Goal: Task Accomplishment & Management: Contribute content

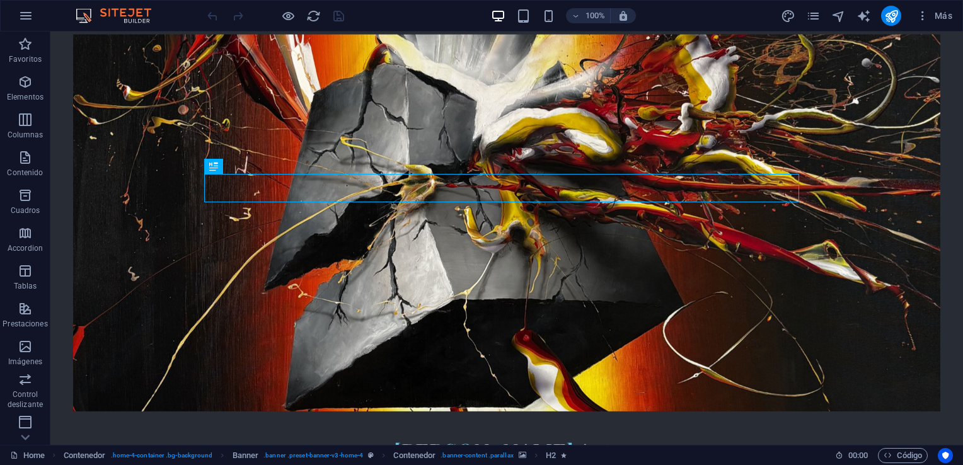
scroll to position [126, 0]
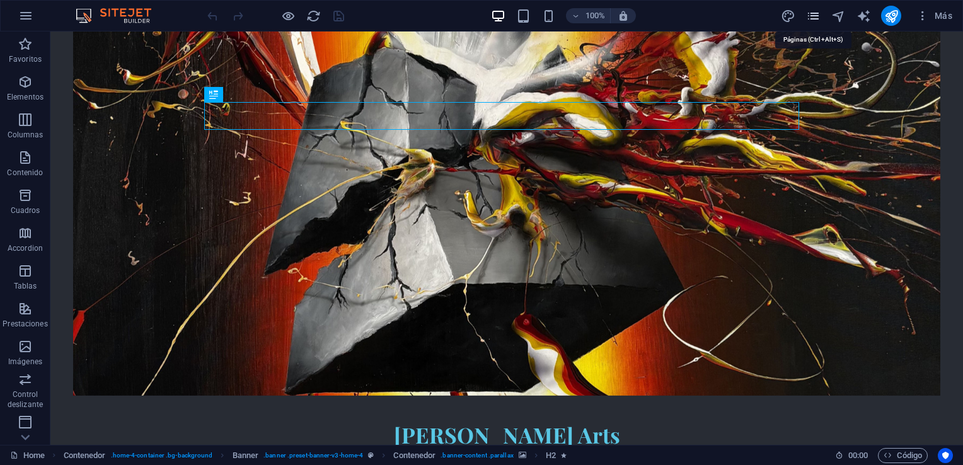
click at [810, 14] on icon "pages" at bounding box center [813, 16] width 14 height 14
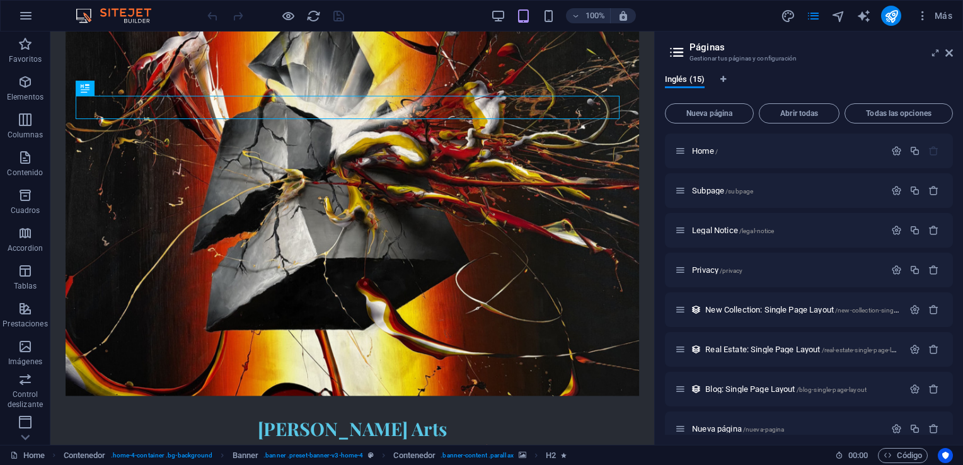
click at [789, 114] on span "Abrir todas" at bounding box center [798, 114] width 69 height 8
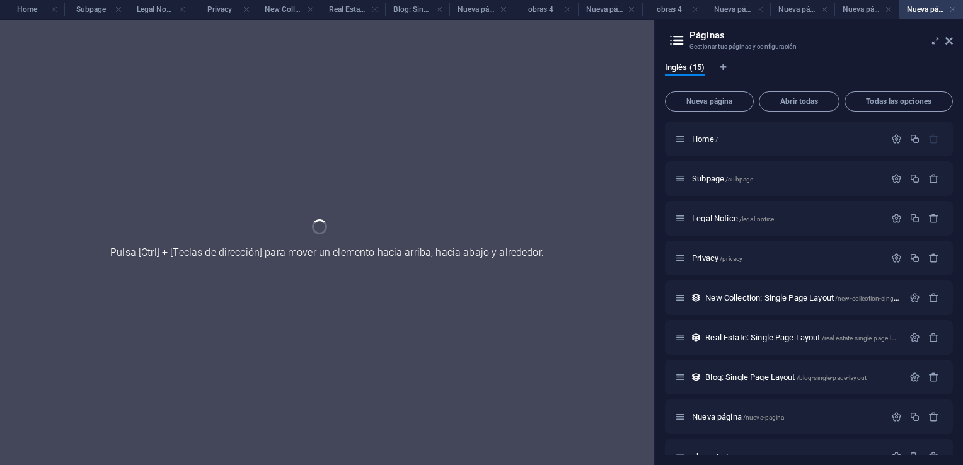
scroll to position [0, 0]
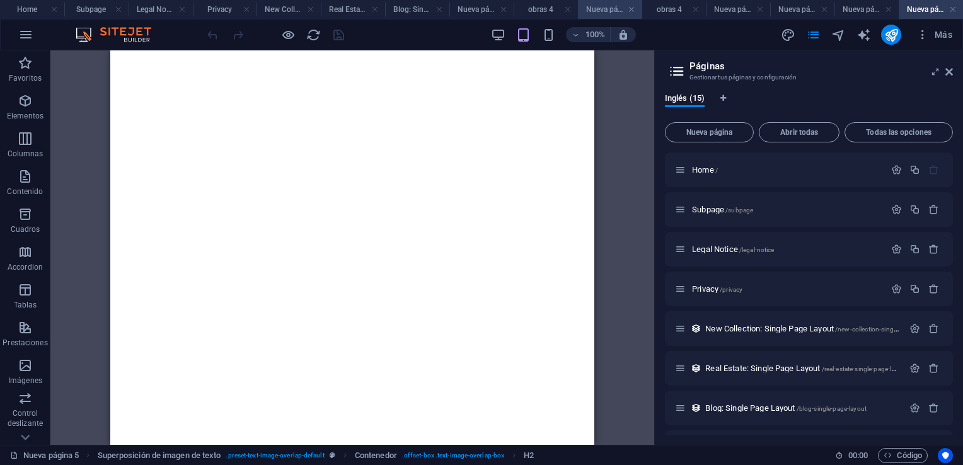
click at [602, 11] on h4 "Nueva página 2" at bounding box center [610, 10] width 64 height 14
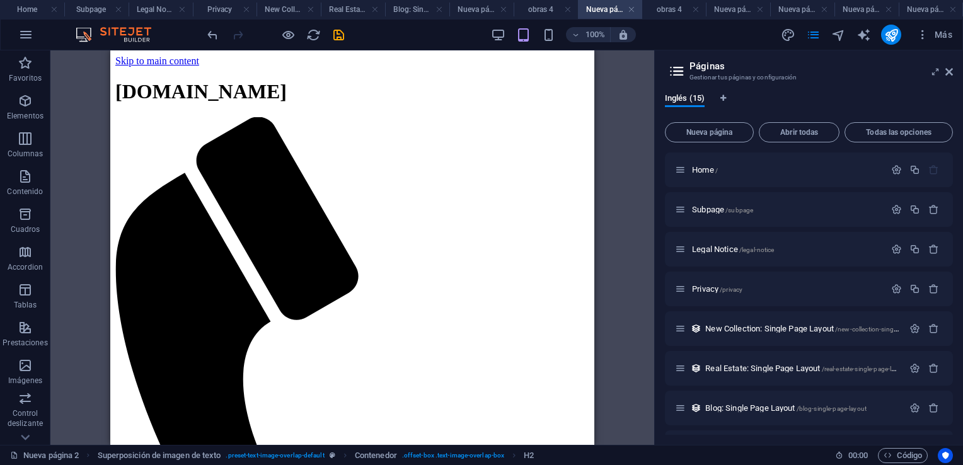
click at [601, 8] on h4 "Nueva página 2" at bounding box center [610, 10] width 64 height 14
click at [617, 8] on h4 "Nueva página 2" at bounding box center [610, 10] width 64 height 14
click at [856, 9] on h4 "Nueva página 4" at bounding box center [866, 10] width 64 height 14
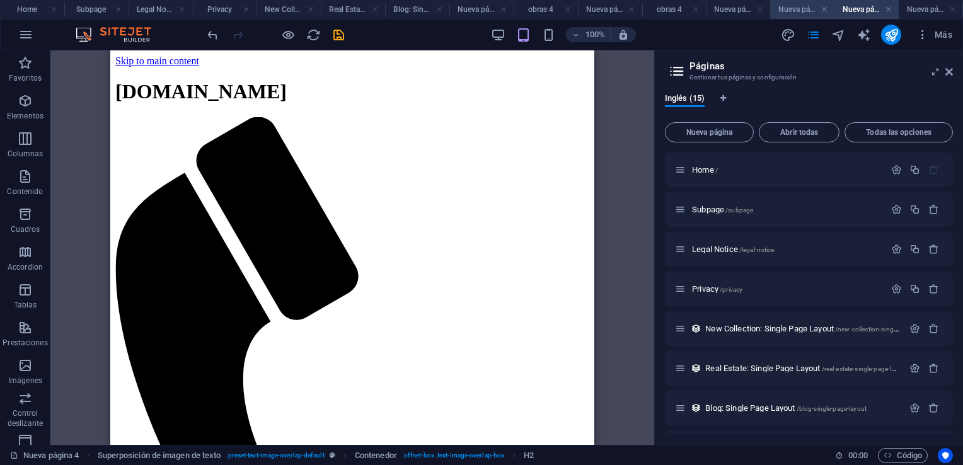
click at [790, 9] on h4 "Nueva página 3" at bounding box center [802, 10] width 64 height 14
click at [459, 8] on h4 "Nueva página" at bounding box center [481, 10] width 64 height 14
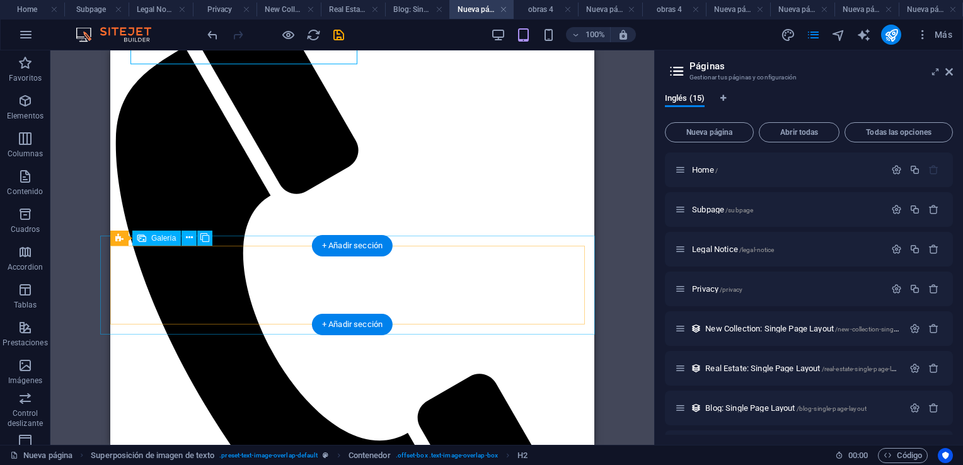
scroll to position [189, 0]
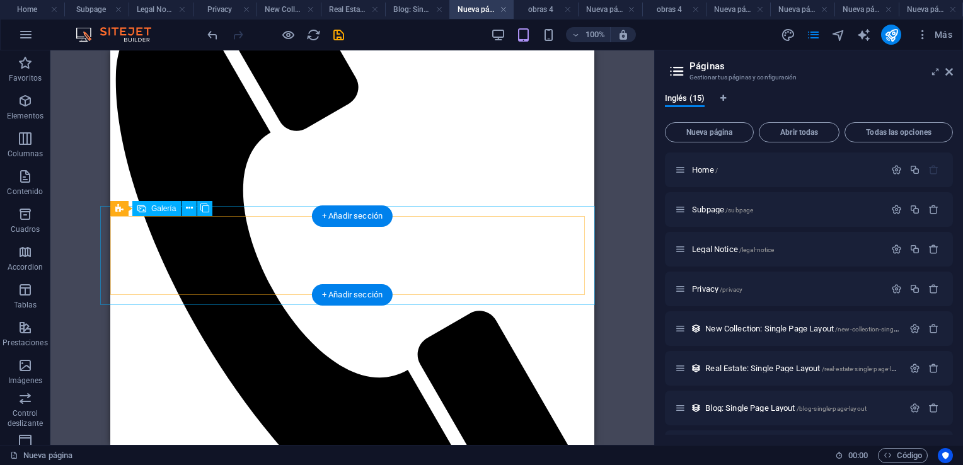
select select "4"
select select "px"
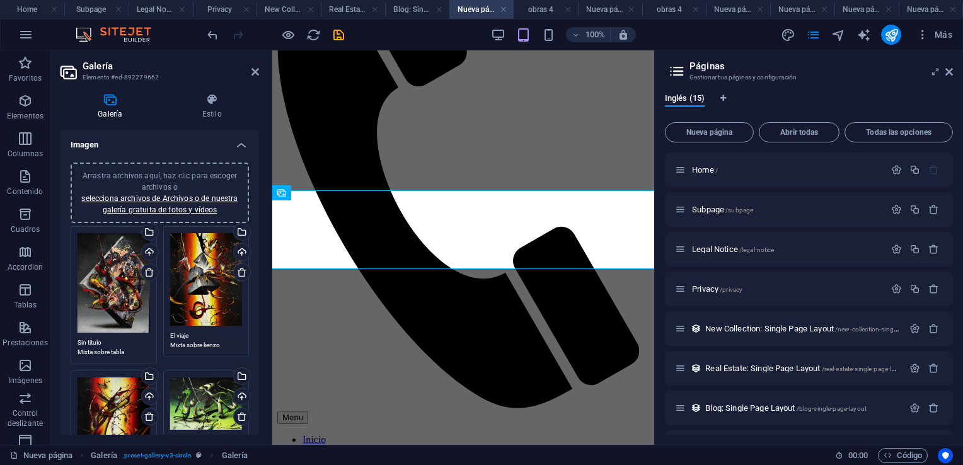
scroll to position [159, 0]
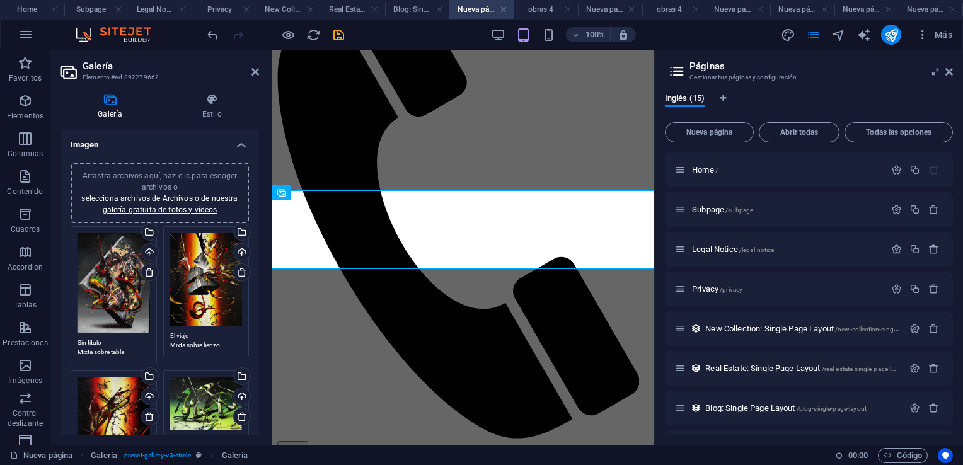
click at [111, 342] on textarea "Sin titulo Mixta sobre tabla 75x103 cm" at bounding box center [114, 347] width 72 height 19
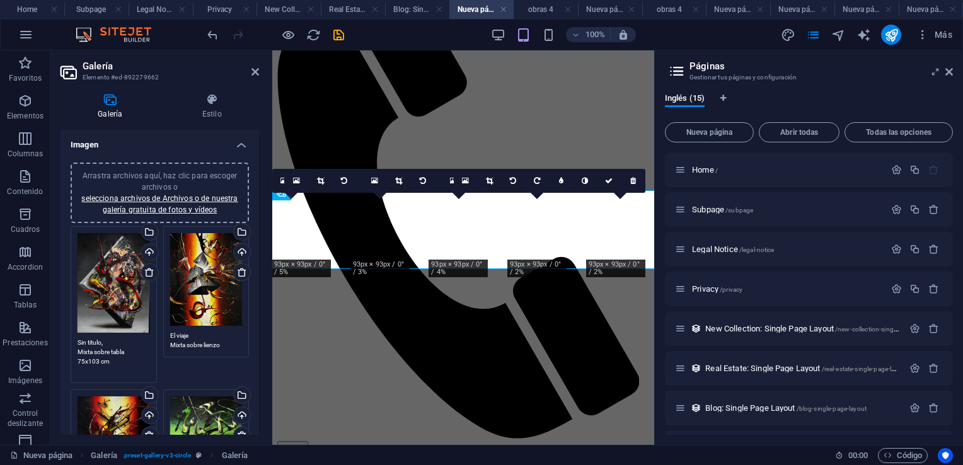
click at [129, 351] on textarea "Sin titulo, Mixta sobre tabla 75x103 cm" at bounding box center [114, 357] width 72 height 38
type textarea "Sin titulo, Mixta sobre tabla, 75x103 cm"
click at [197, 334] on textarea "El viaje Mixta sobre lienzo 135x165 cm" at bounding box center [206, 340] width 72 height 19
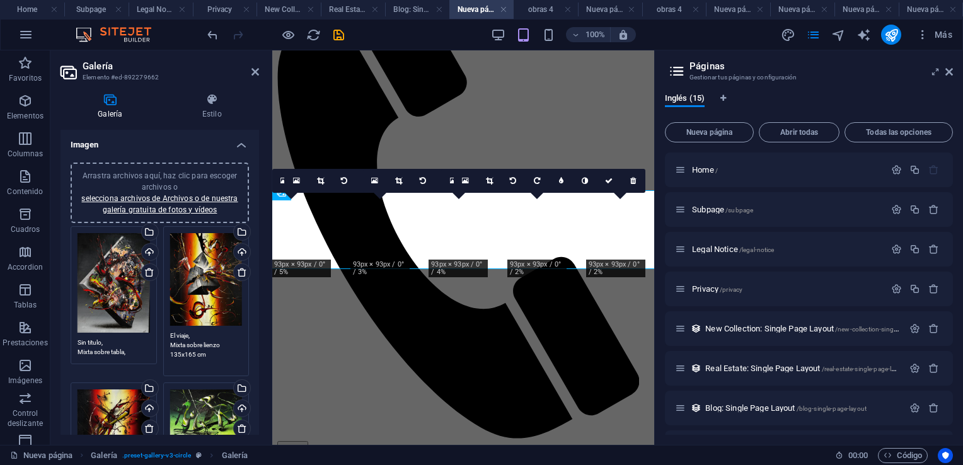
click at [223, 344] on textarea "El viaje, Mixta sobre lienzo 135x165 cm" at bounding box center [206, 350] width 72 height 38
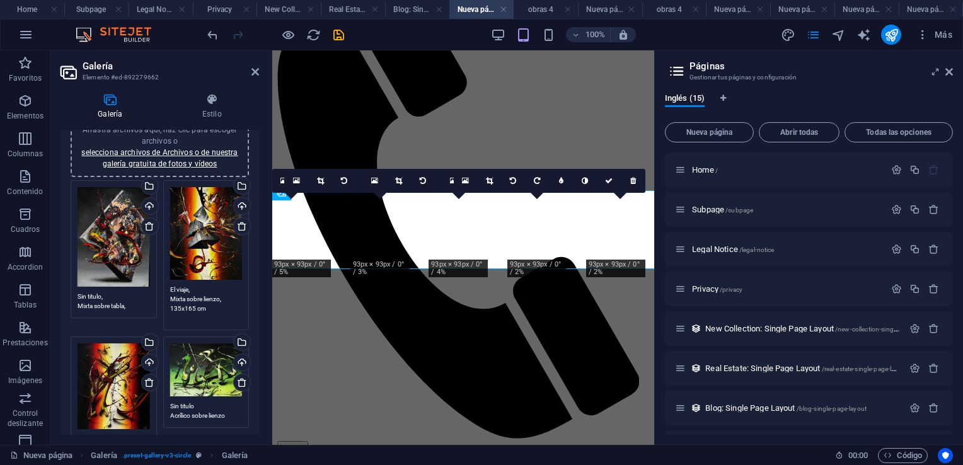
scroll to position [189, 0]
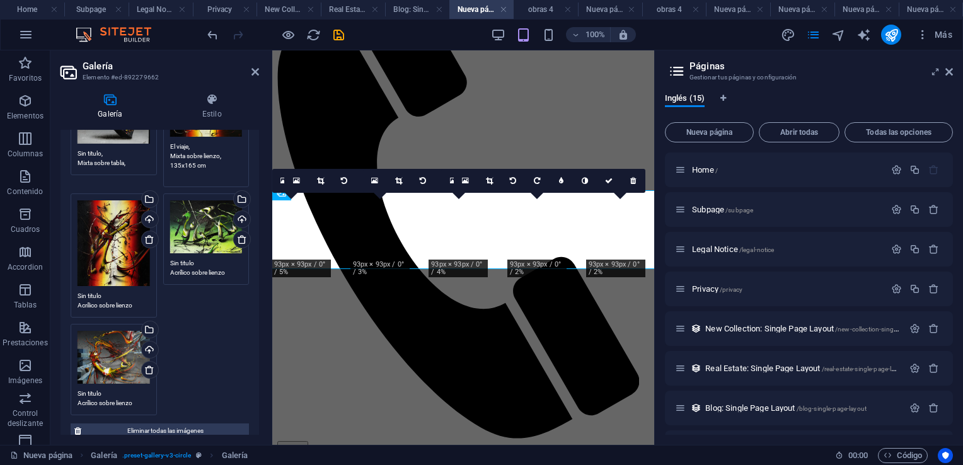
type textarea "El viaje, Mixta sobre lienzo, 135x165 cm"
click at [103, 292] on textarea "Sin titulo Acrílico sobre lienzo 75x90 cm" at bounding box center [114, 300] width 72 height 19
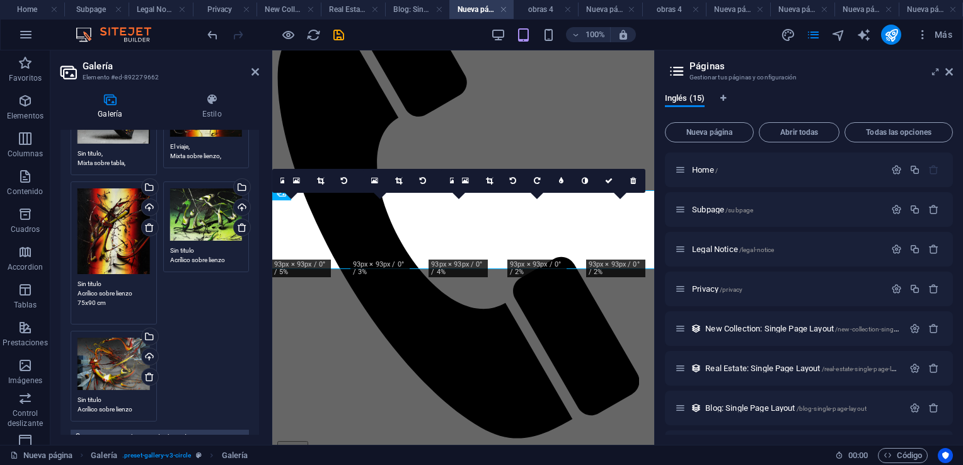
click at [104, 279] on textarea "Sin titulo Acrílico sobre lienzo 75x90 cm" at bounding box center [114, 298] width 72 height 38
click at [134, 291] on textarea "Sin titulo, Acrílico sobre lienzo 75x90 cm" at bounding box center [114, 298] width 72 height 38
type textarea "Sin titulo, Acrílico sobre lienzo, 75x90 cm"
click at [195, 246] on textarea "Sin titulo Acrílico sobre lienzo 45x60 cm" at bounding box center [206, 255] width 72 height 19
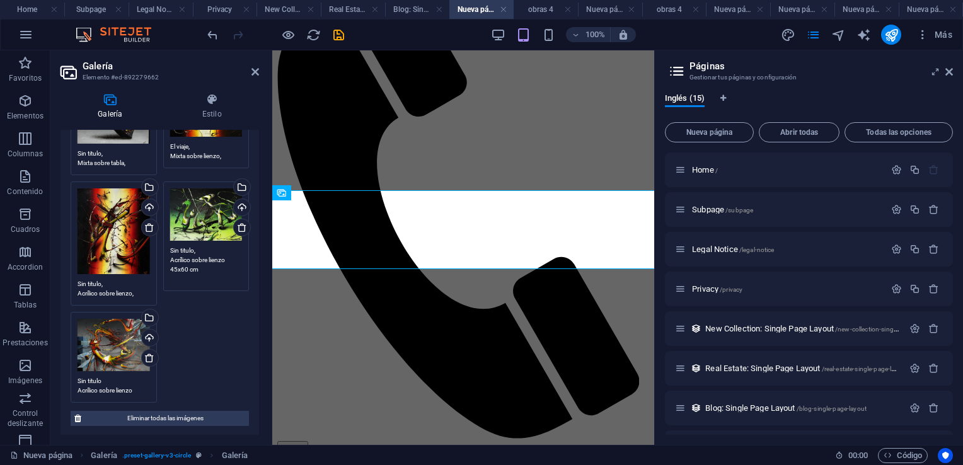
click at [227, 261] on textarea "Sin titulo, Acrílico sobre lienzo 45x60 cm" at bounding box center [206, 265] width 72 height 38
type textarea "Sin titulo, Acrílico sobre lienzo, 45x60 cm"
click at [103, 377] on textarea "Sin titulo Acrílico sobre lienzo 90x102 cm" at bounding box center [114, 385] width 72 height 19
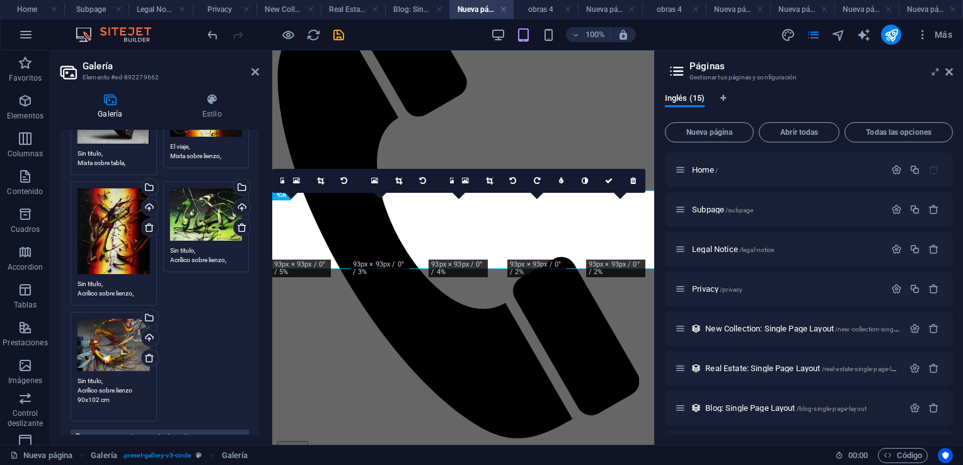
click at [135, 387] on textarea "Sin titulo, Acrílico sobre lienzo 90x102 cm" at bounding box center [114, 395] width 72 height 38
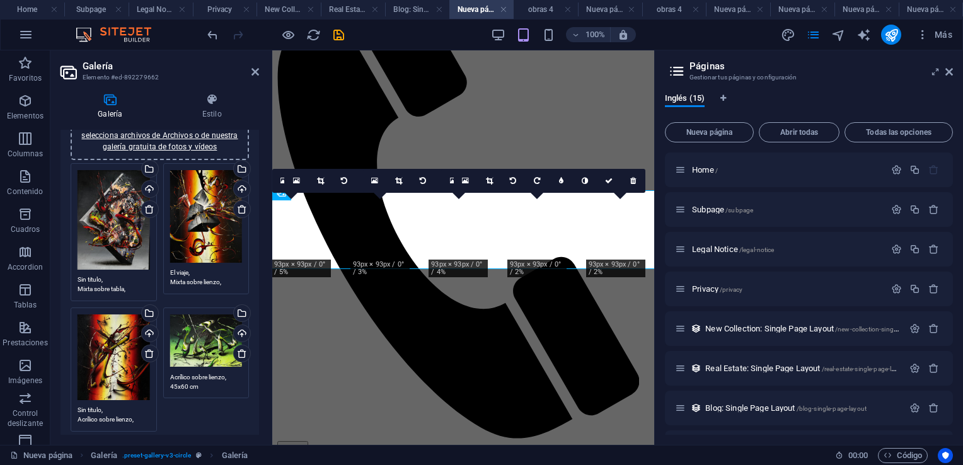
scroll to position [0, 0]
type textarea "Sin titulo, Acrílico sobre lienzo, 90x102 cm"
click at [113, 276] on textarea "Sin titulo, Mixta sobre tabla, 75x103 cm" at bounding box center [114, 284] width 72 height 19
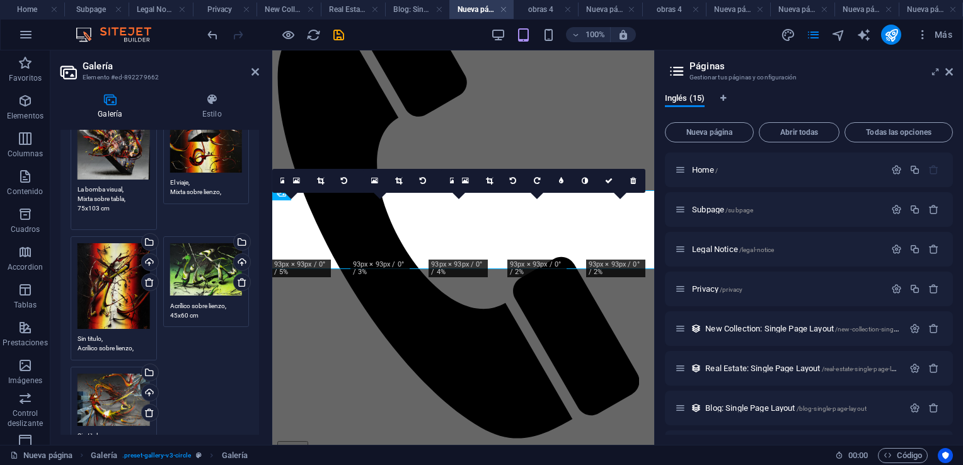
scroll to position [189, 0]
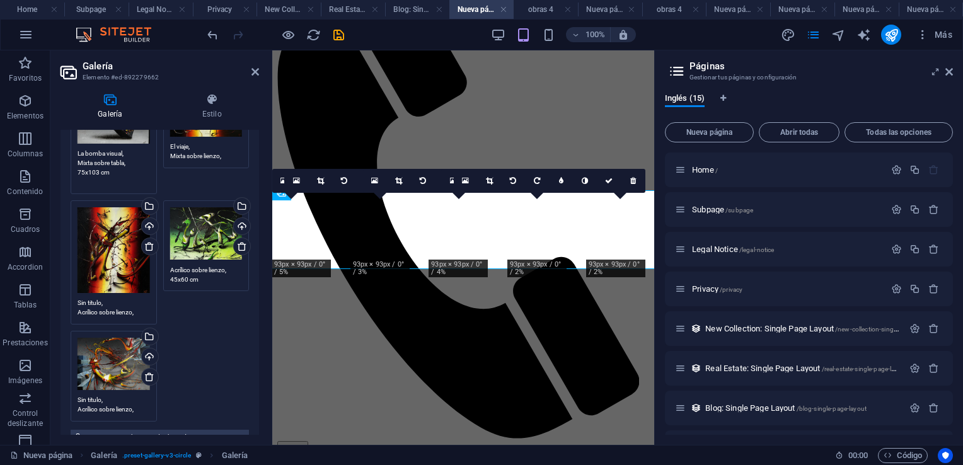
type textarea "La bomba visual, Mixta sobre tabla, 75x103 cm"
click at [191, 370] on div "Arrastra archivos aquí, haz clic para escoger archivos o selecciona archivos de…" at bounding box center [159, 229] width 185 height 391
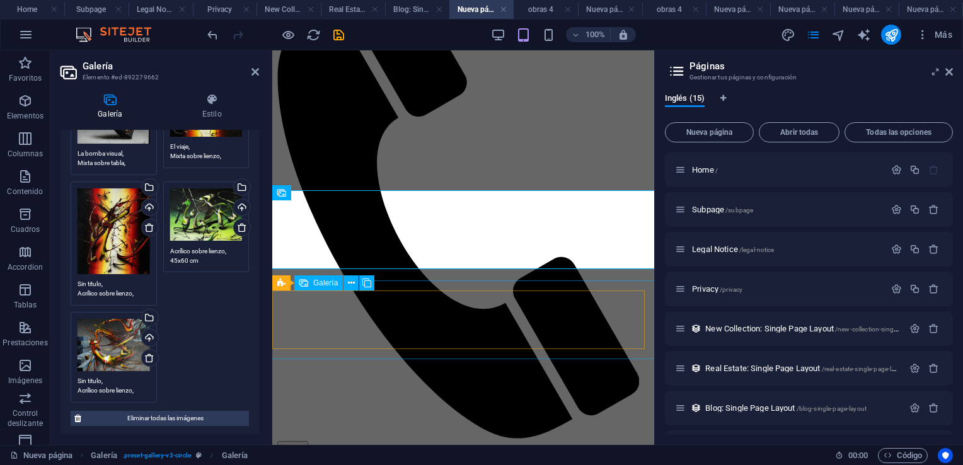
select select "4"
select select "px"
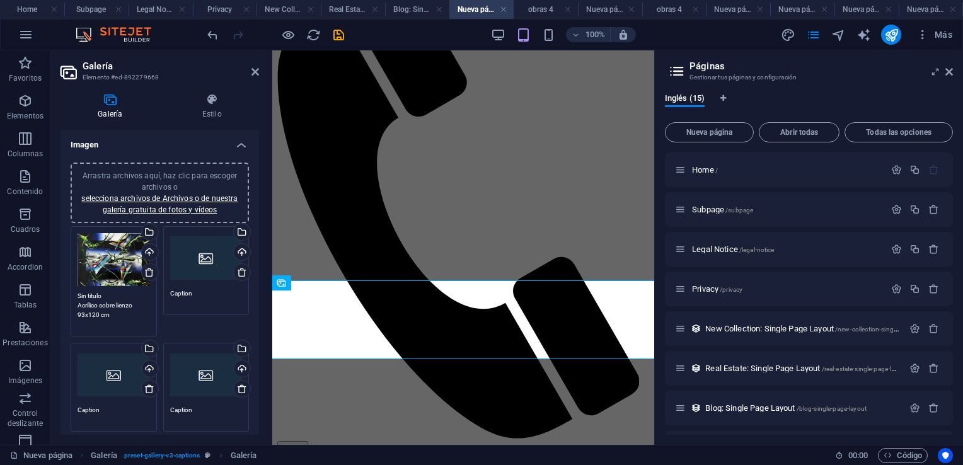
click at [106, 295] on textarea "Sin titulo Acrílico sobre lienzo 93x120 cm" at bounding box center [114, 310] width 72 height 38
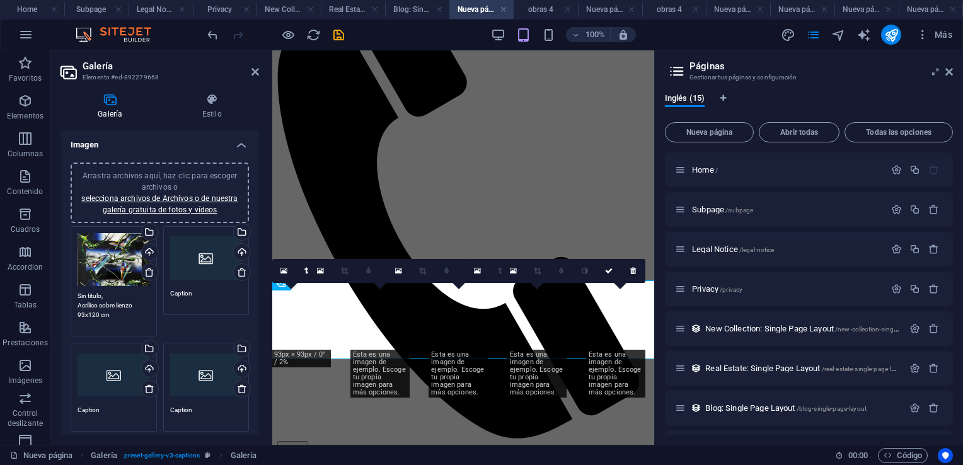
click at [136, 306] on textarea "Sin titulo, Acrílico sobre lienzo 93x120 cm" at bounding box center [114, 310] width 72 height 38
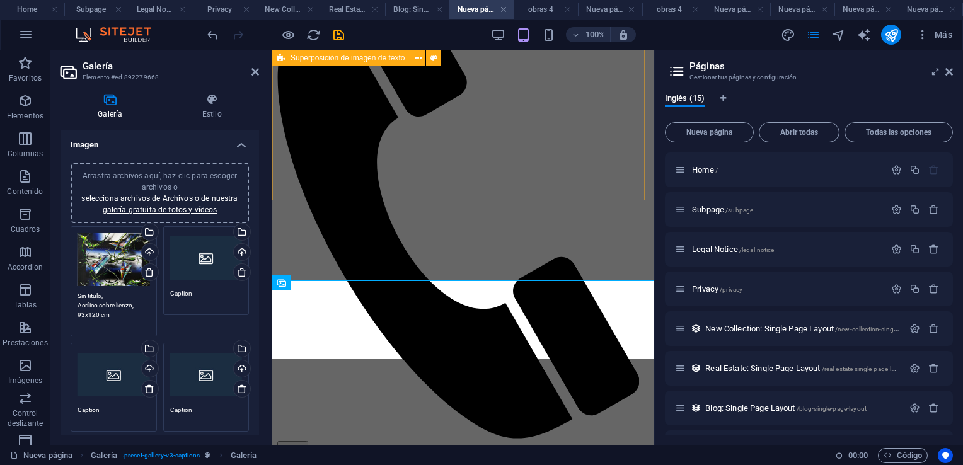
type textarea "Sin titulo, Acrílico sobre lienzo, 93x120 cm"
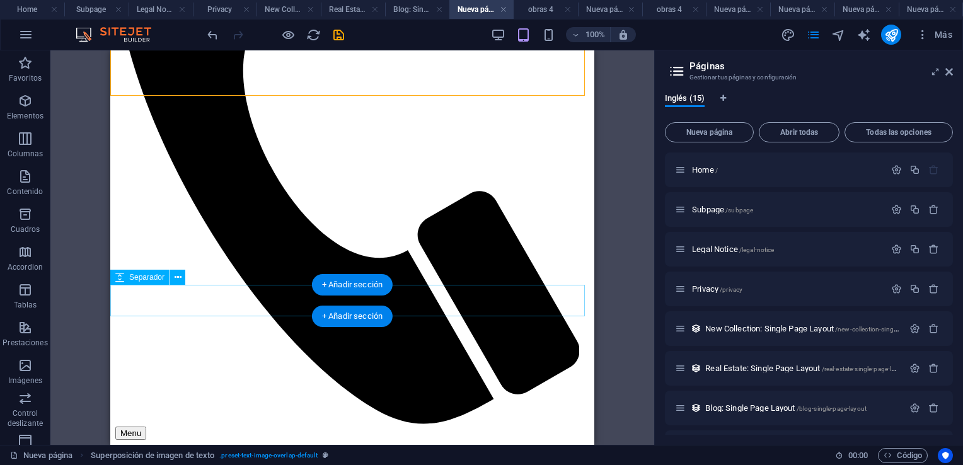
scroll to position [315, 0]
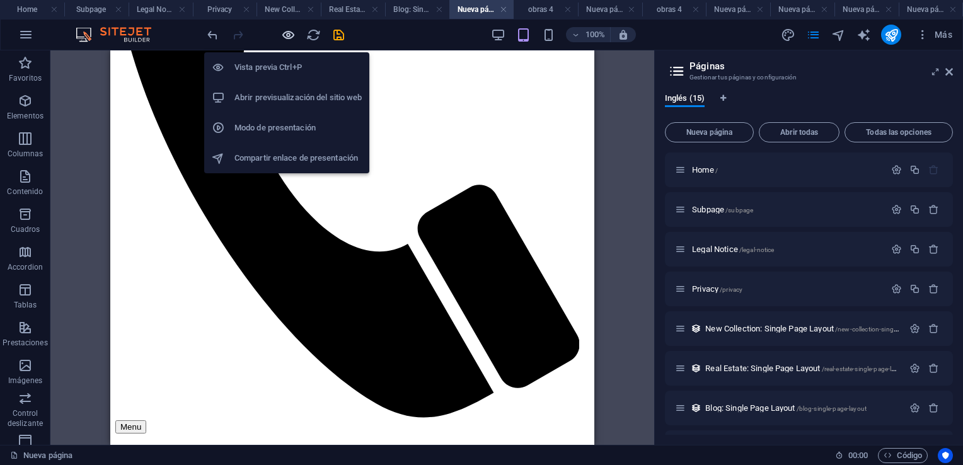
click at [287, 33] on icon "button" at bounding box center [288, 35] width 14 height 14
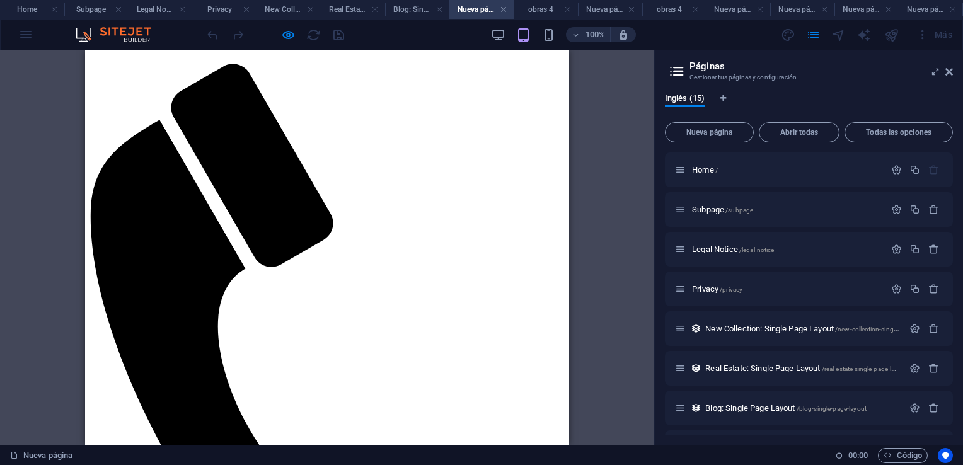
scroll to position [0, 0]
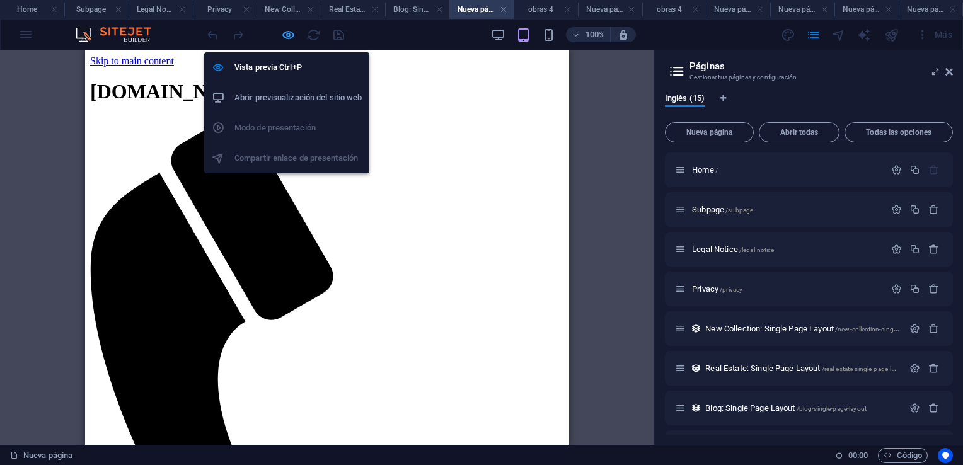
click at [288, 35] on icon "button" at bounding box center [288, 35] width 14 height 14
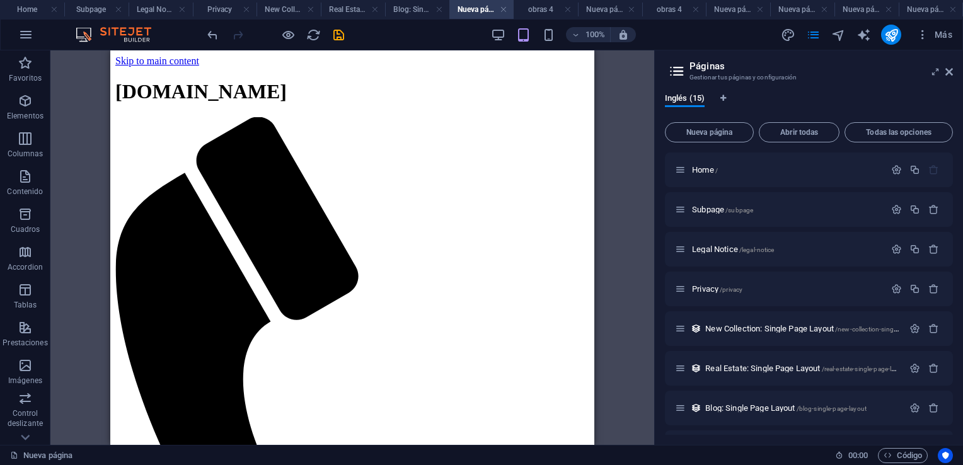
click at [607, 9] on h4 "Nueva página 2" at bounding box center [610, 10] width 64 height 14
click at [723, 6] on h4 "Nueva página 1" at bounding box center [738, 10] width 64 height 14
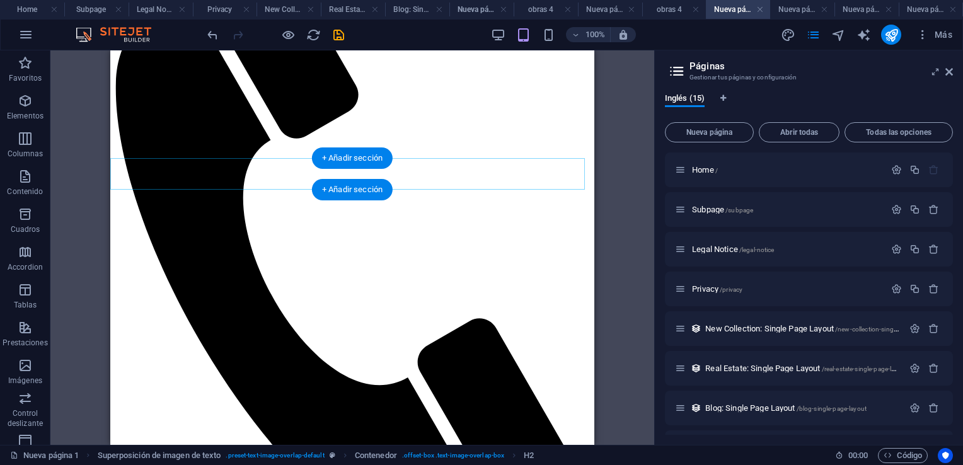
scroll to position [189, 0]
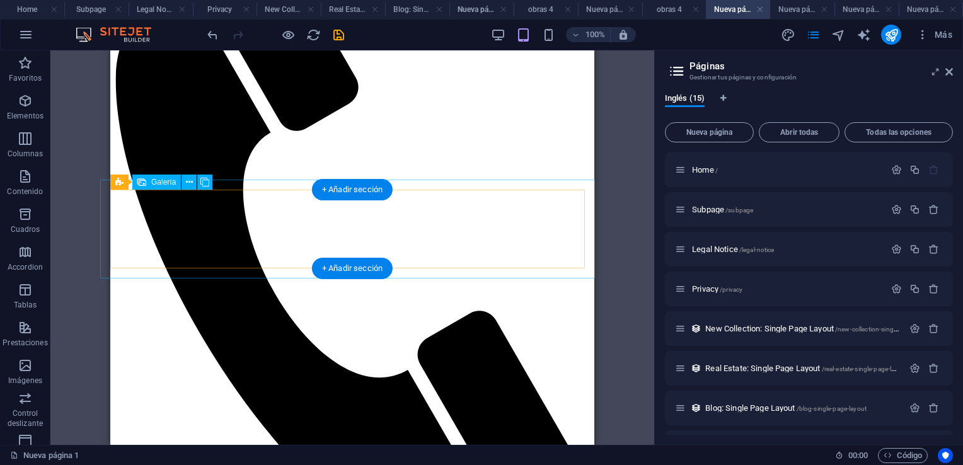
select select "4"
select select "px"
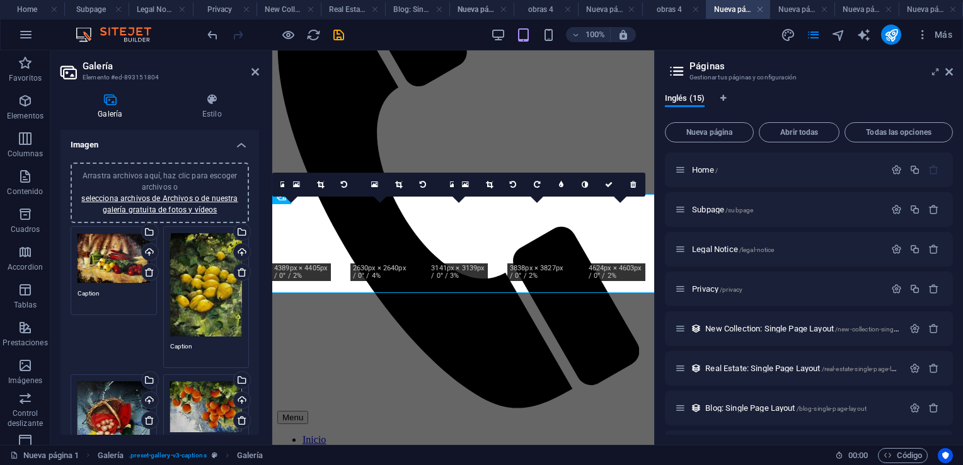
scroll to position [175, 0]
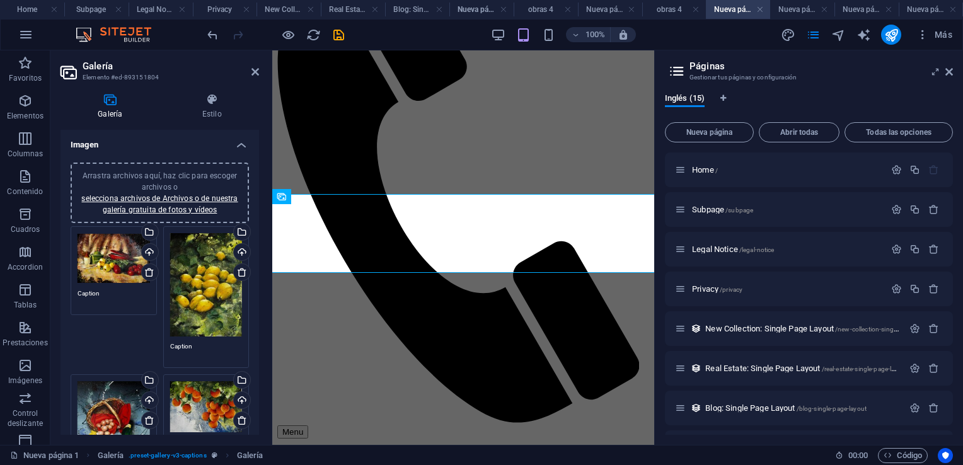
click at [112, 297] on textarea "Caption" at bounding box center [114, 298] width 72 height 19
type textarea "C"
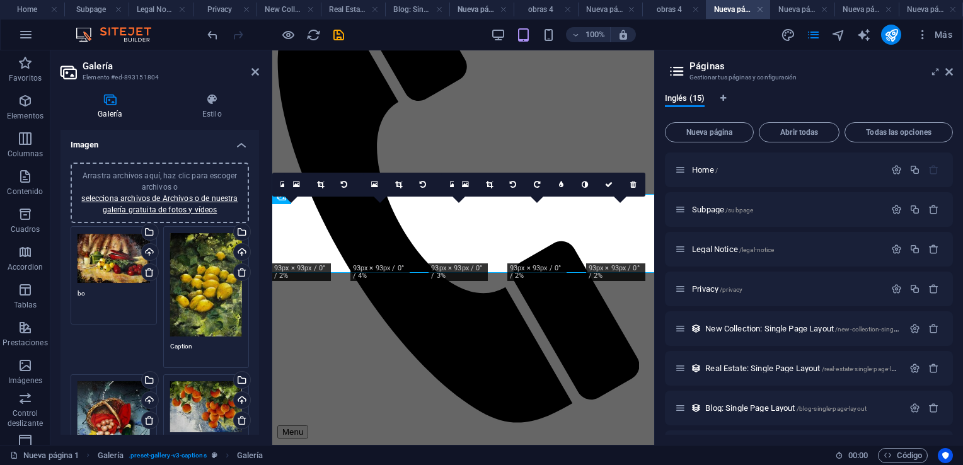
type textarea "b"
type textarea "Bodegón con molinillo, Mixta sobre tabla, 68x88 cm"
click at [202, 344] on textarea "Caption" at bounding box center [206, 351] width 72 height 19
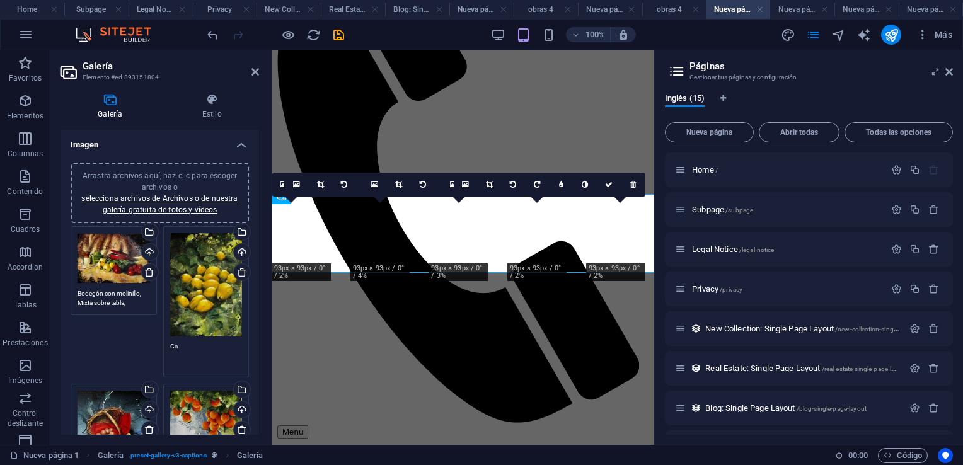
type textarea "C"
type textarea "n"
type textarea "N"
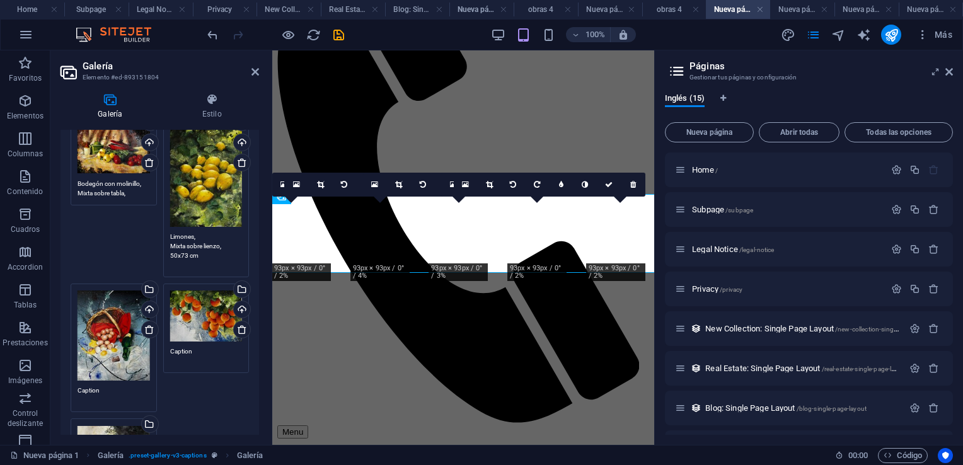
scroll to position [126, 0]
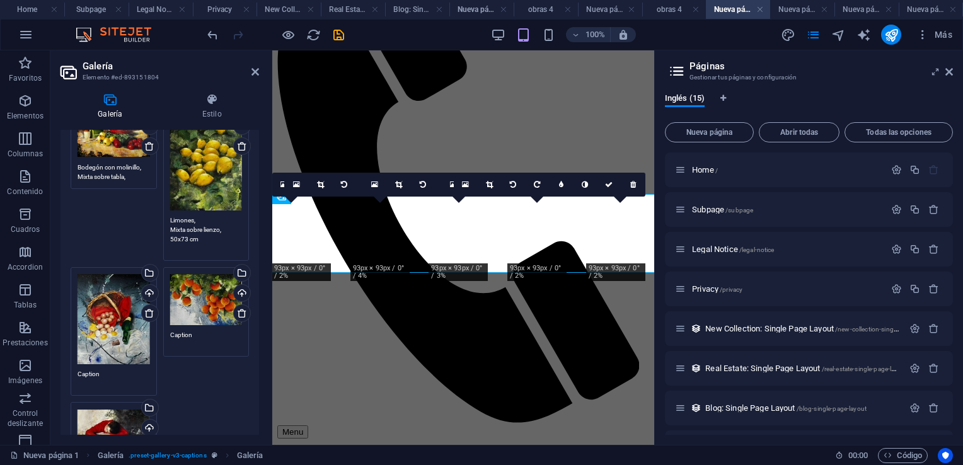
type textarea "Limones, Mixta sobre lienzo, 50x73 cm"
click at [120, 369] on textarea "Caption" at bounding box center [114, 378] width 72 height 19
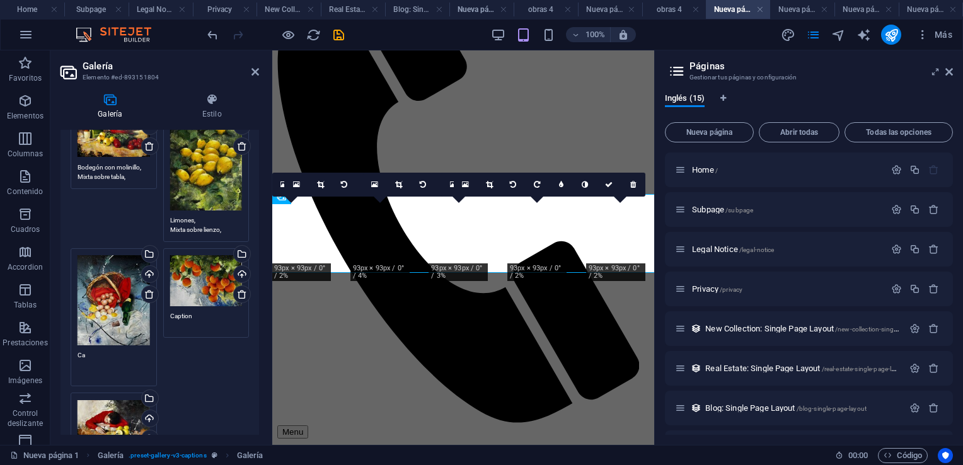
type textarea "C"
type textarea "b"
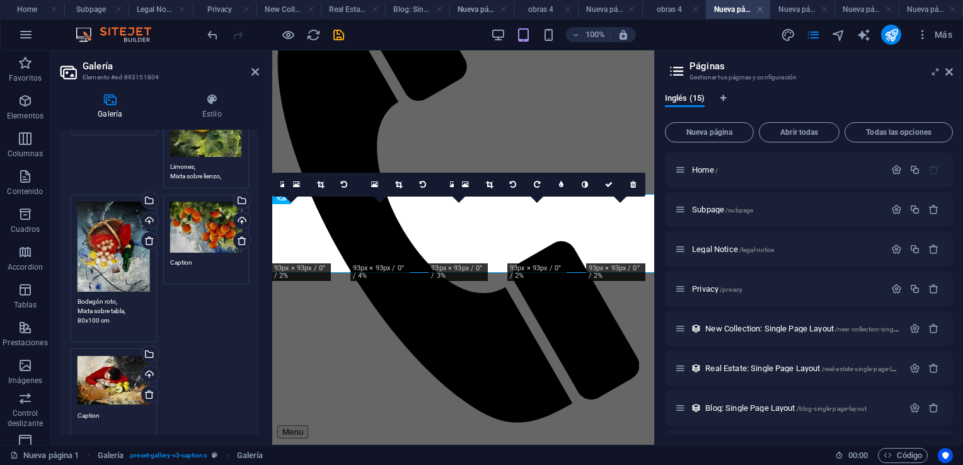
scroll to position [189, 0]
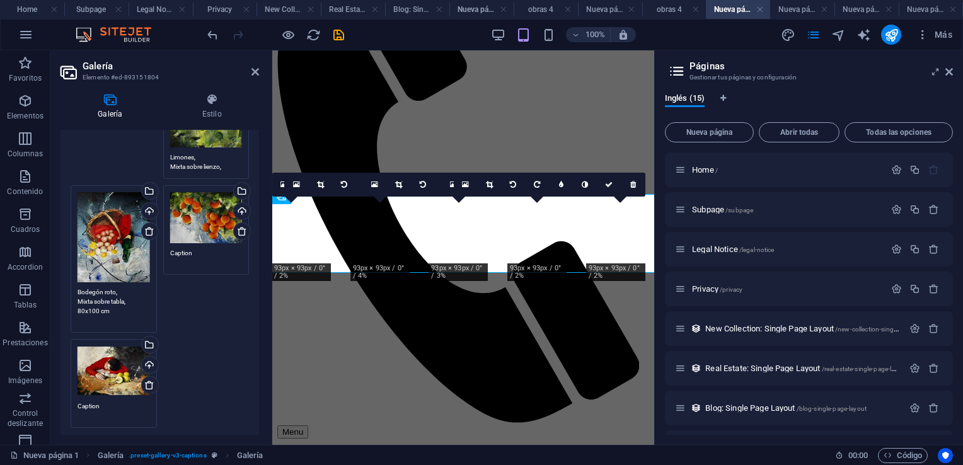
type textarea "Bodegón roto, Mixta sobre tabla, 80x100 cm"
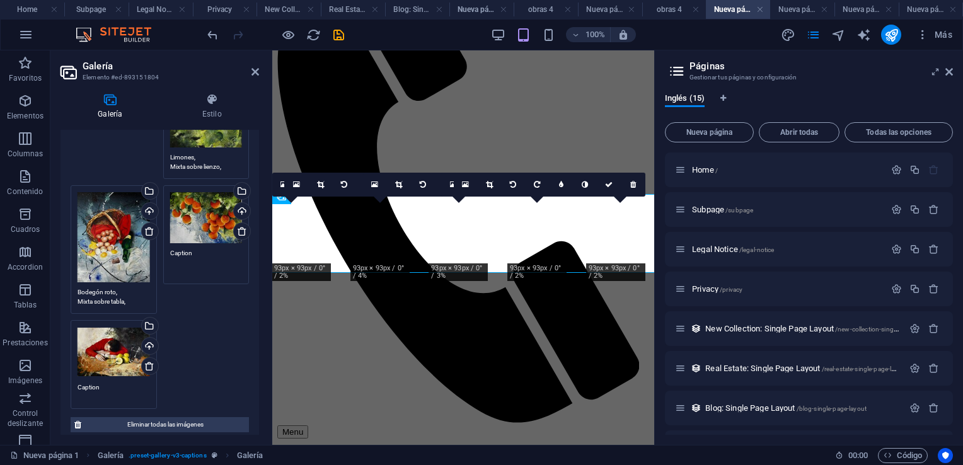
click at [198, 253] on textarea "Caption" at bounding box center [206, 262] width 72 height 28
type textarea "C"
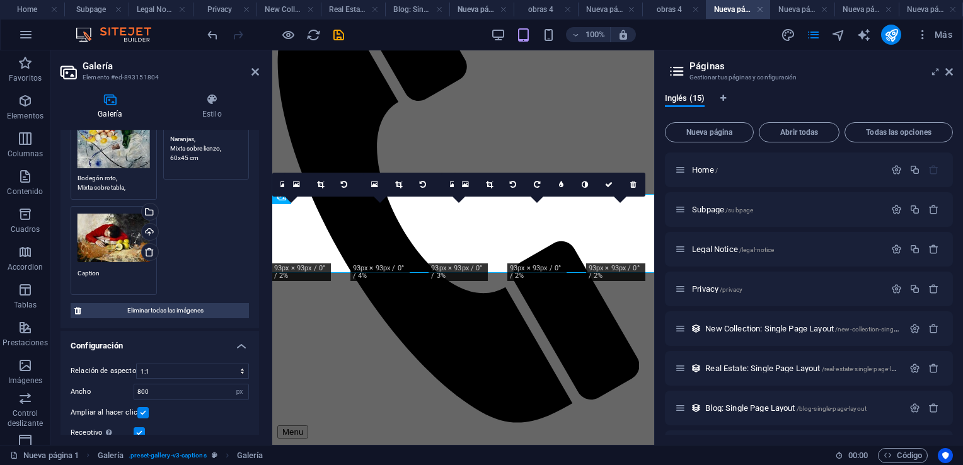
scroll to position [315, 0]
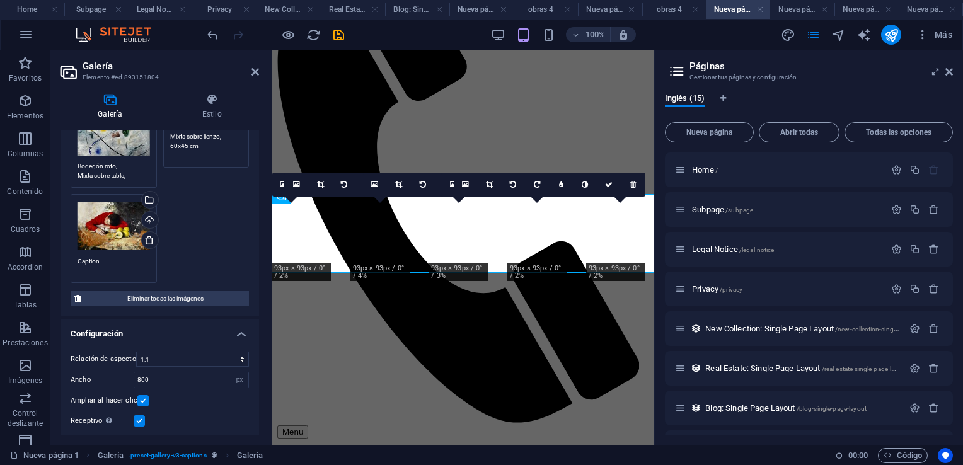
type textarea "Naranjas, Mixta sobre lienzo, 60x45 cm"
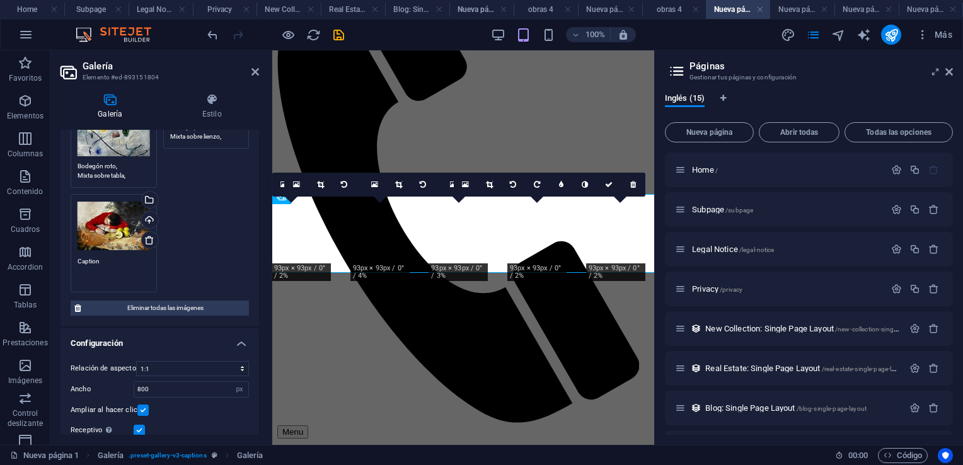
click at [118, 263] on textarea "Caption" at bounding box center [114, 270] width 72 height 28
type textarea "C"
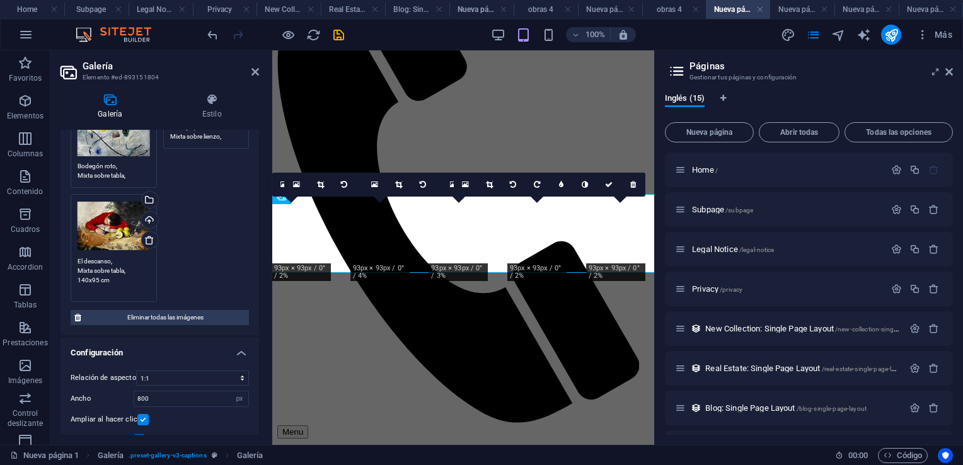
type textarea "El descanso, Mixta sobre tabla, 140x95 cm"
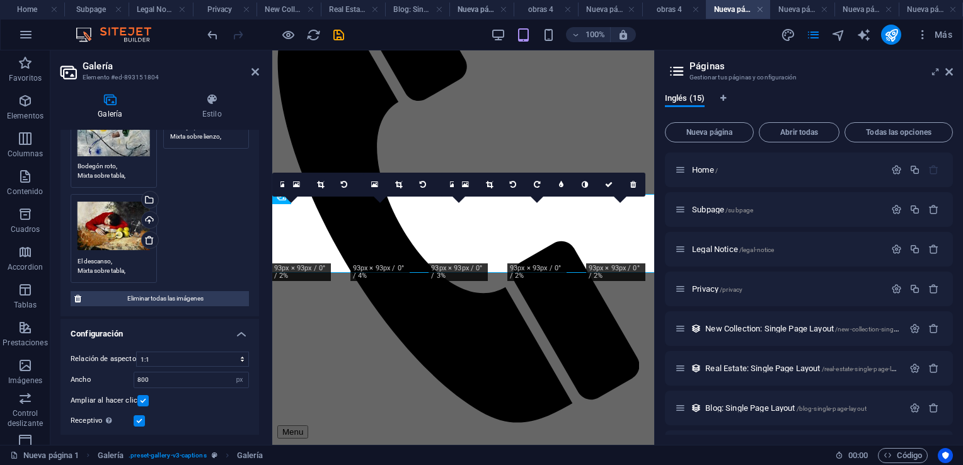
click at [202, 179] on div "Arrastra archivos aquí, haz clic para escoger archivos o selecciona archivos de…" at bounding box center [159, 97] width 185 height 378
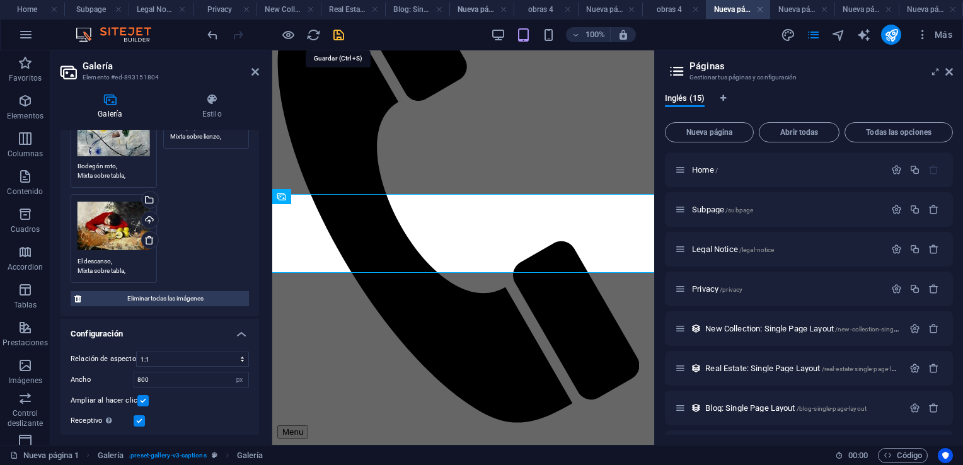
click at [338, 34] on icon "save" at bounding box center [338, 35] width 14 height 14
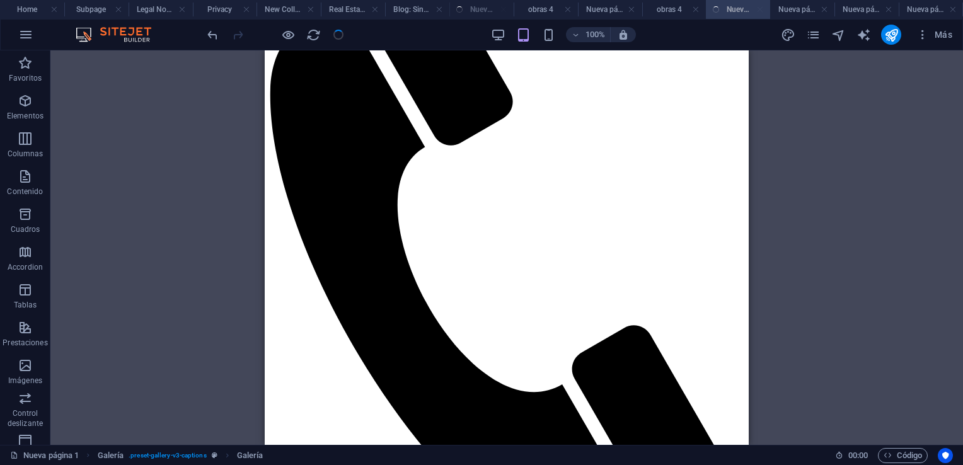
scroll to position [189, 0]
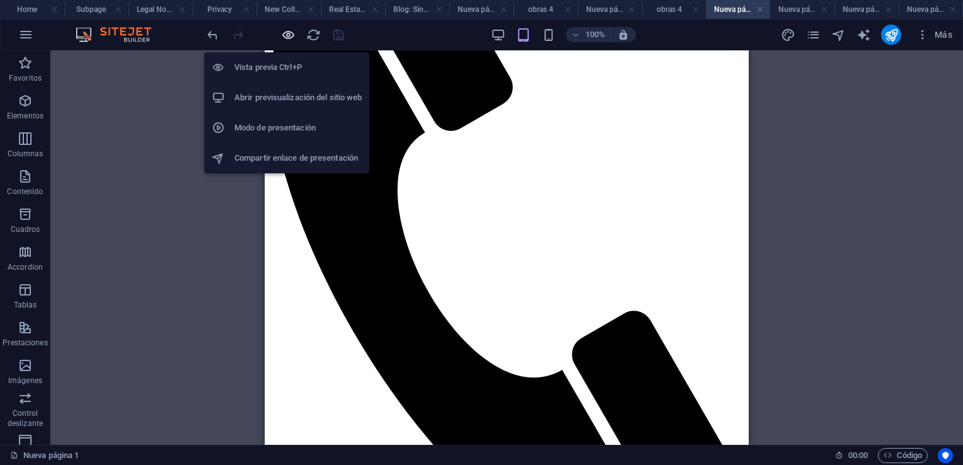
click at [287, 32] on icon "button" at bounding box center [288, 35] width 14 height 14
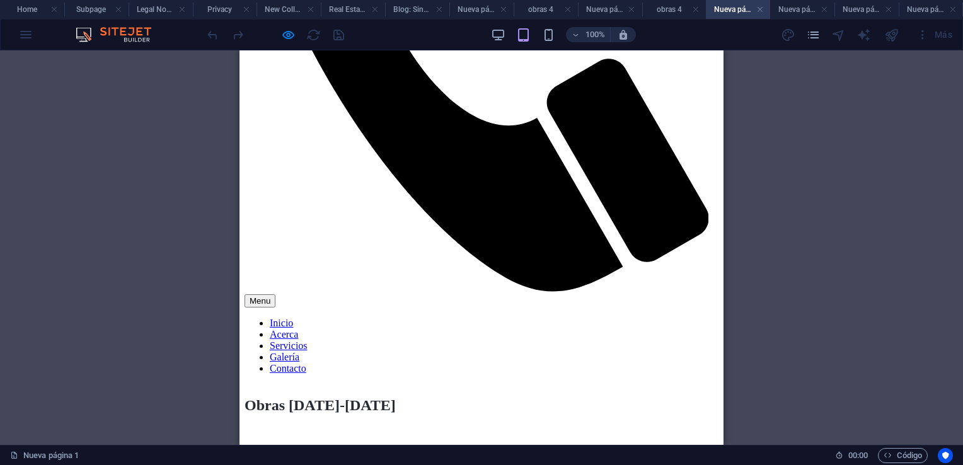
scroll to position [315, 0]
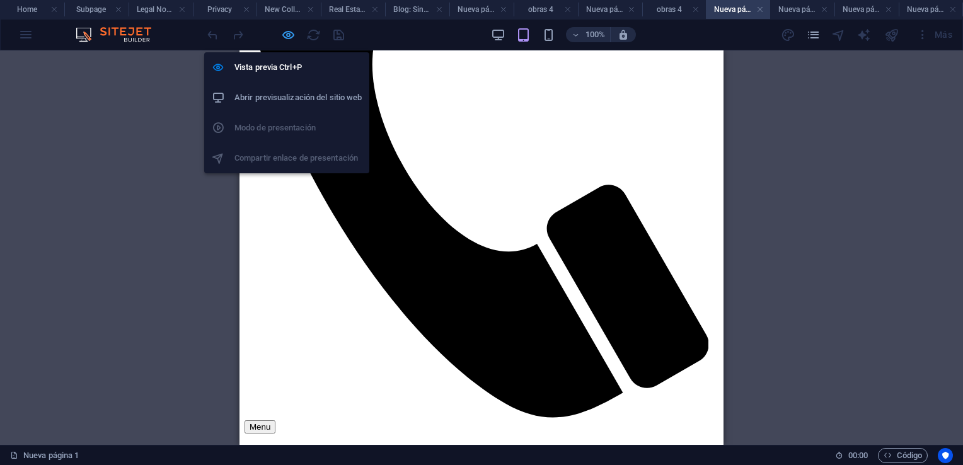
click at [292, 34] on icon "button" at bounding box center [288, 35] width 14 height 14
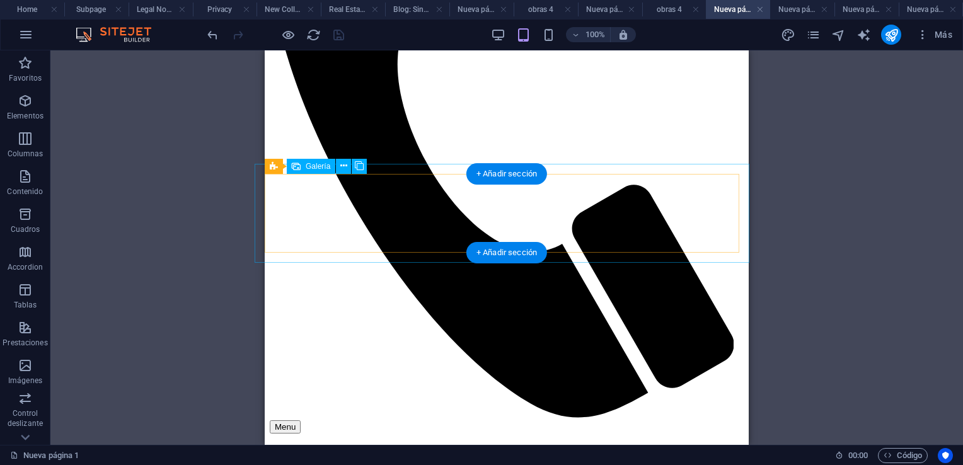
select select "4"
select select "px"
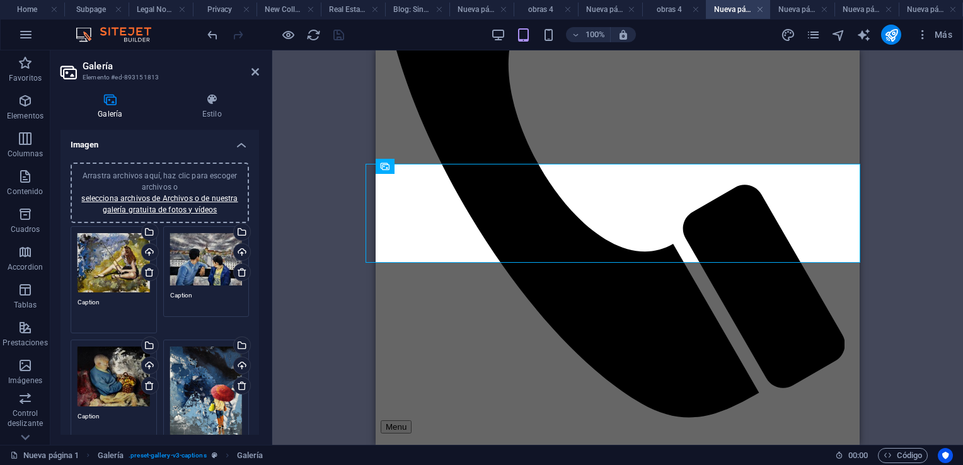
click at [111, 301] on textarea "Caption" at bounding box center [114, 311] width 72 height 28
type textarea "C"
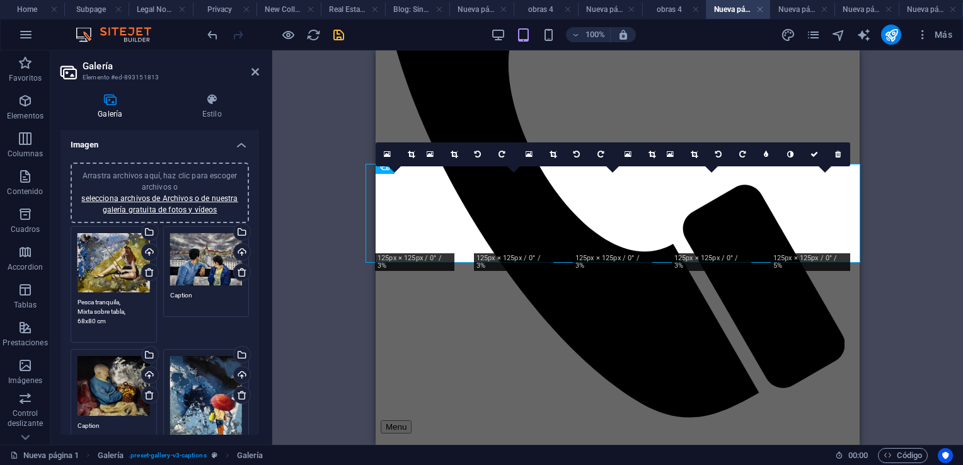
type textarea "Pesca tranquila, Mixta sobre tabla, 68x80 cm"
click at [205, 295] on textarea "Caption" at bounding box center [206, 300] width 72 height 19
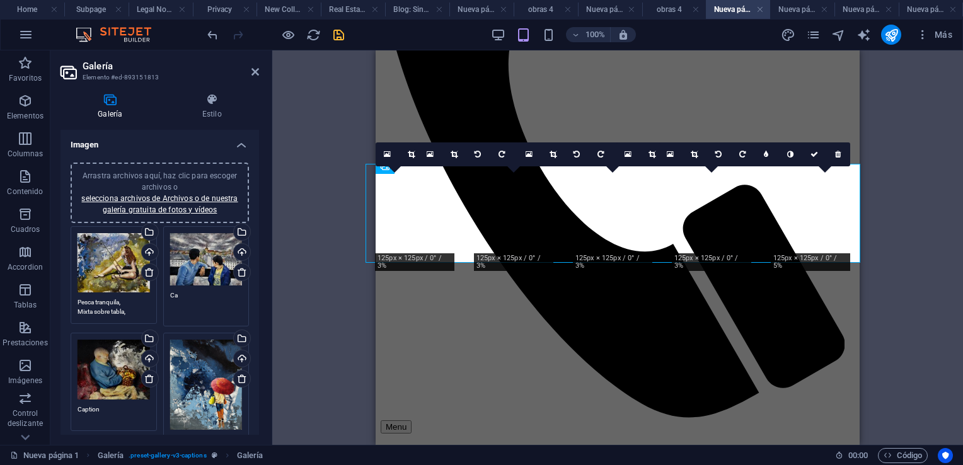
type textarea "C"
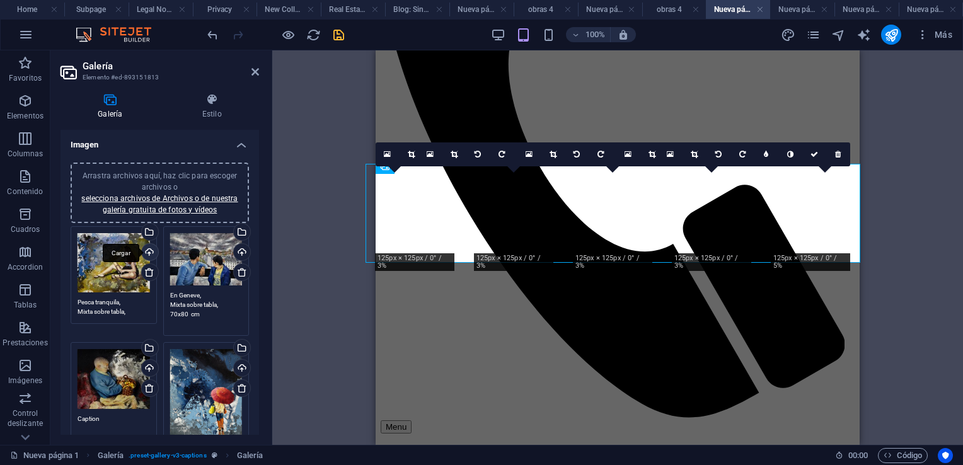
scroll to position [126, 0]
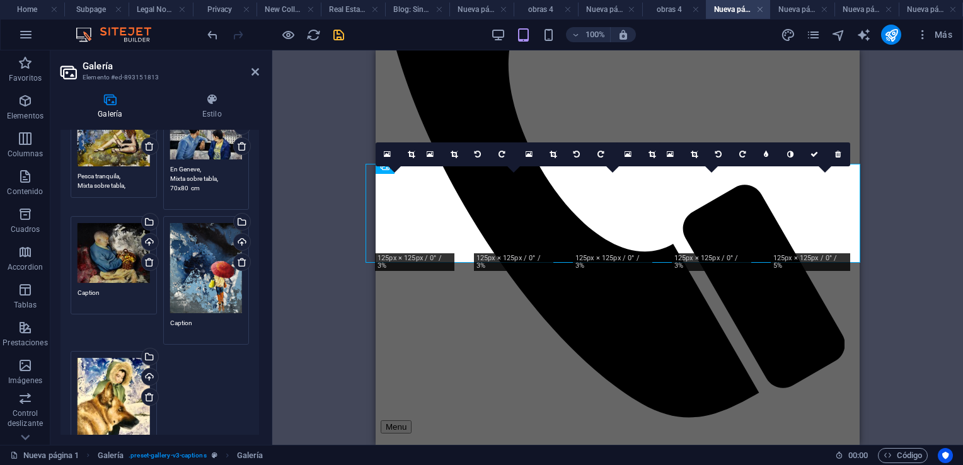
type textarea "En Geneve, Mixta sobre tabla, 70x80 cm"
click at [111, 292] on textarea "Caption" at bounding box center [114, 297] width 72 height 19
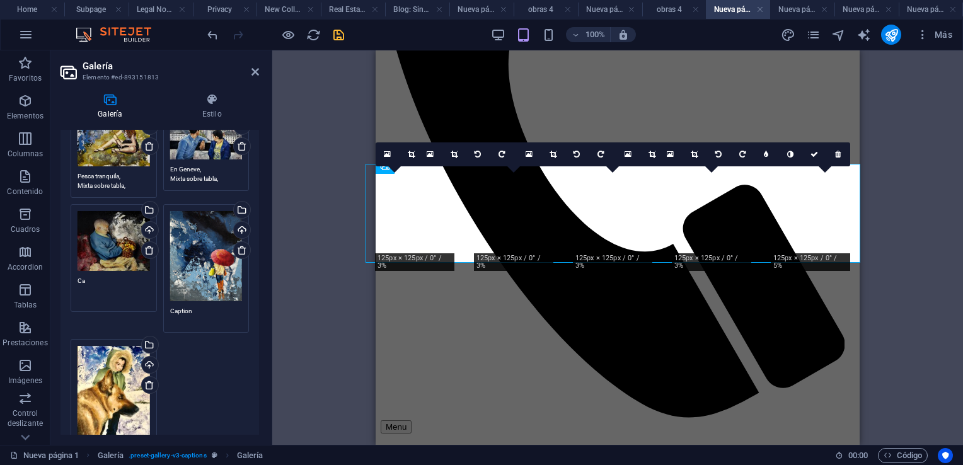
type textarea "C"
type textarea "Mi padre, Mixta sobre tabla, 85x100 cm"
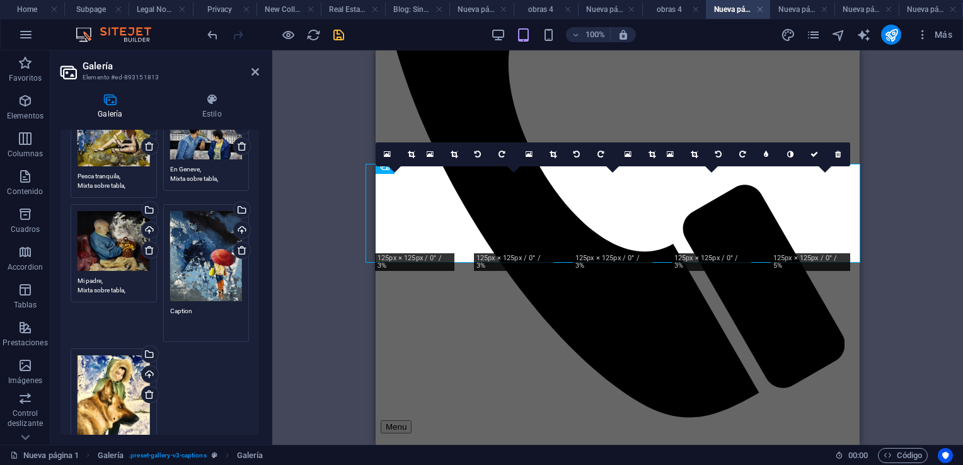
click at [204, 308] on textarea "Caption" at bounding box center [206, 320] width 72 height 28
type textarea "C"
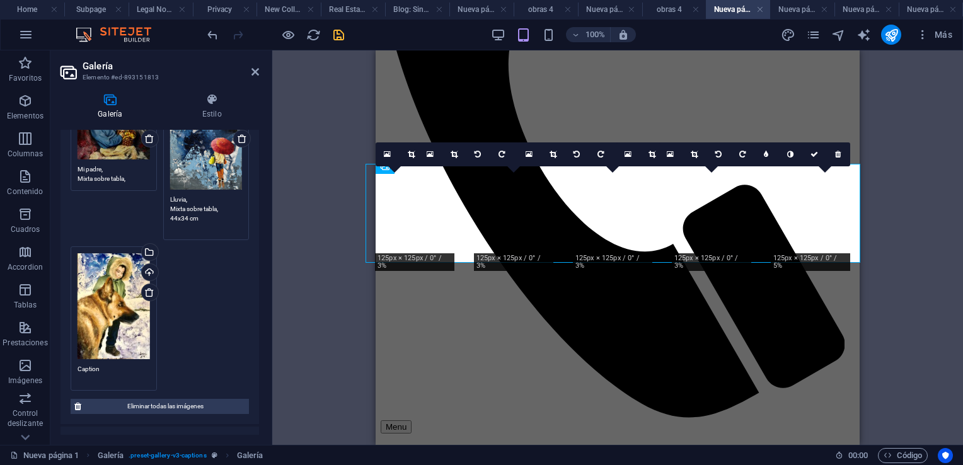
scroll to position [252, 0]
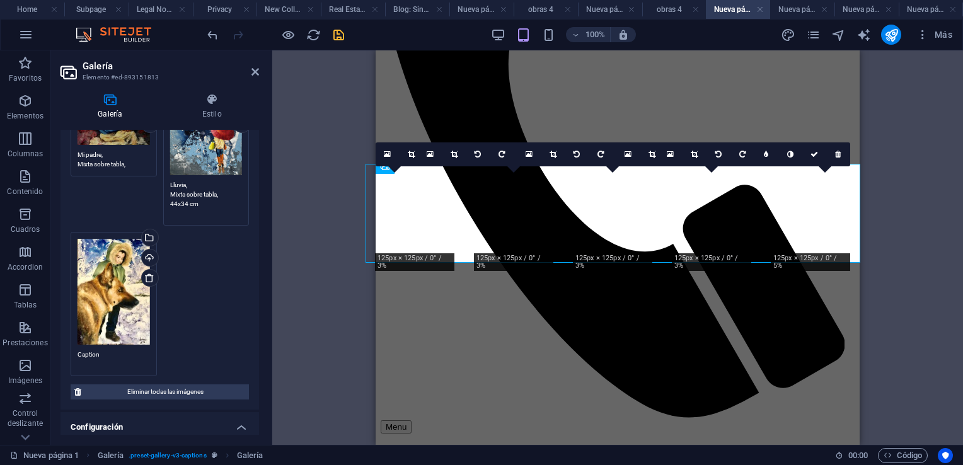
type textarea "Lluvia, Mixta sobre tabla, 44x34 cm"
click at [113, 350] on textarea "Caption" at bounding box center [114, 359] width 72 height 19
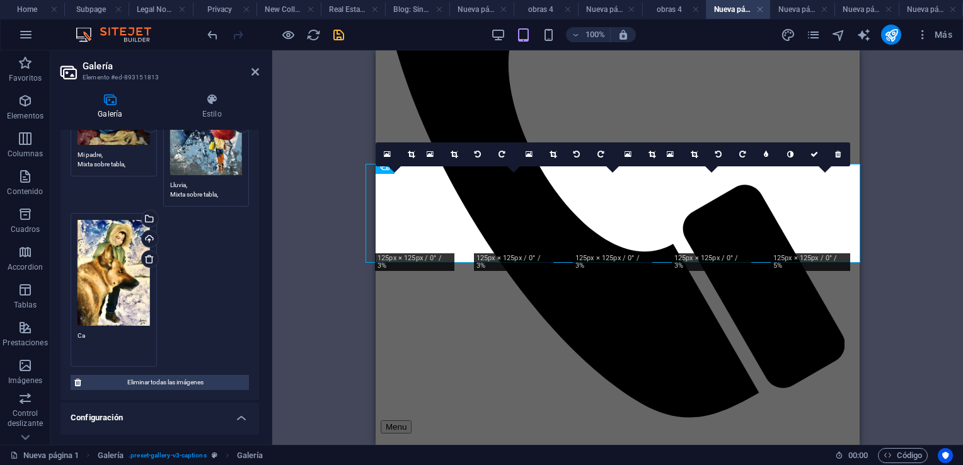
type textarea "C"
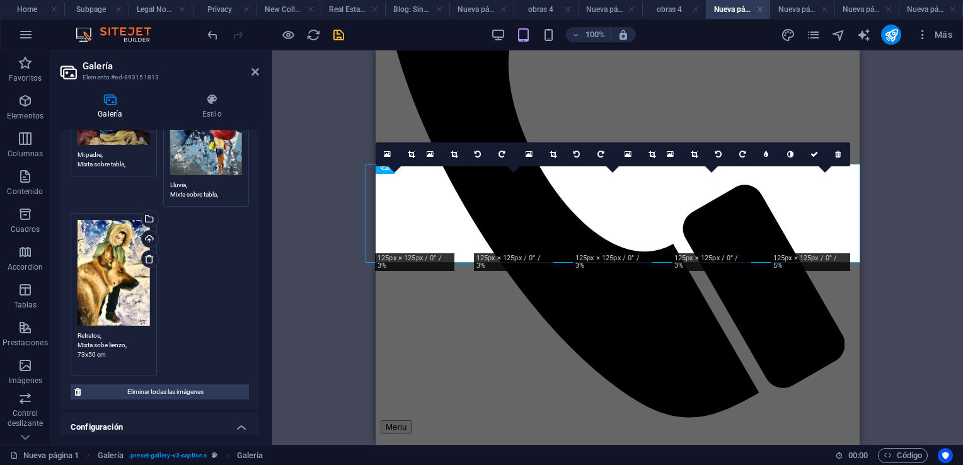
type textarea "Retratos, Mixta sobe lienzo, 73x50 cm"
click at [181, 295] on div "Arrastra archivos aquí, haz clic para escoger archivos o selecciona archivos de…" at bounding box center [159, 175] width 185 height 409
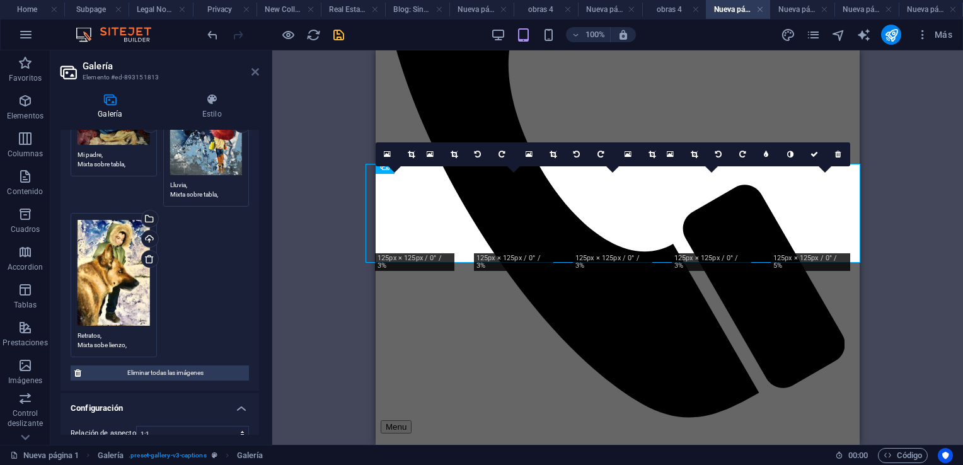
click at [253, 74] on icon at bounding box center [255, 72] width 8 height 10
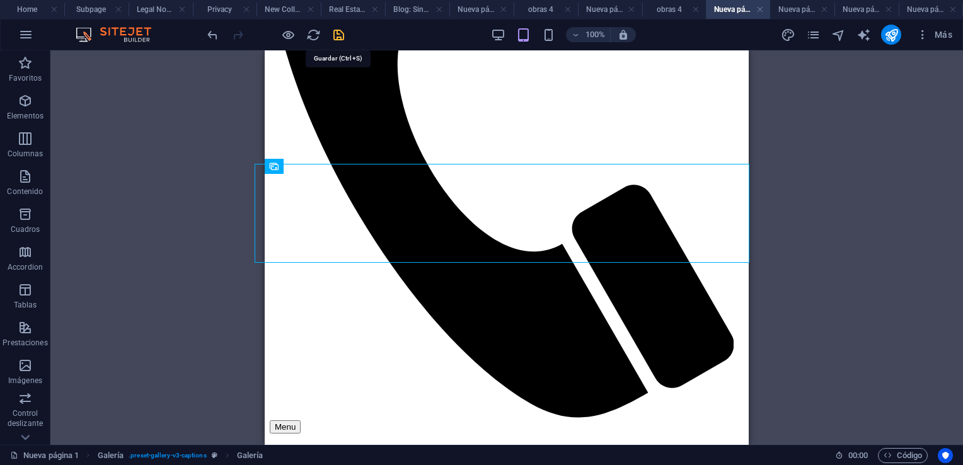
click at [338, 32] on icon "save" at bounding box center [338, 35] width 14 height 14
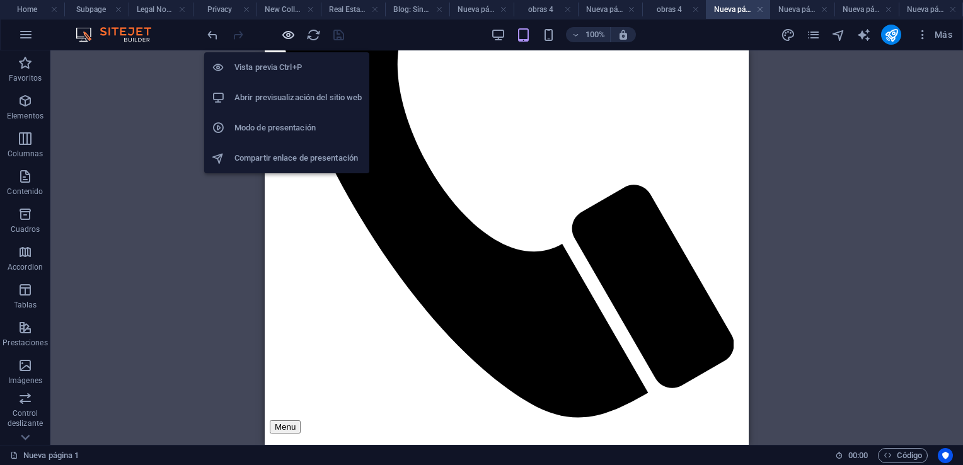
click at [289, 34] on icon "button" at bounding box center [288, 35] width 14 height 14
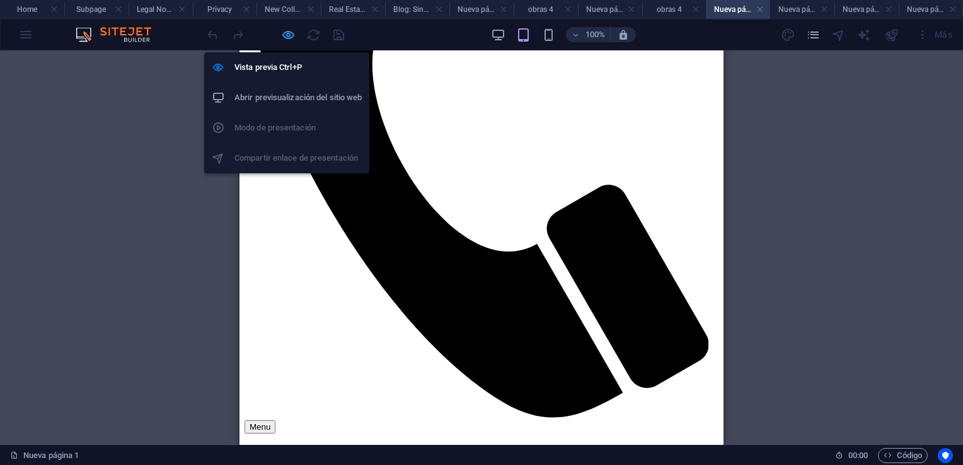
click at [286, 33] on icon "button" at bounding box center [288, 35] width 14 height 14
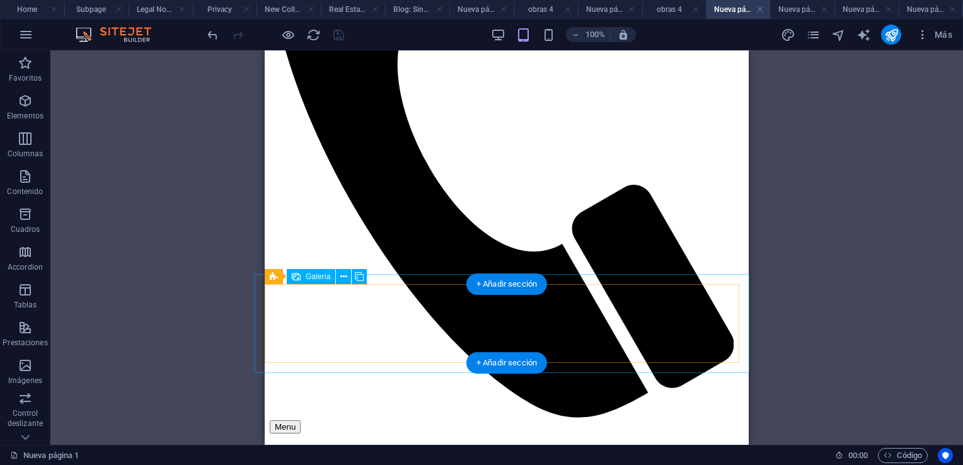
select select "4"
select select "px"
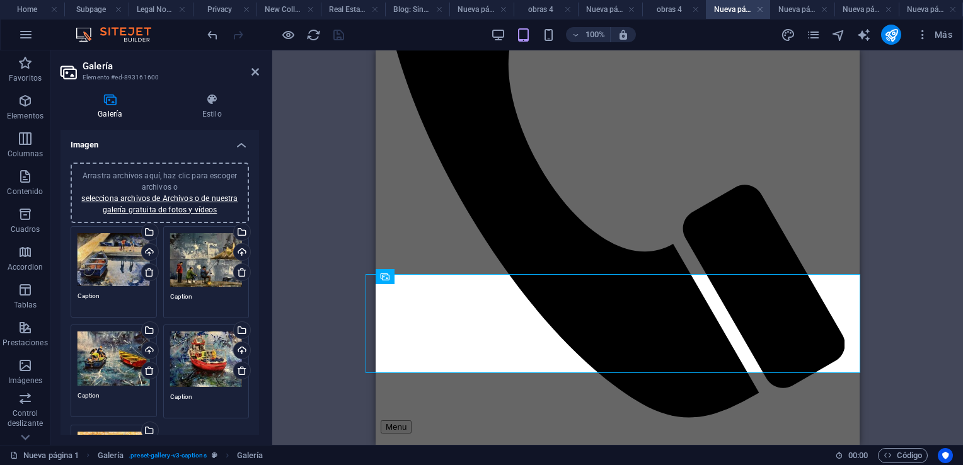
click at [106, 294] on textarea "Caption" at bounding box center [114, 300] width 72 height 19
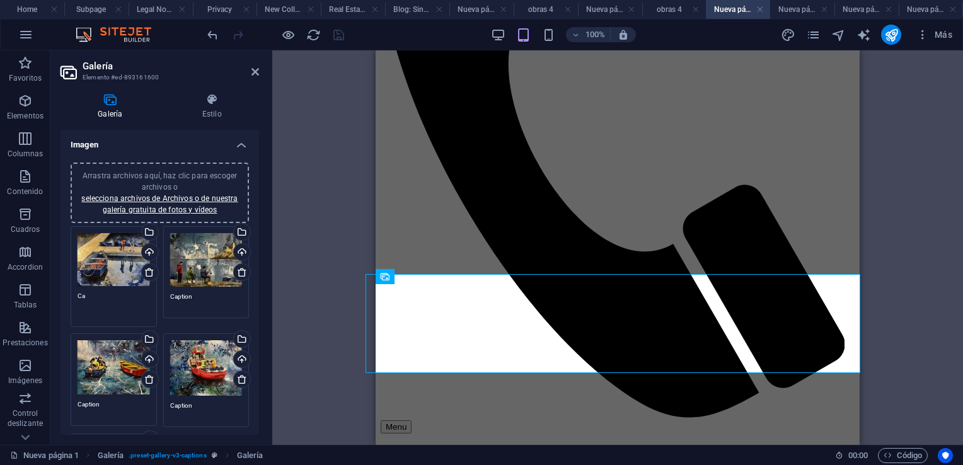
type textarea "C"
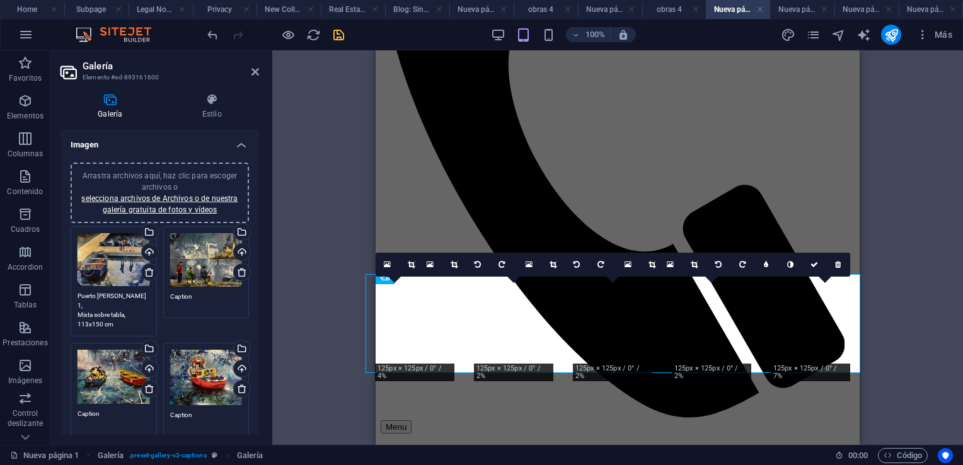
type textarea "Puerto [PERSON_NAME] 1, Mixta sobre tabla, 113x150 cm"
click at [214, 302] on textarea "Caption" at bounding box center [206, 301] width 72 height 19
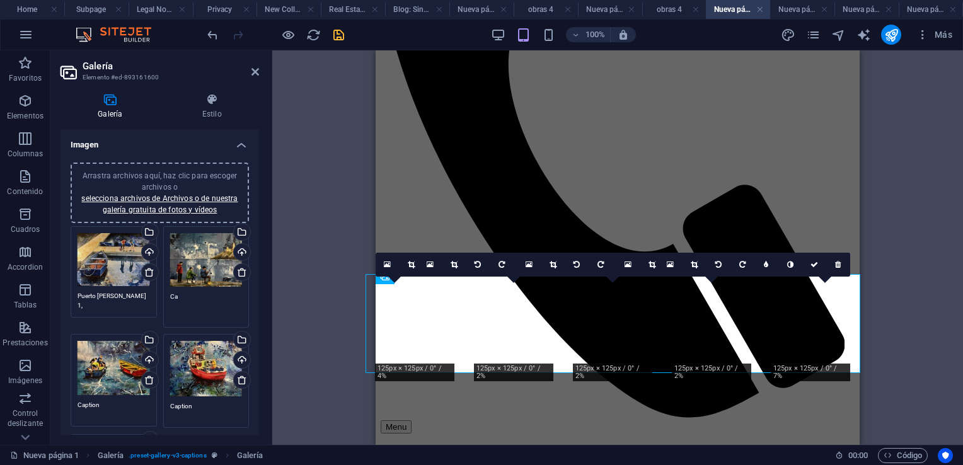
type textarea "C"
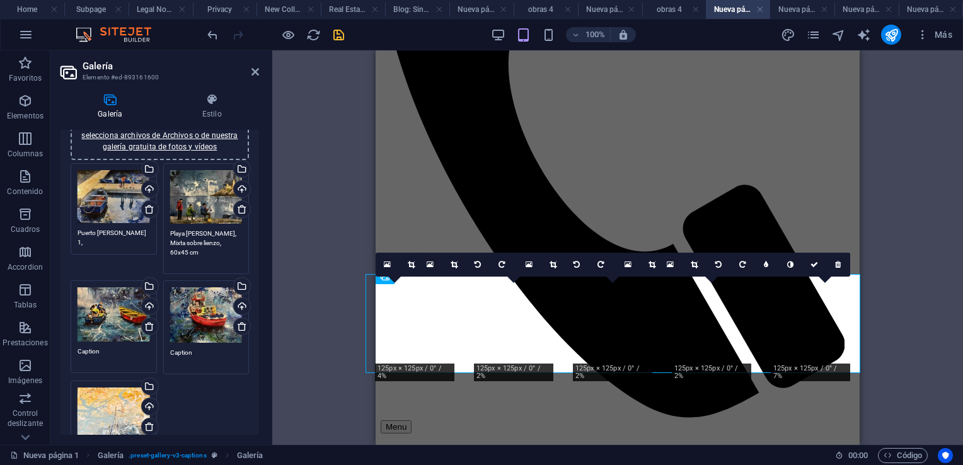
scroll to position [126, 0]
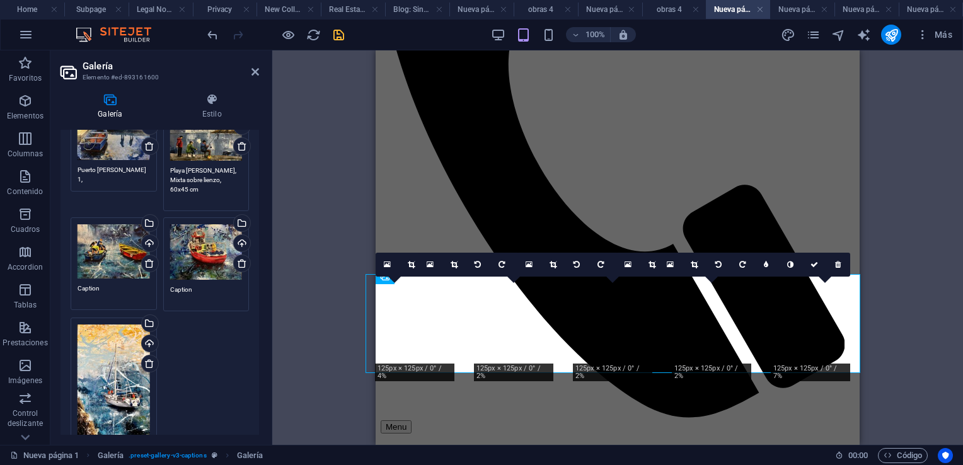
type textarea "Playa [PERSON_NAME], Mixta sobre lienzo, 60x45 cm"
click at [116, 291] on textarea "Caption" at bounding box center [114, 293] width 72 height 19
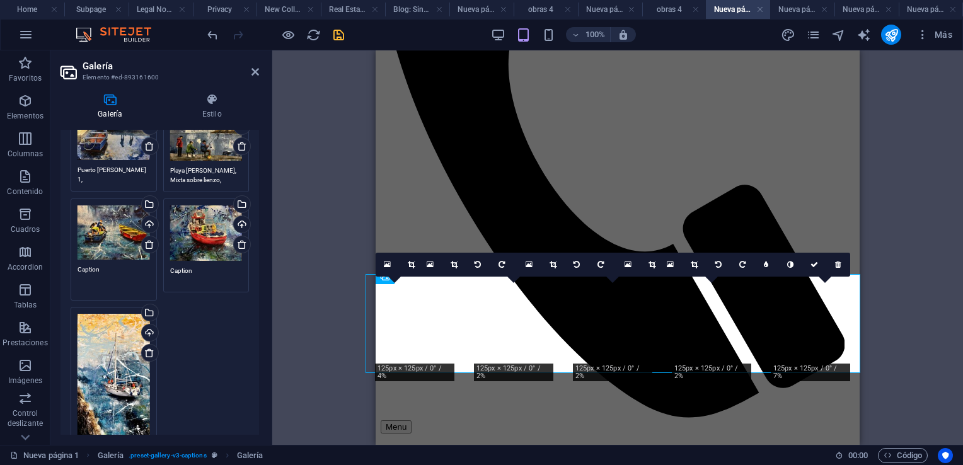
click at [119, 266] on textarea "Caption" at bounding box center [114, 279] width 72 height 28
type textarea "C"
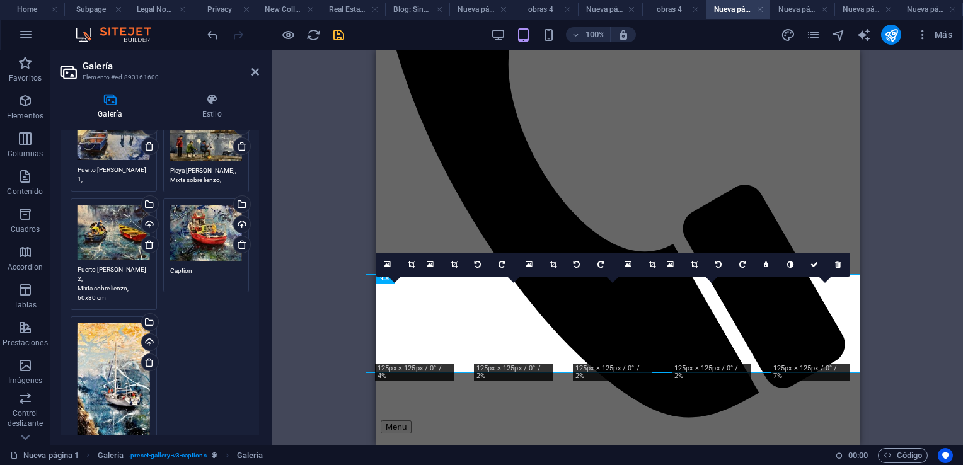
type textarea "Puerto [PERSON_NAME] 2, Mixta sobre lienzo, 60x80 cm"
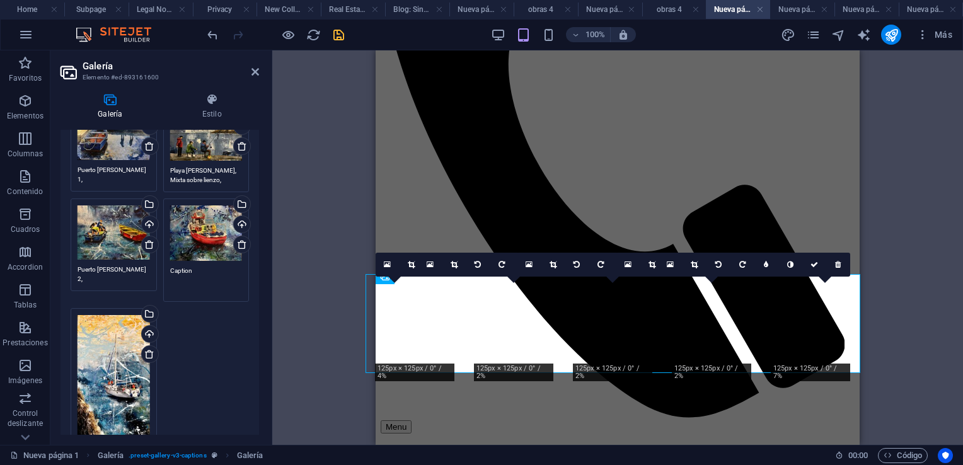
click at [199, 272] on textarea "Caption" at bounding box center [206, 280] width 72 height 28
type textarea "C"
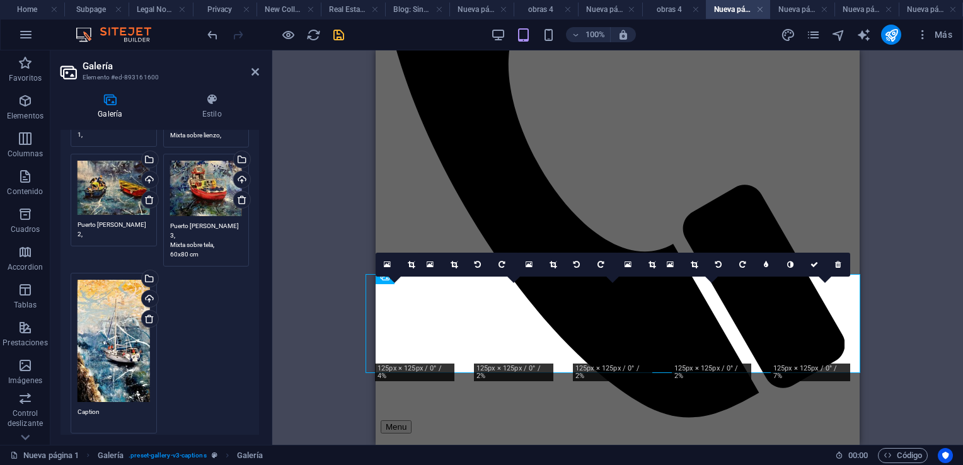
scroll to position [189, 0]
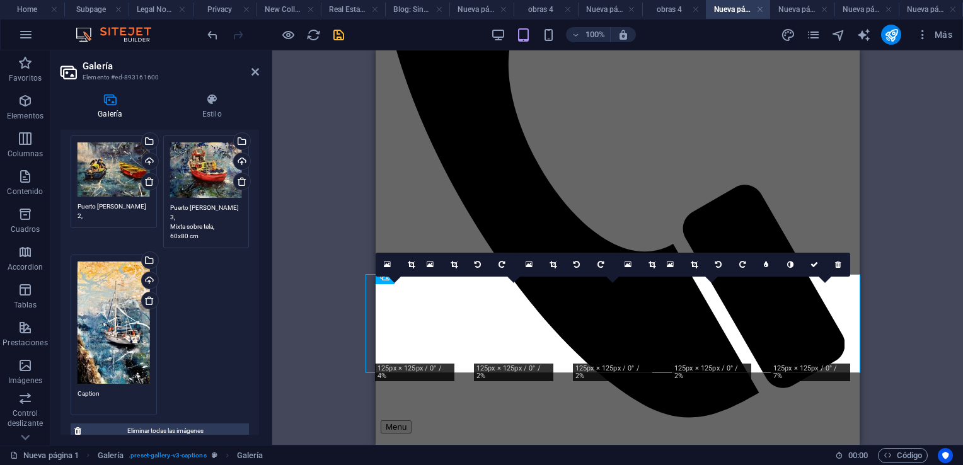
type textarea "Puerto [PERSON_NAME] 3, Mixta sobre tela, 60x80 cm"
click at [124, 392] on textarea "Caption" at bounding box center [114, 398] width 72 height 19
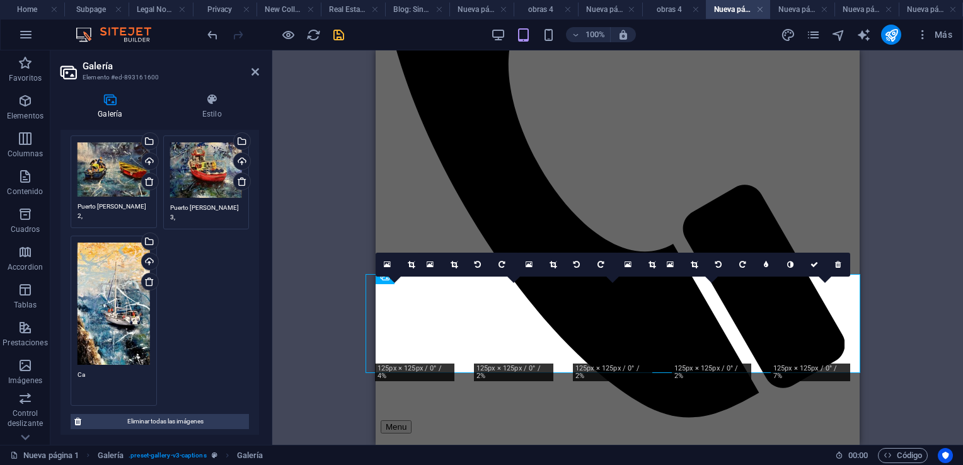
type textarea "C"
type textarea "Puerto [PERSON_NAME] 4, Mixta sobre tabla, 51x86 cm"
click at [344, 142] on div "Arrastra y suelta un archivo para añadirlo H2 Superposición de imagen de texto …" at bounding box center [617, 247] width 691 height 394
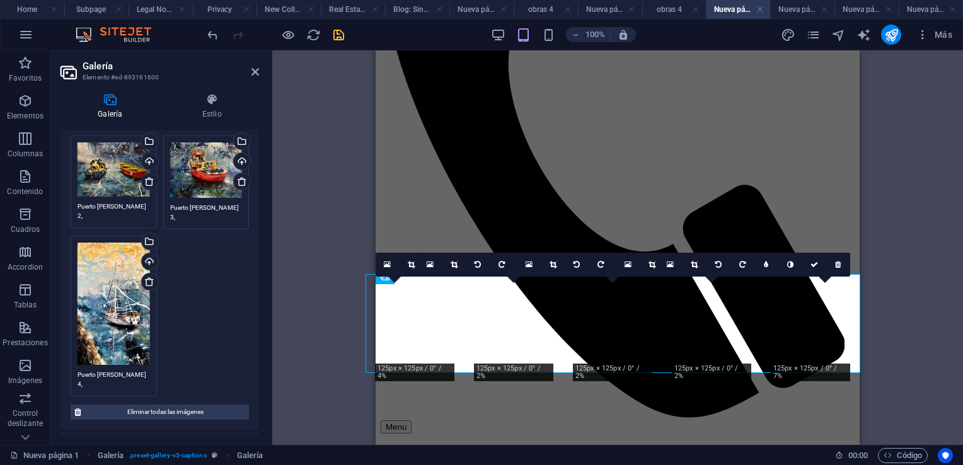
click at [253, 69] on icon at bounding box center [255, 72] width 8 height 10
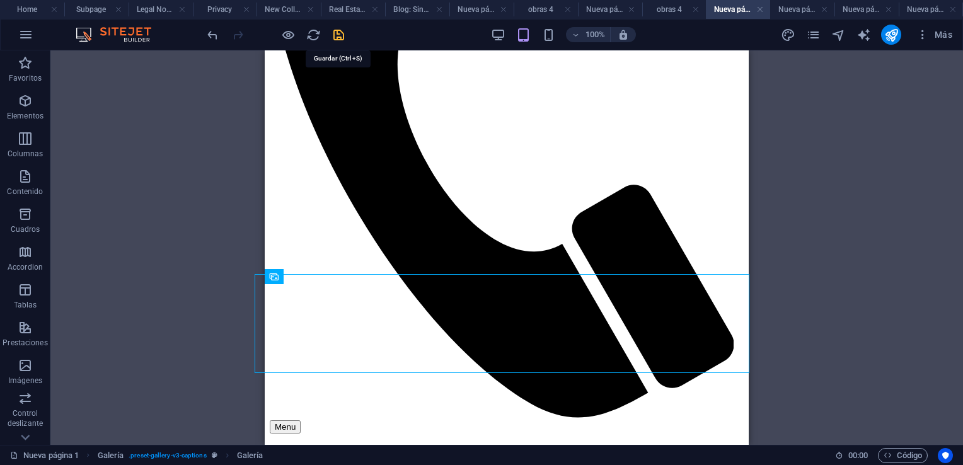
click at [338, 32] on icon "save" at bounding box center [338, 35] width 14 height 14
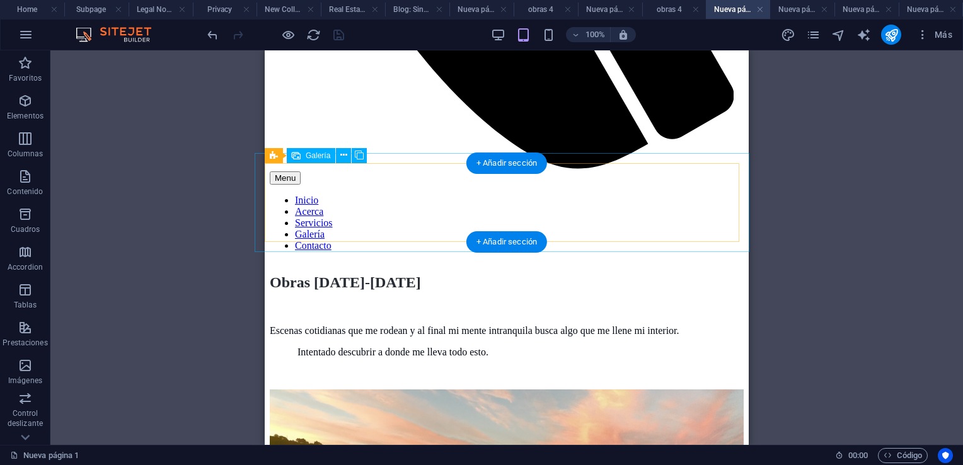
scroll to position [567, 0]
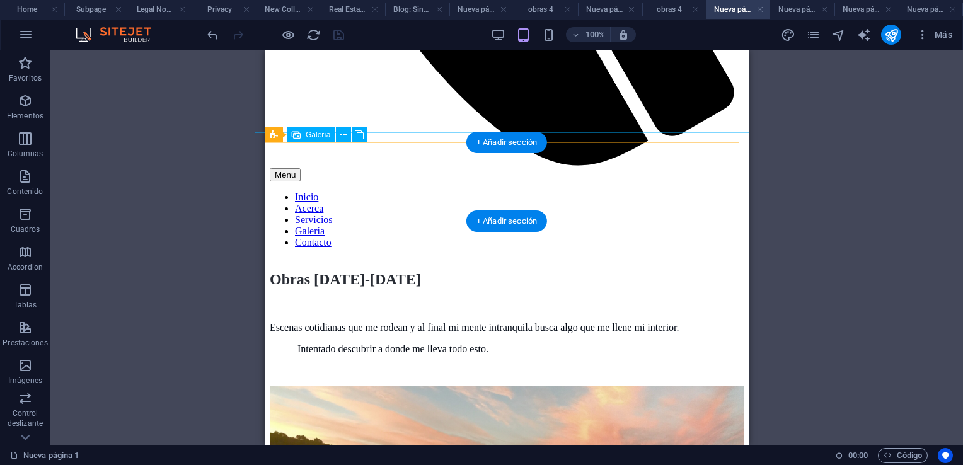
select select "4"
select select "px"
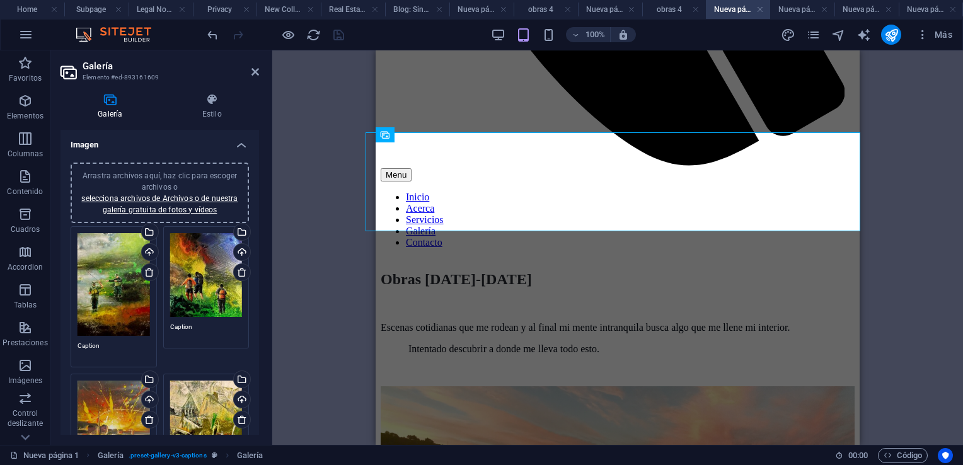
click at [112, 344] on textarea "Caption" at bounding box center [114, 350] width 72 height 19
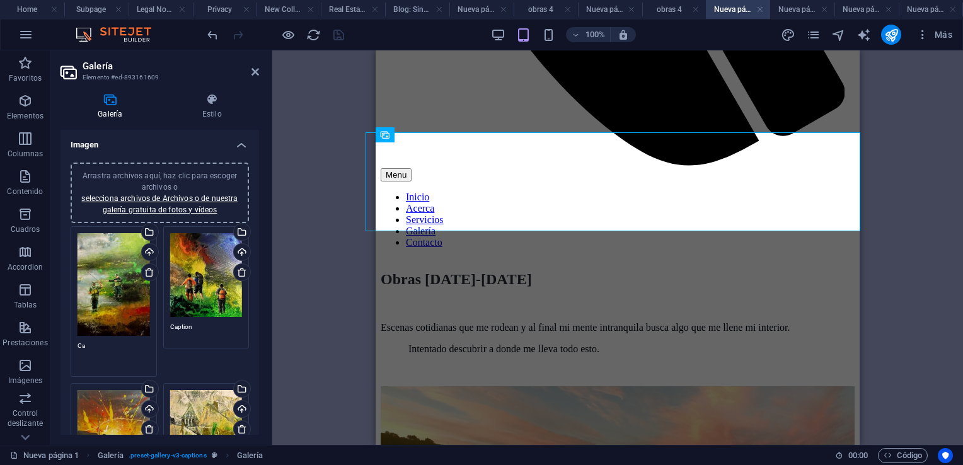
type textarea "C"
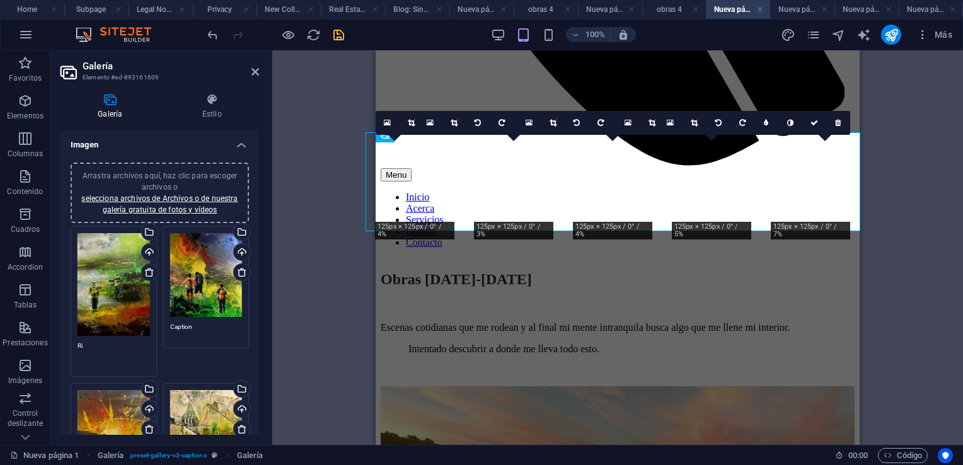
type textarea "R"
type textarea "e"
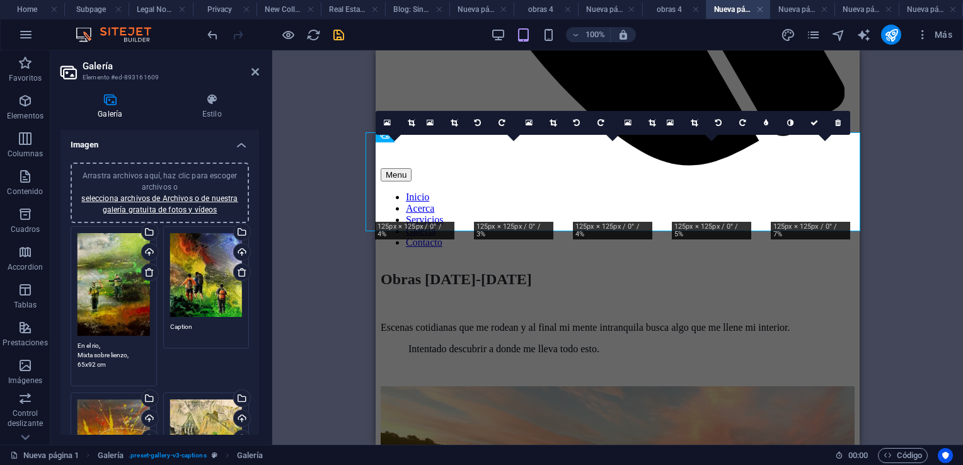
type textarea "En el rio, Mixta sobre lienzo, 65x92 cm"
click at [203, 326] on textarea "Caption" at bounding box center [206, 331] width 72 height 19
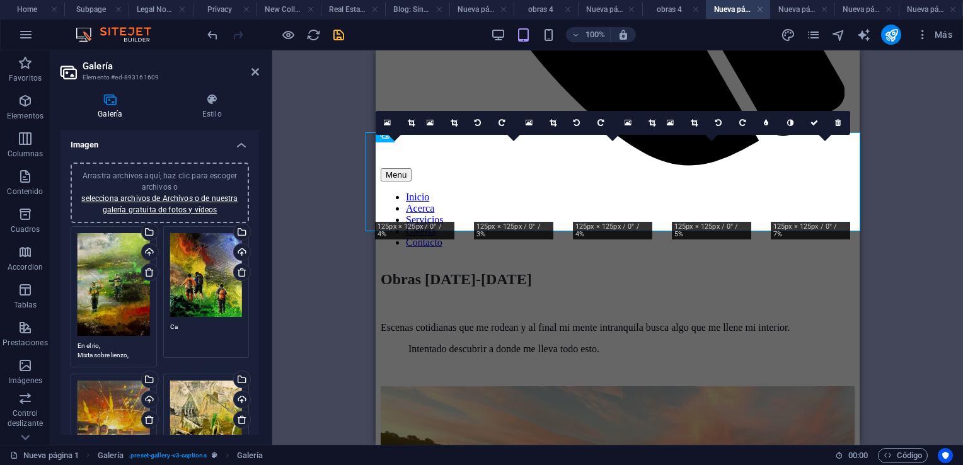
type textarea "C"
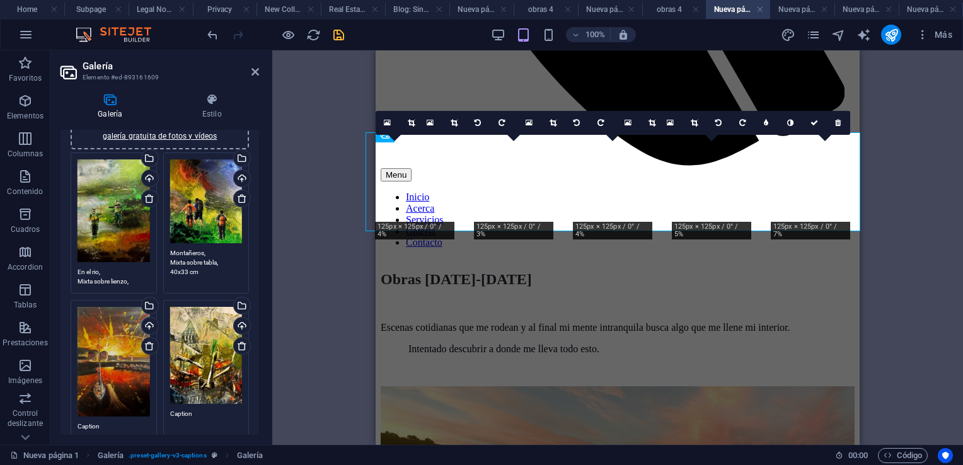
scroll to position [252, 0]
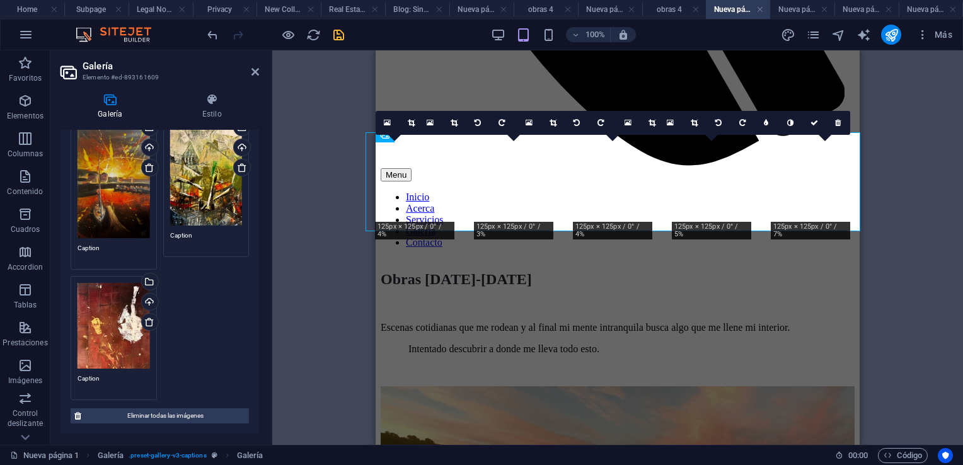
type textarea "Montañeros, Mixta sobre tabla, 40x33 cm"
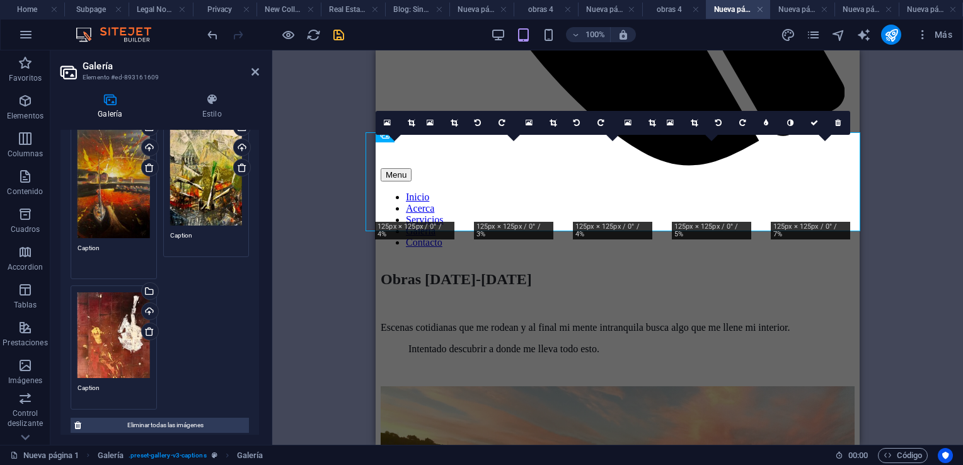
click at [108, 248] on textarea "Caption" at bounding box center [114, 257] width 72 height 28
type textarea "C"
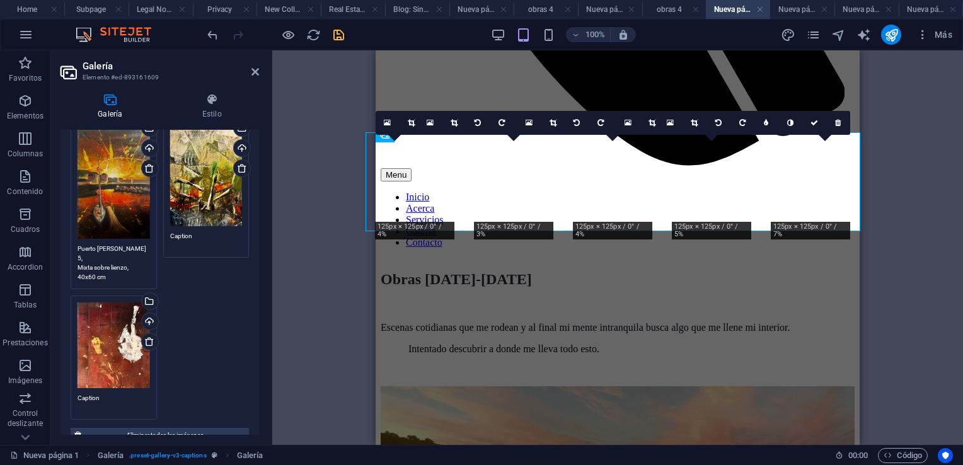
type textarea "Puerto [PERSON_NAME] 5, Mixta sobre lienzo, 40x60 cm"
click at [211, 231] on textarea "Caption" at bounding box center [206, 240] width 72 height 19
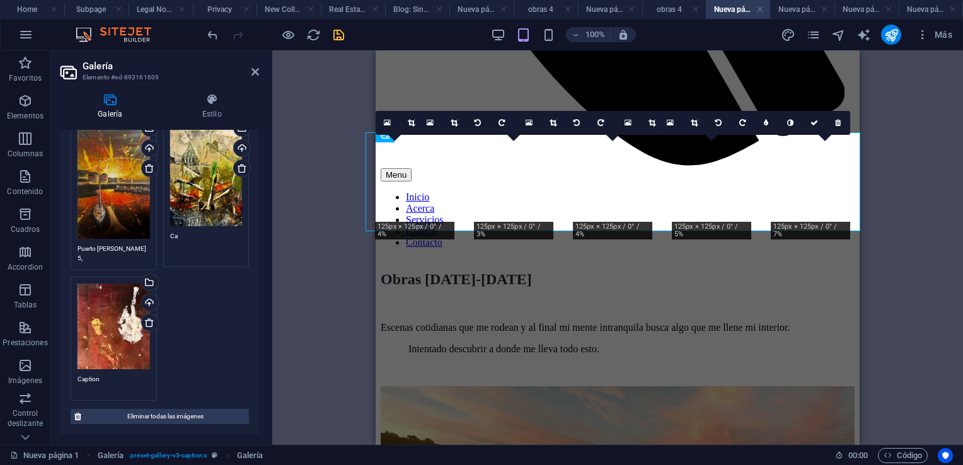
type textarea "C"
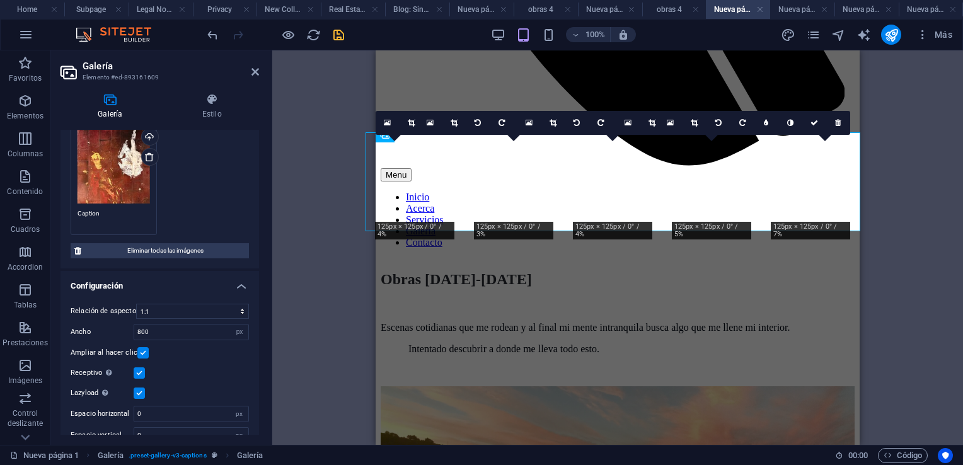
scroll to position [436, 0]
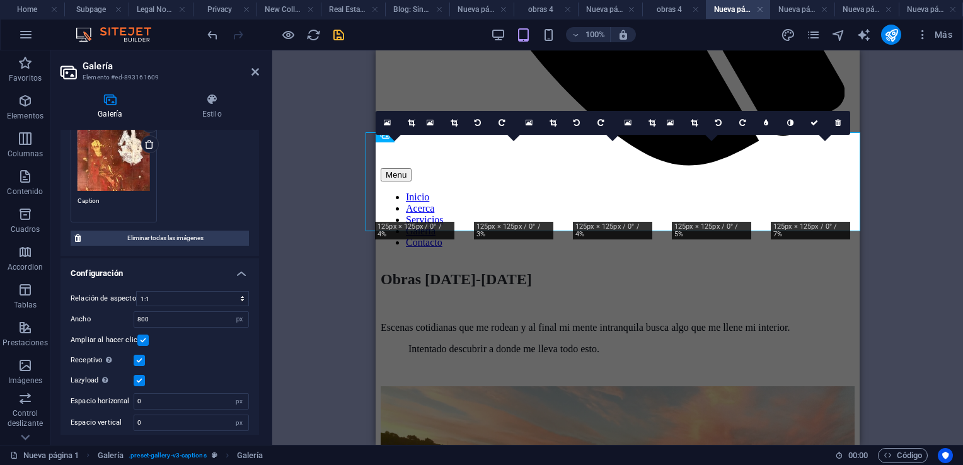
type textarea "Sin título, Acrílico sobre tabla, 37x27 cm"
click at [116, 196] on textarea "Caption" at bounding box center [114, 205] width 72 height 19
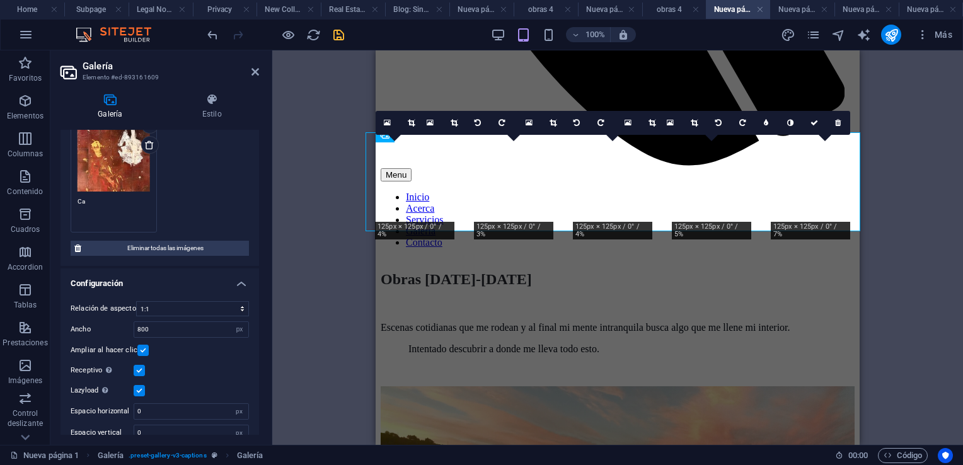
type textarea "C"
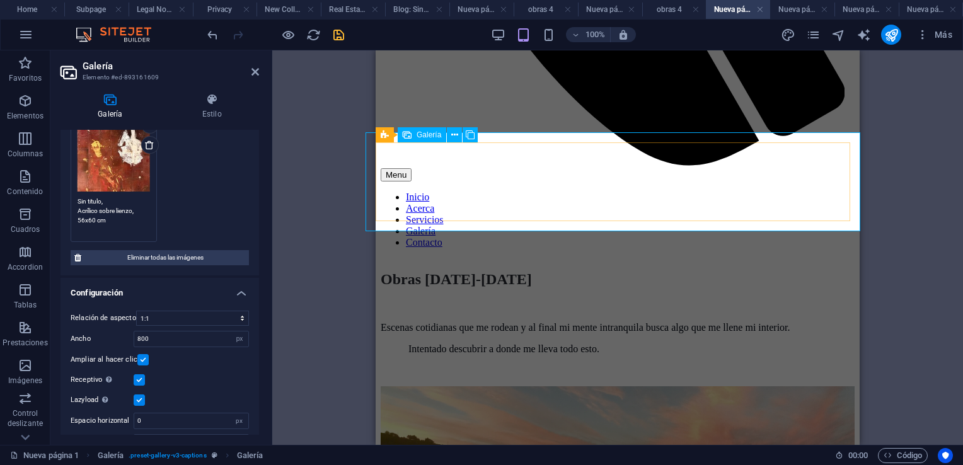
type textarea "Sin titulo, Acrílico sobre lienzo, 56x60 cm"
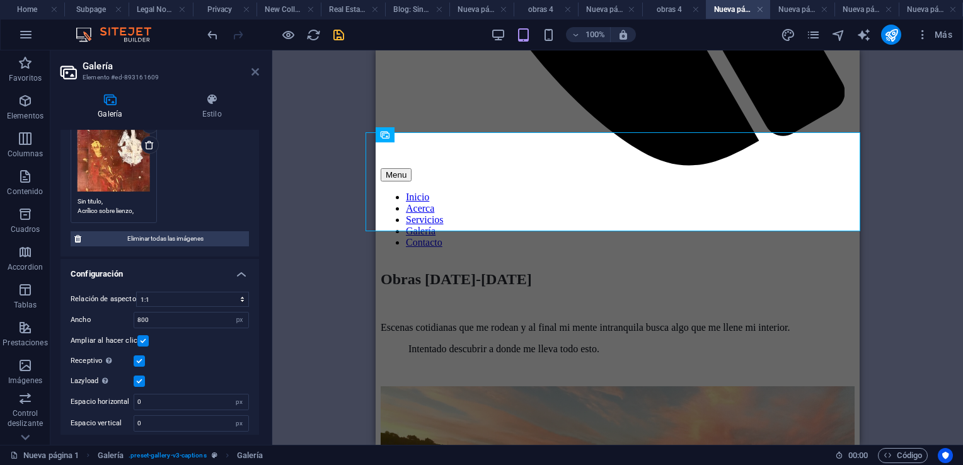
click at [257, 70] on icon at bounding box center [255, 72] width 8 height 10
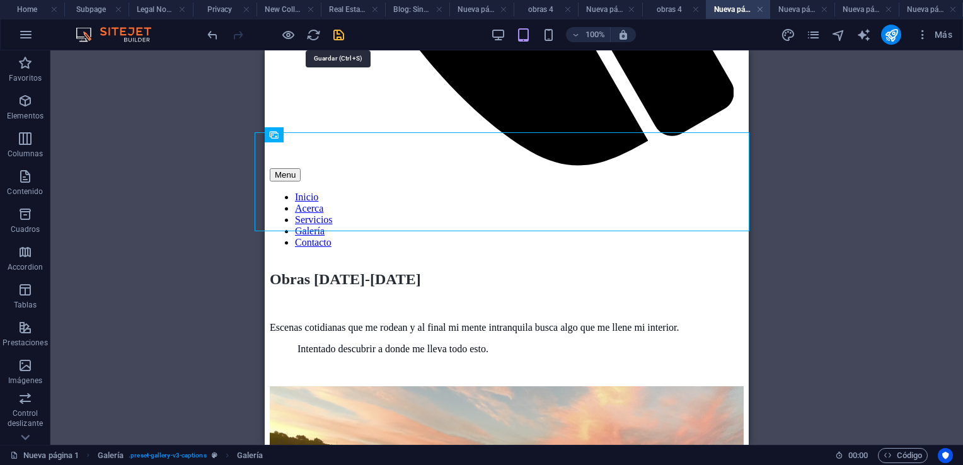
click at [338, 30] on icon "save" at bounding box center [338, 35] width 14 height 14
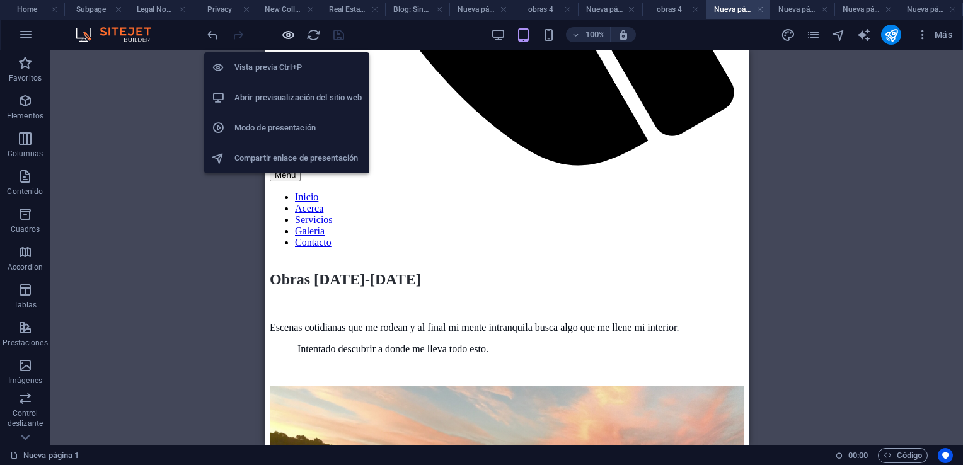
click at [288, 36] on icon "button" at bounding box center [288, 35] width 14 height 14
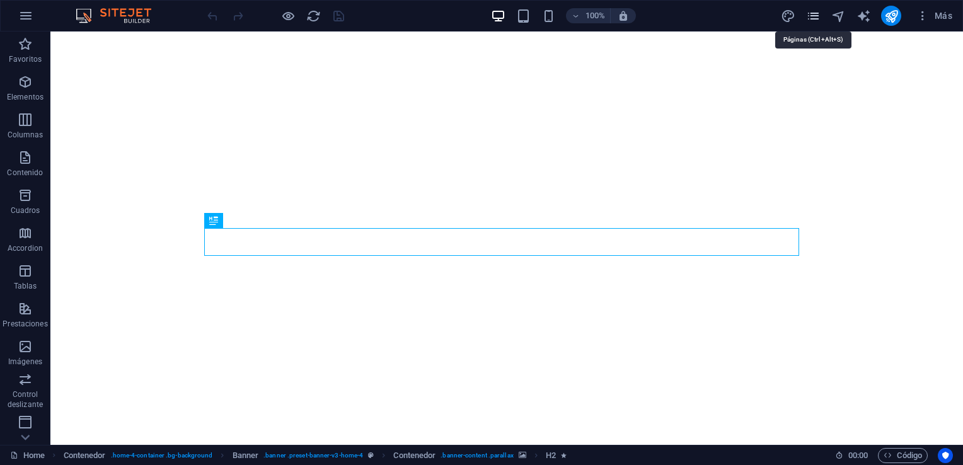
click at [814, 16] on icon "pages" at bounding box center [813, 16] width 14 height 14
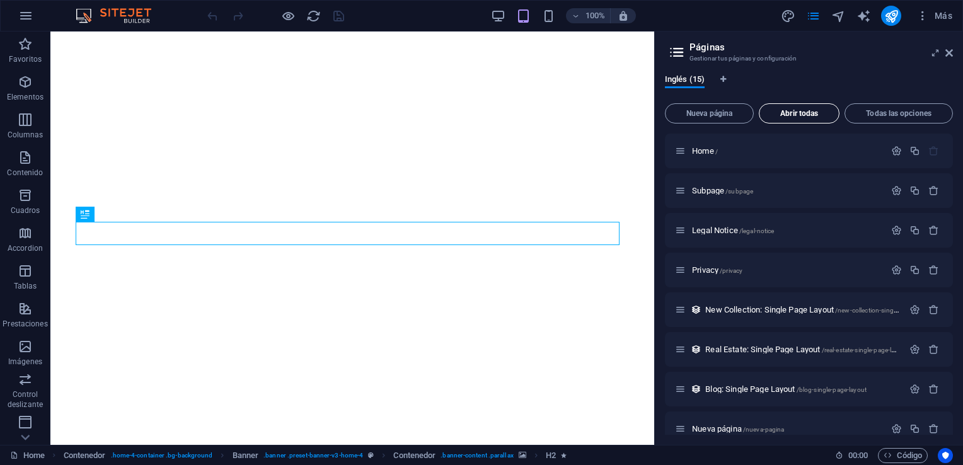
drag, startPoint x: 804, startPoint y: 112, endPoint x: 802, endPoint y: 105, distance: 7.4
click at [804, 112] on span "Abrir todas" at bounding box center [798, 114] width 69 height 8
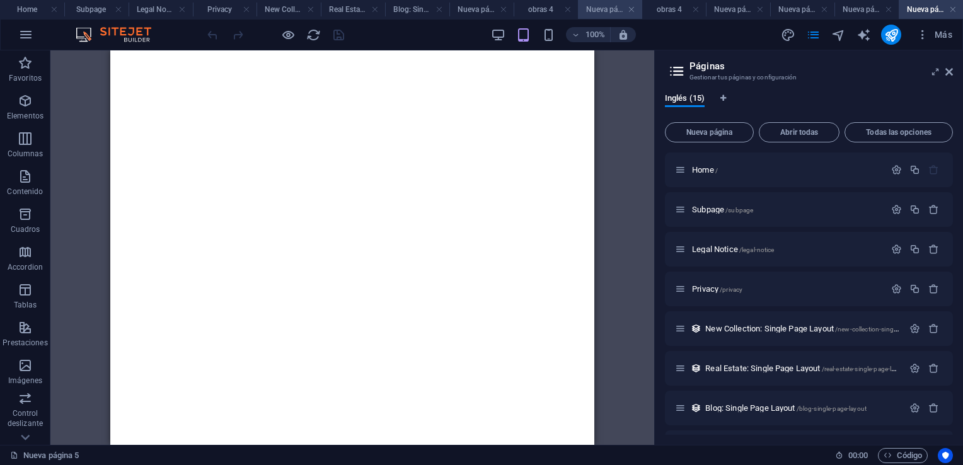
click at [596, 10] on h4 "Nueva página 2" at bounding box center [610, 10] width 64 height 14
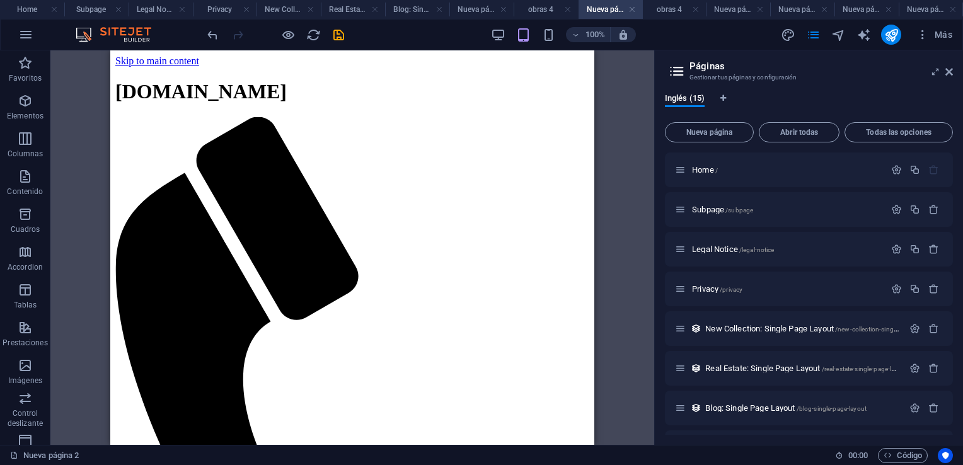
click at [620, 4] on h4 "Nueva página 2" at bounding box center [610, 10] width 64 height 14
click at [669, 9] on h4 "obras 4" at bounding box center [674, 10] width 64 height 14
click at [723, 5] on h4 "Nueva página 1" at bounding box center [738, 10] width 64 height 14
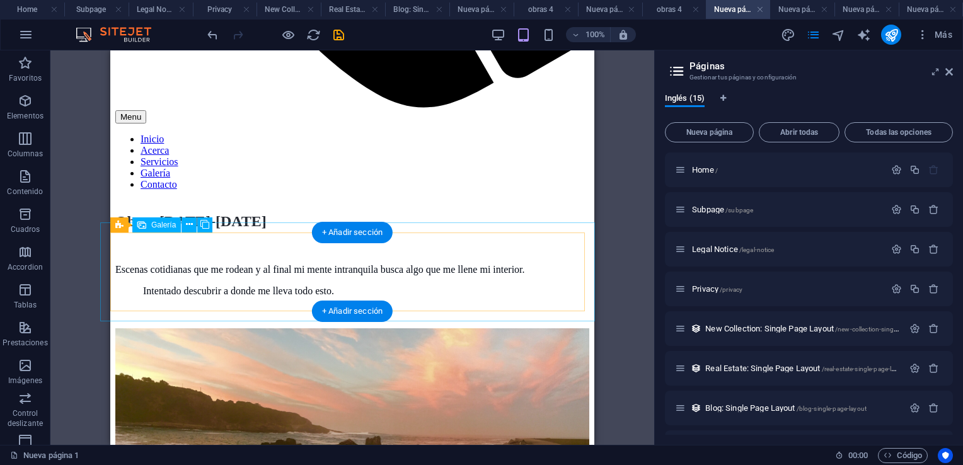
scroll to position [693, 0]
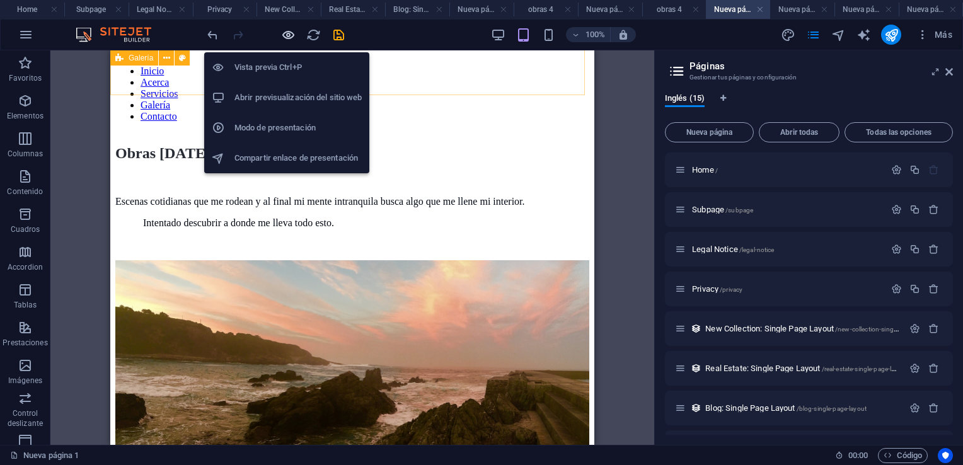
click at [289, 38] on icon "button" at bounding box center [288, 35] width 14 height 14
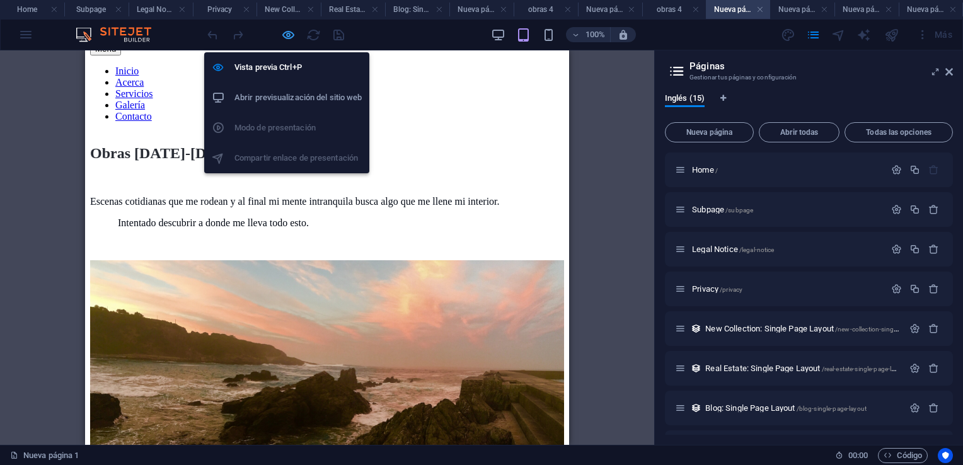
click at [289, 35] on icon "button" at bounding box center [288, 35] width 14 height 14
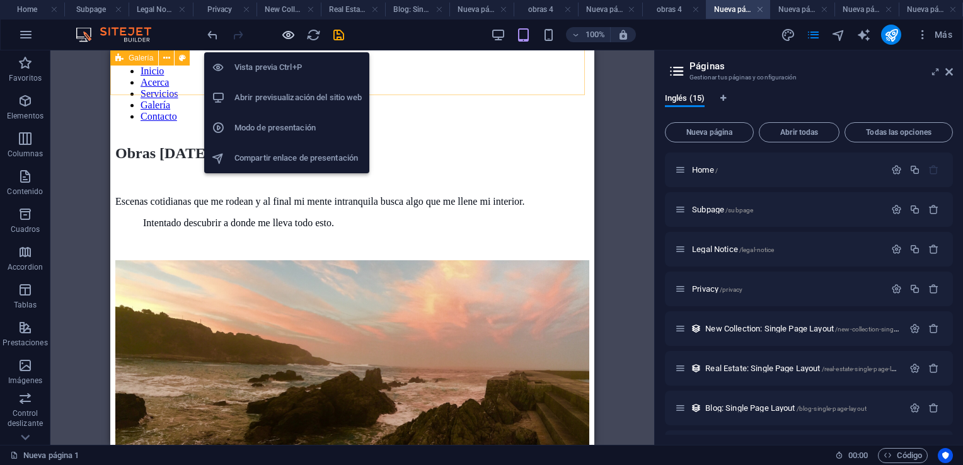
click at [289, 35] on icon "button" at bounding box center [288, 35] width 14 height 14
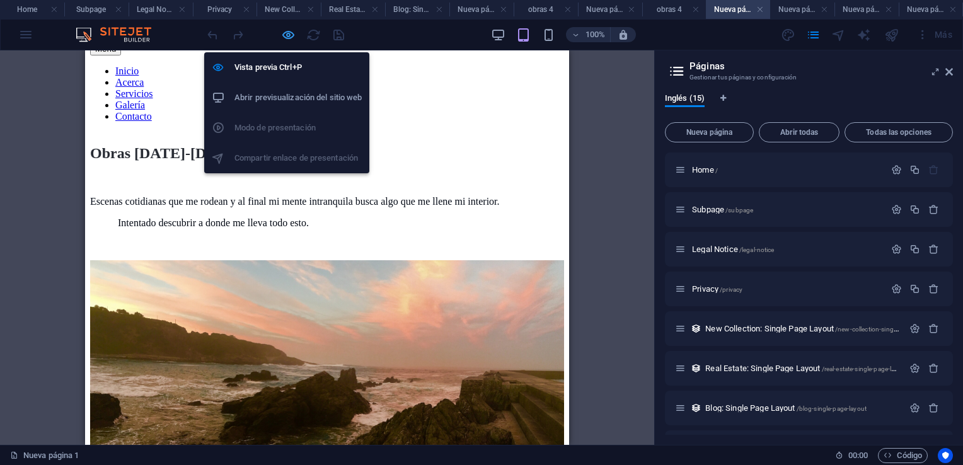
click at [286, 37] on icon "button" at bounding box center [288, 35] width 14 height 14
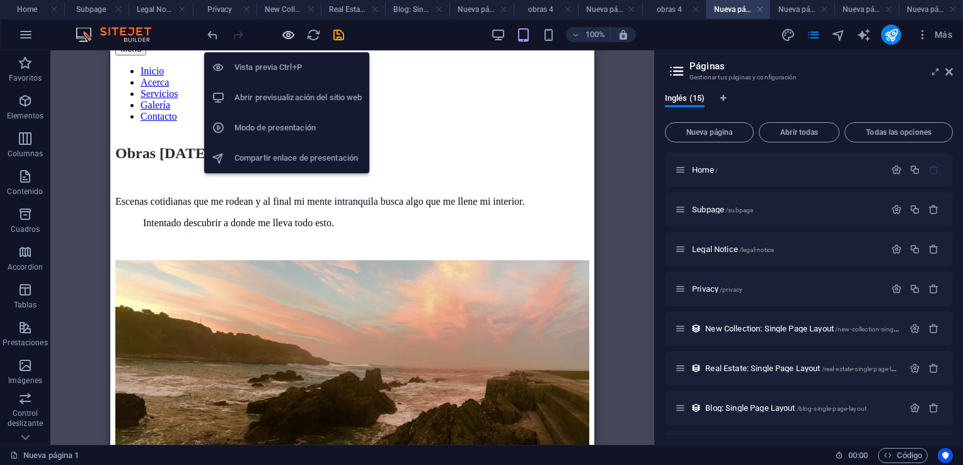
click at [287, 32] on icon "button" at bounding box center [288, 35] width 14 height 14
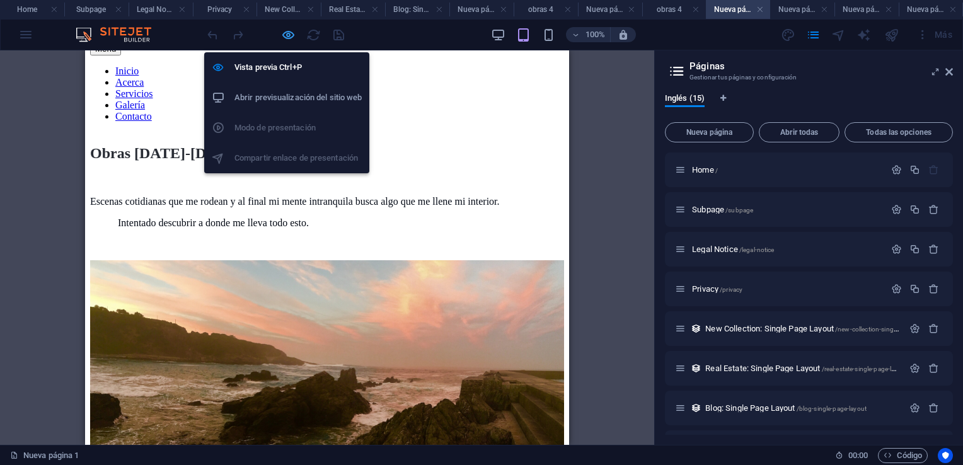
click at [290, 33] on icon "button" at bounding box center [288, 35] width 14 height 14
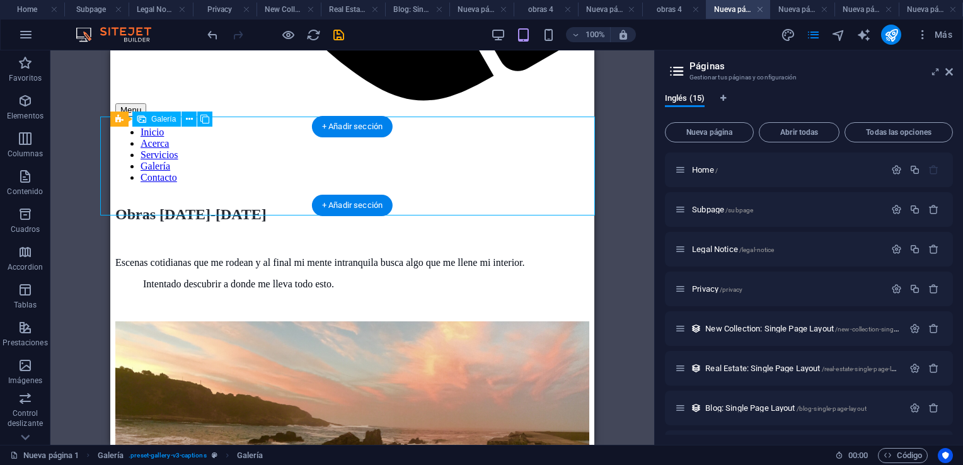
select select "4"
select select "px"
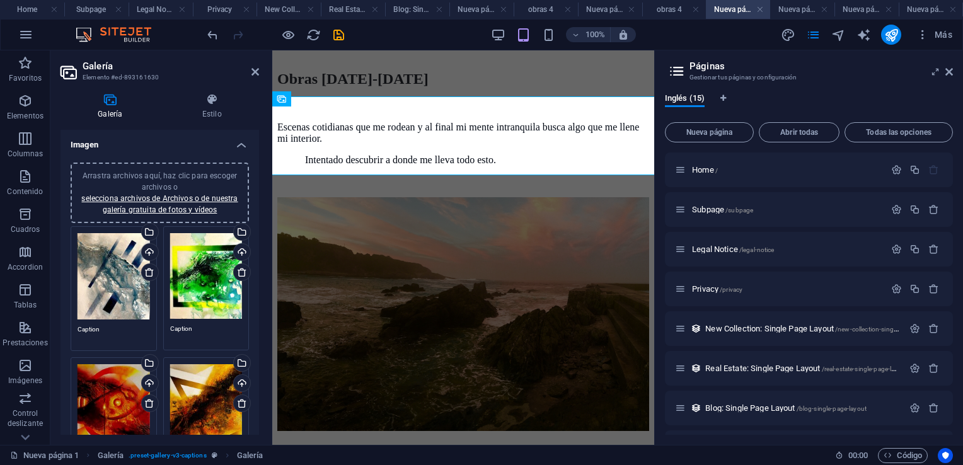
click at [109, 328] on textarea "Caption" at bounding box center [114, 334] width 72 height 19
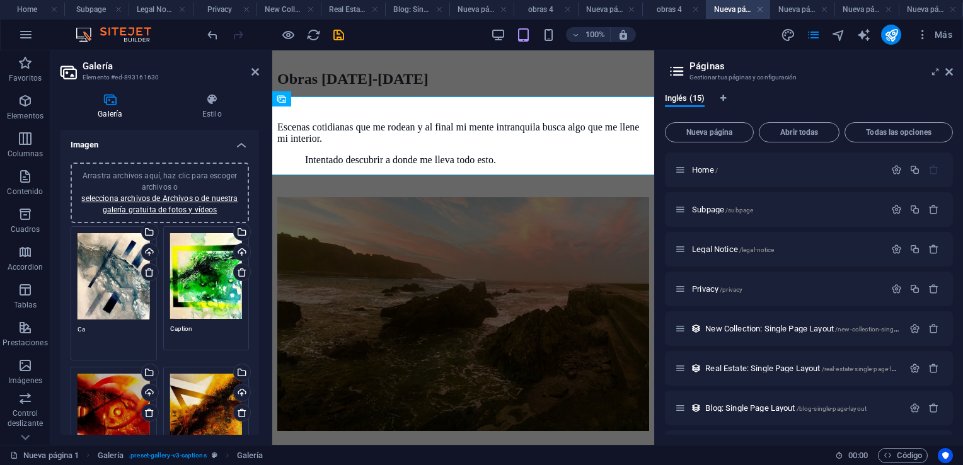
type textarea "C"
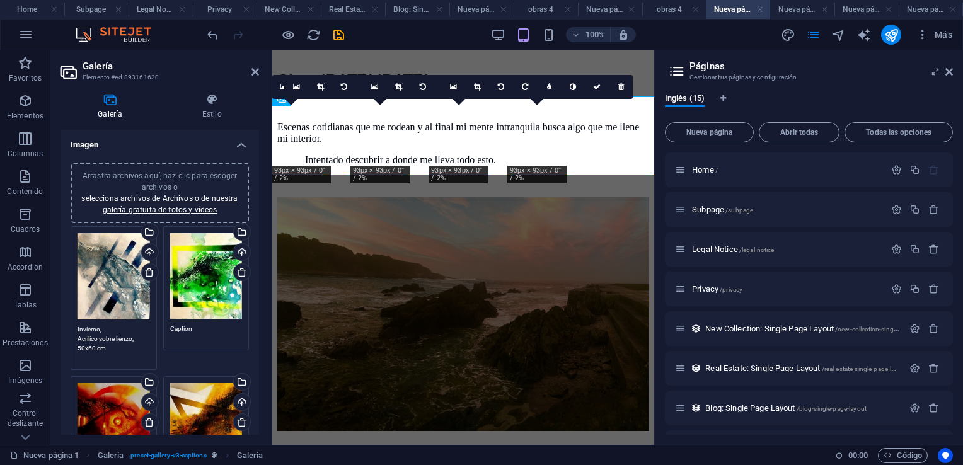
type textarea "Invierno, Acrílico sobre lienzo, 50x60 cm"
click at [199, 327] on textarea "Caption" at bounding box center [206, 333] width 72 height 19
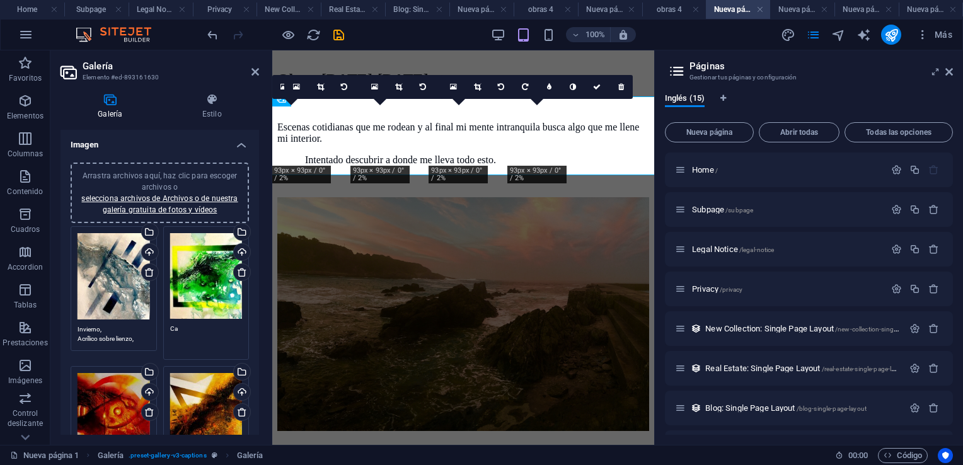
type textarea "C"
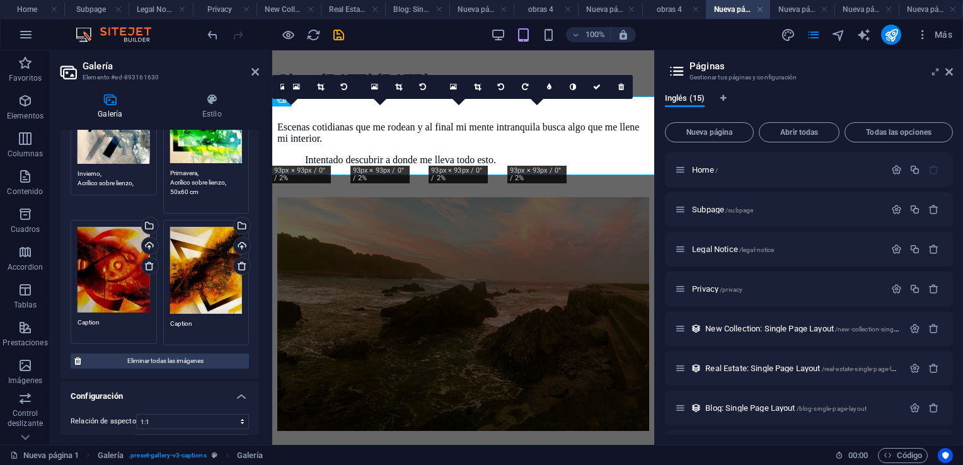
scroll to position [189, 0]
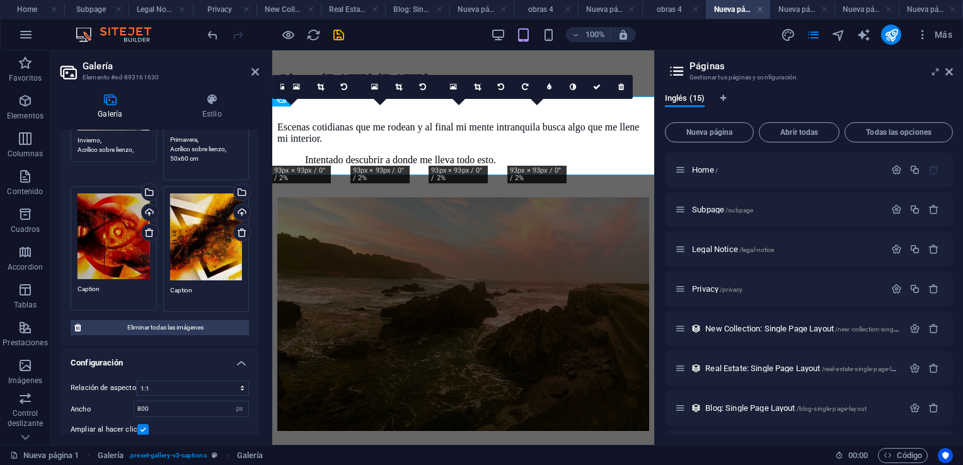
type textarea "Primavera, Acrílico sobre lienzo, 50x60 cm"
click at [111, 287] on textarea "Caption" at bounding box center [114, 293] width 72 height 19
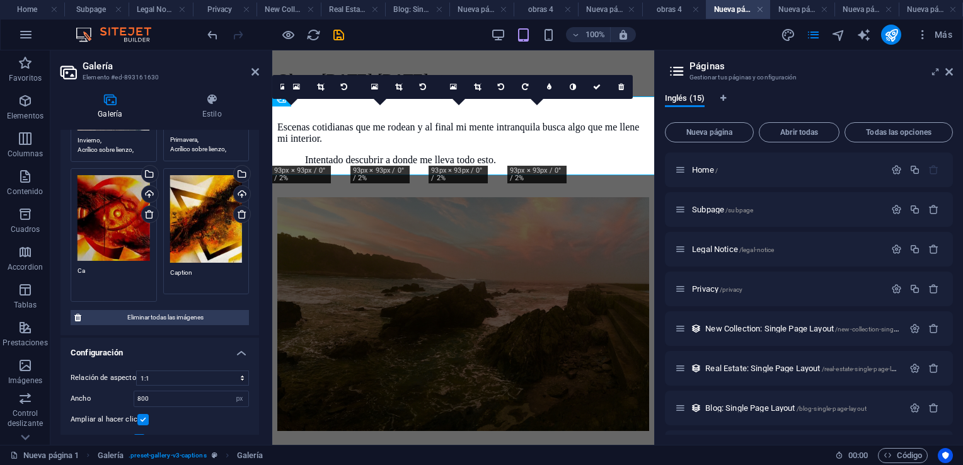
type textarea "C"
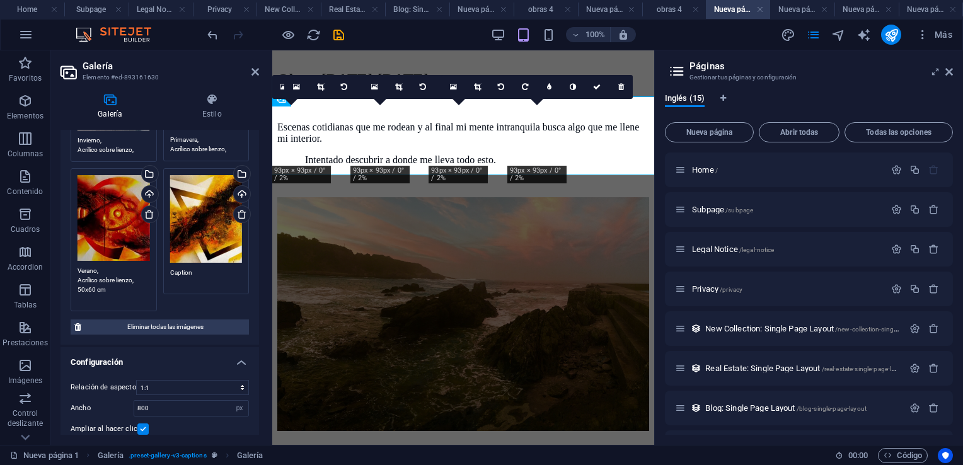
type textarea "Verano, Acrílico sobre lienzo, 50x60 cm"
click at [203, 268] on textarea "Caption" at bounding box center [206, 277] width 72 height 19
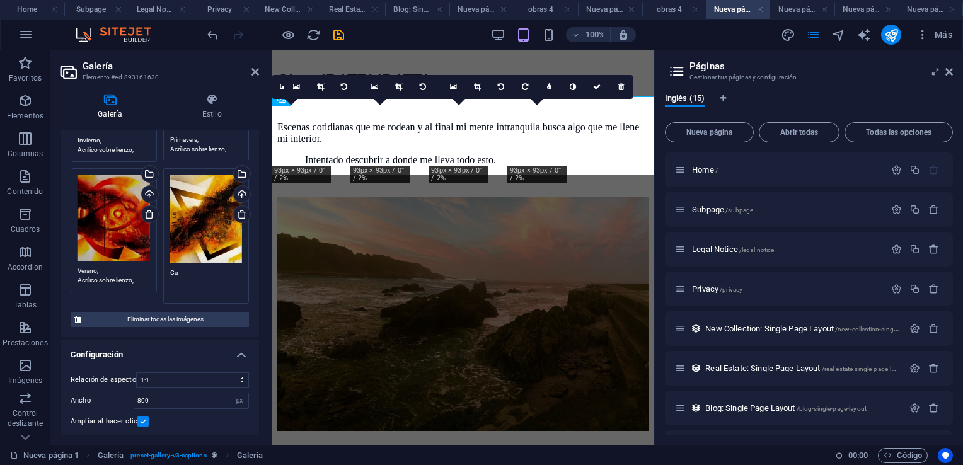
type textarea "C"
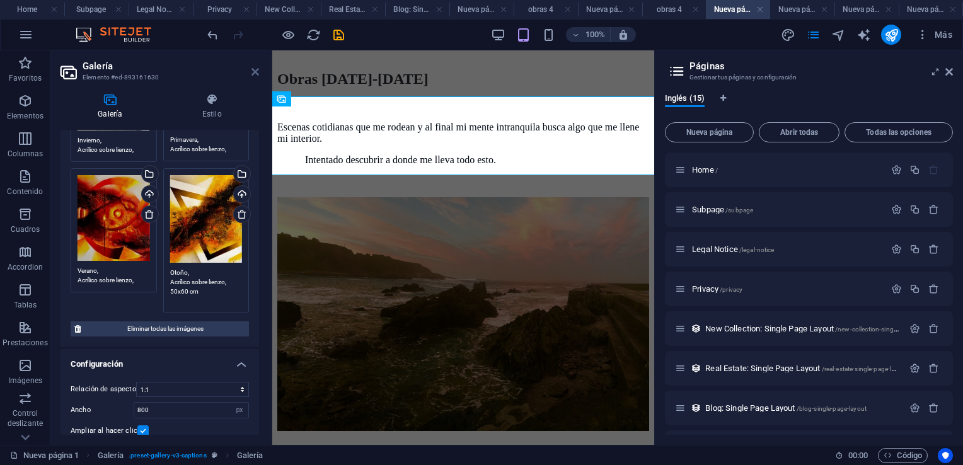
type textarea "Otoño, Acrílico sobre lienzo, 50x60 cm"
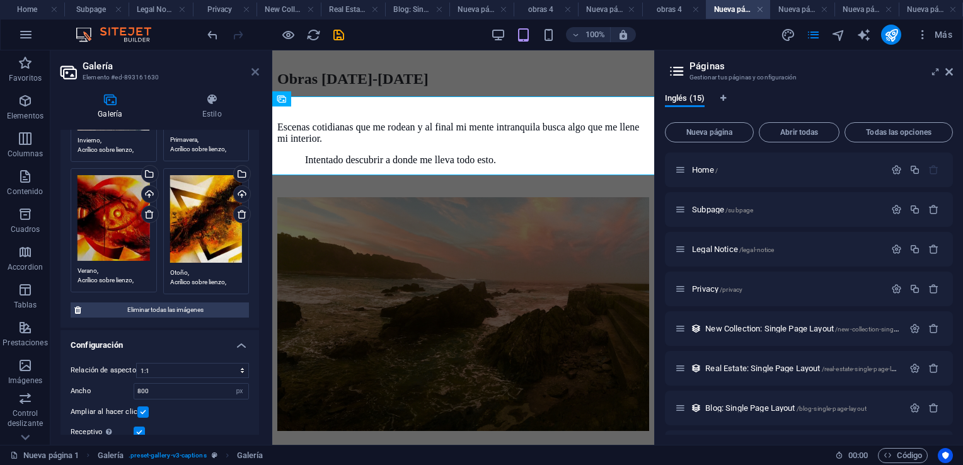
click at [251, 68] on icon at bounding box center [255, 72] width 8 height 10
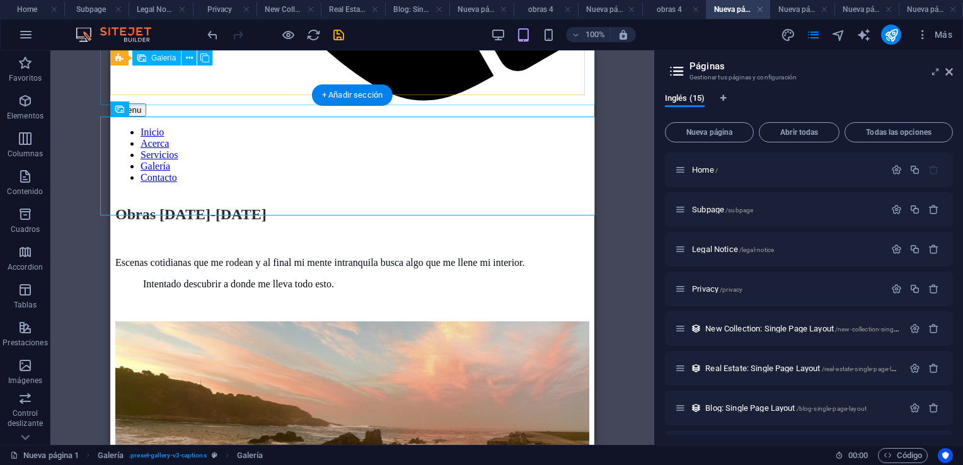
scroll to position [693, 0]
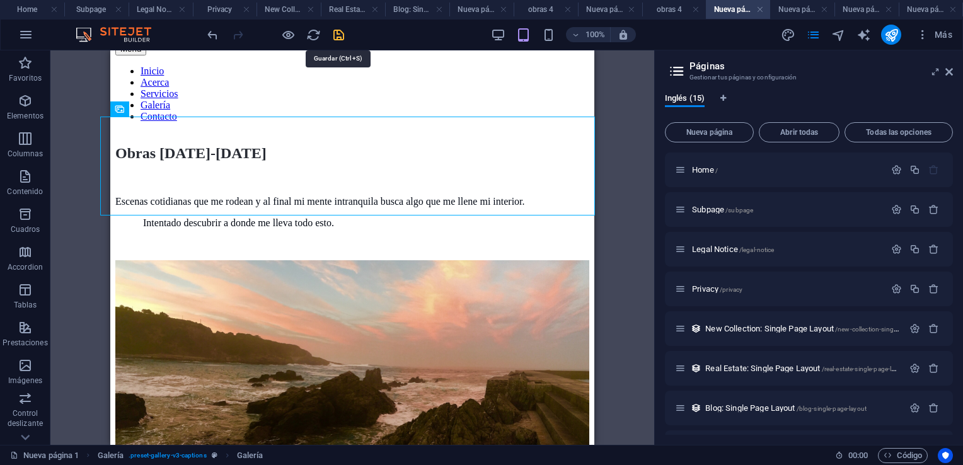
click at [337, 31] on icon "save" at bounding box center [338, 35] width 14 height 14
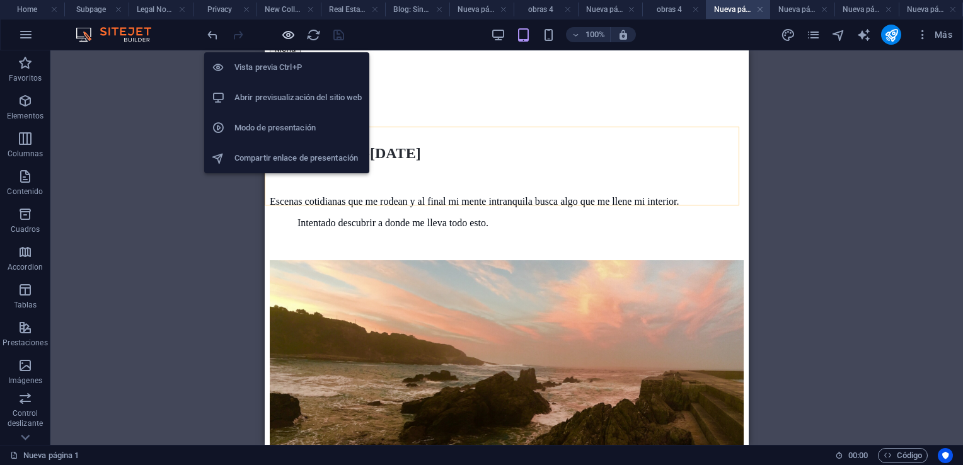
click at [288, 34] on icon "button" at bounding box center [288, 35] width 14 height 14
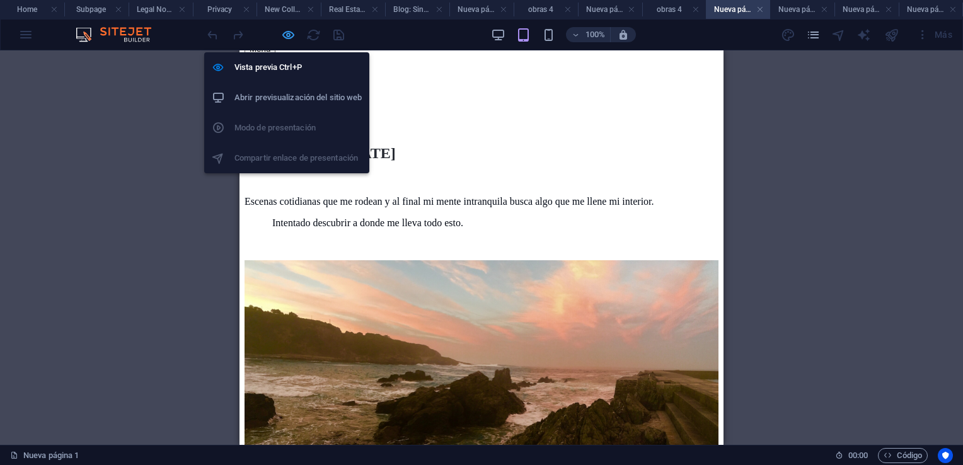
click at [283, 32] on icon "button" at bounding box center [288, 35] width 14 height 14
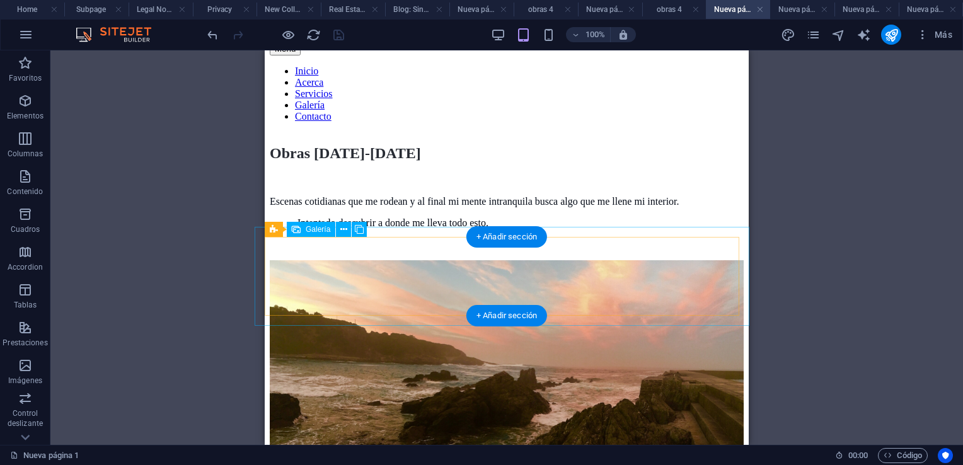
select select "4"
select select "px"
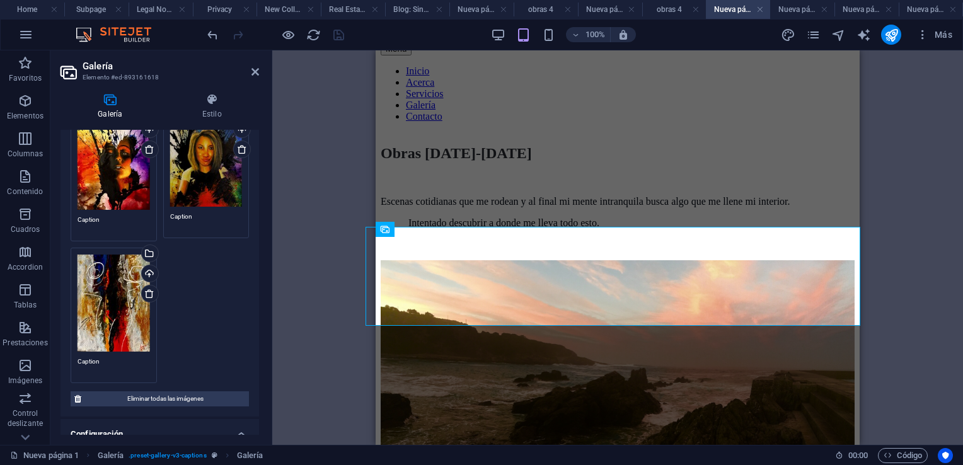
scroll to position [126, 0]
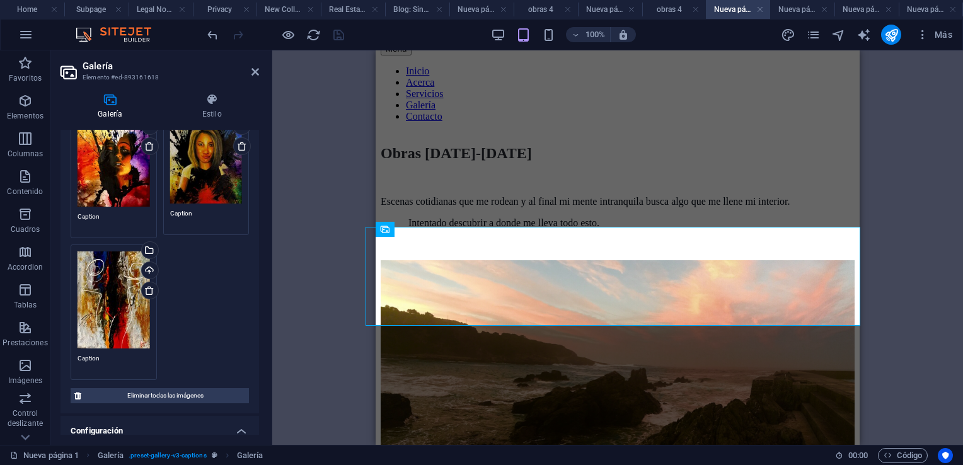
click at [117, 216] on textarea "Caption" at bounding box center [114, 221] width 72 height 19
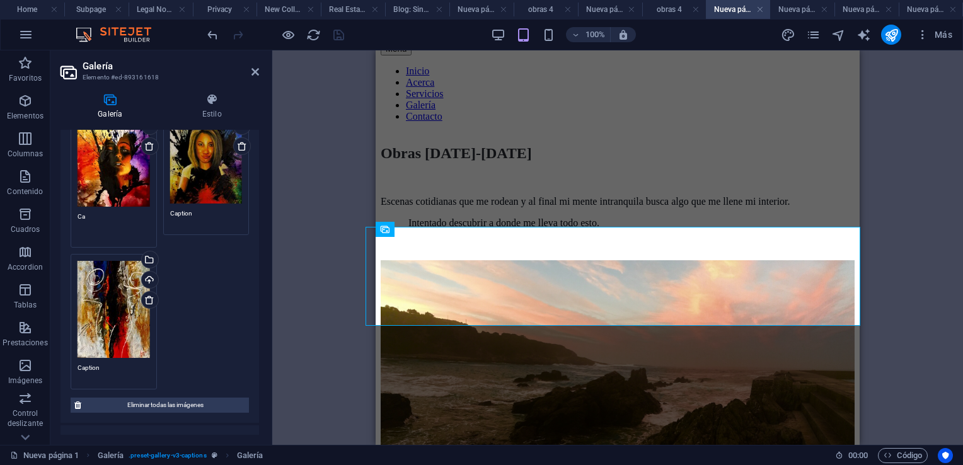
type textarea "C"
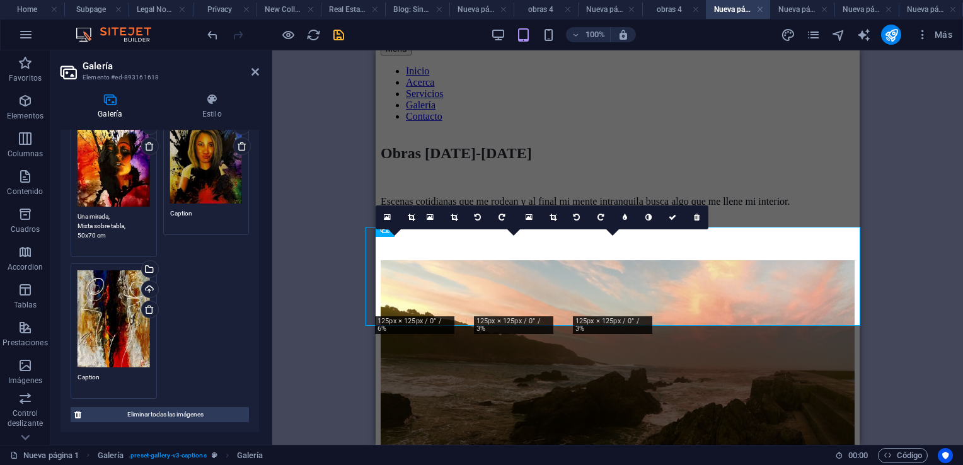
type textarea "Una mirada, Mixta sobre tabla, 50x70 cm"
click at [208, 210] on textarea "Caption" at bounding box center [206, 218] width 72 height 19
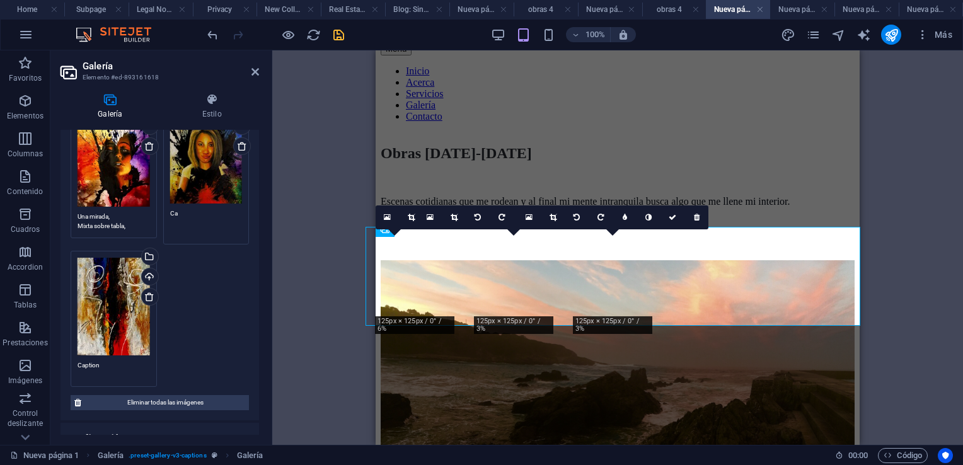
type textarea "C"
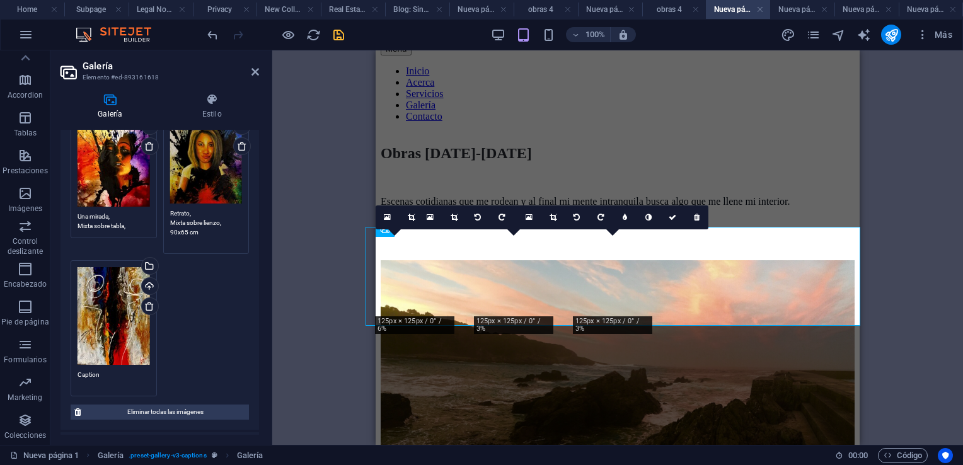
scroll to position [301, 0]
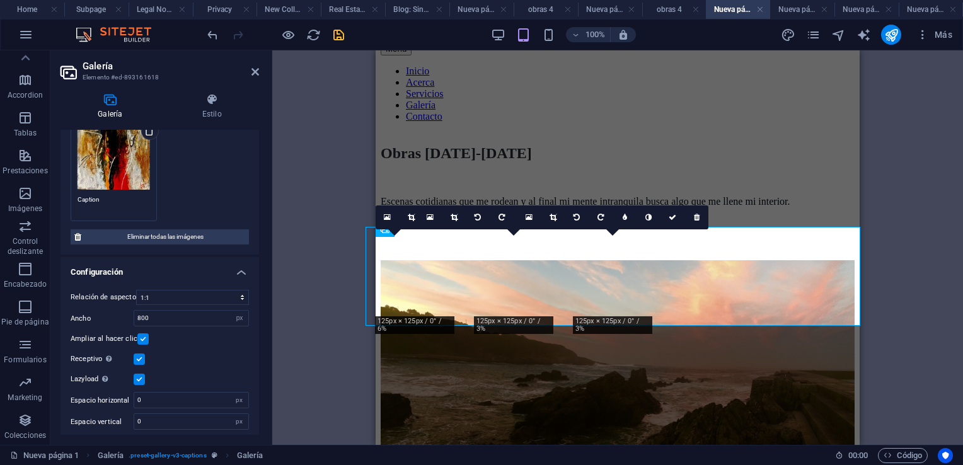
type textarea "Retrato, Mixta sobre lienzo, 90x65 cm"
click at [113, 195] on textarea "Caption" at bounding box center [114, 204] width 72 height 19
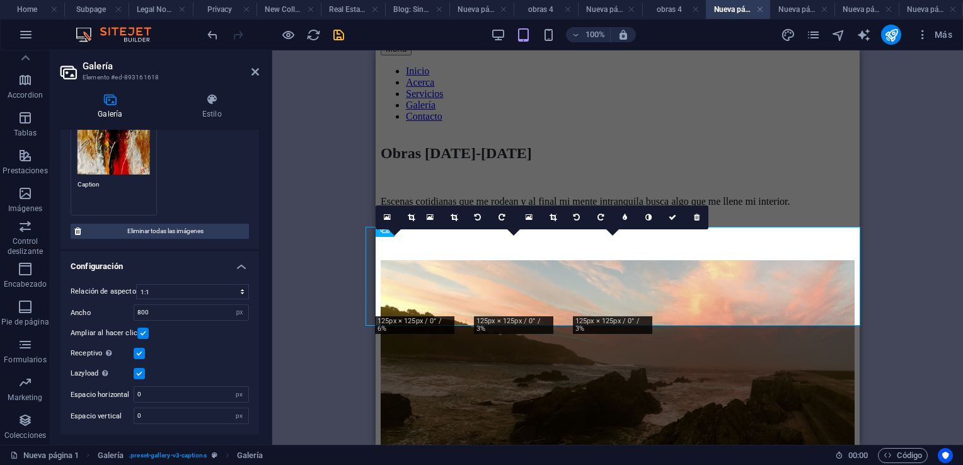
scroll to position [285, 0]
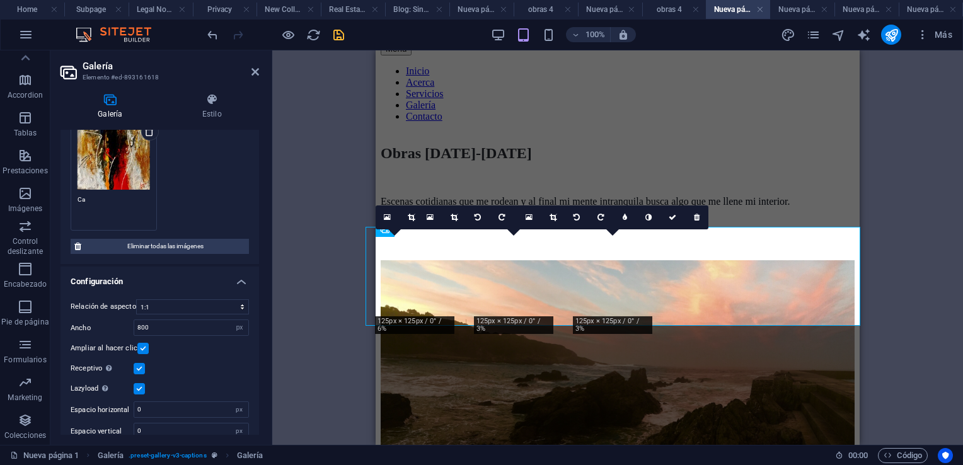
type textarea "C"
type textarea "s"
type textarea "S"
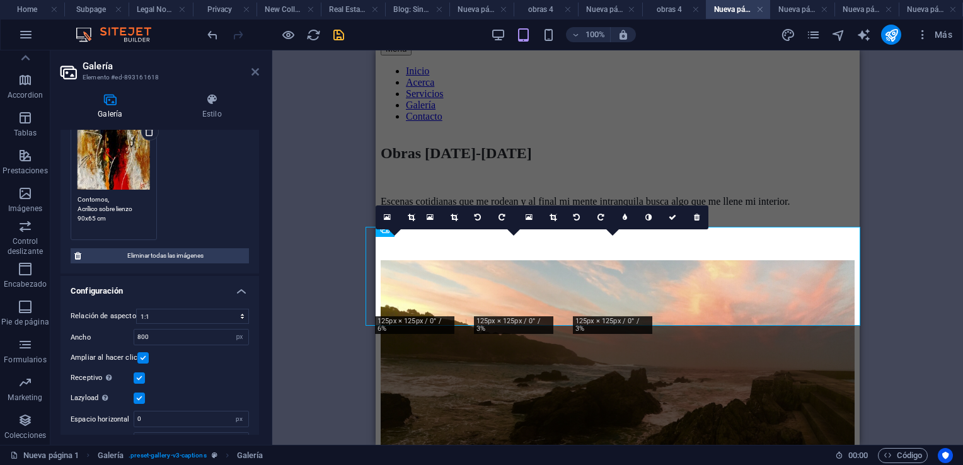
type textarea "Contornos, Acrílico sobre lienzo 90x65 cm"
click at [258, 72] on icon at bounding box center [255, 72] width 8 height 10
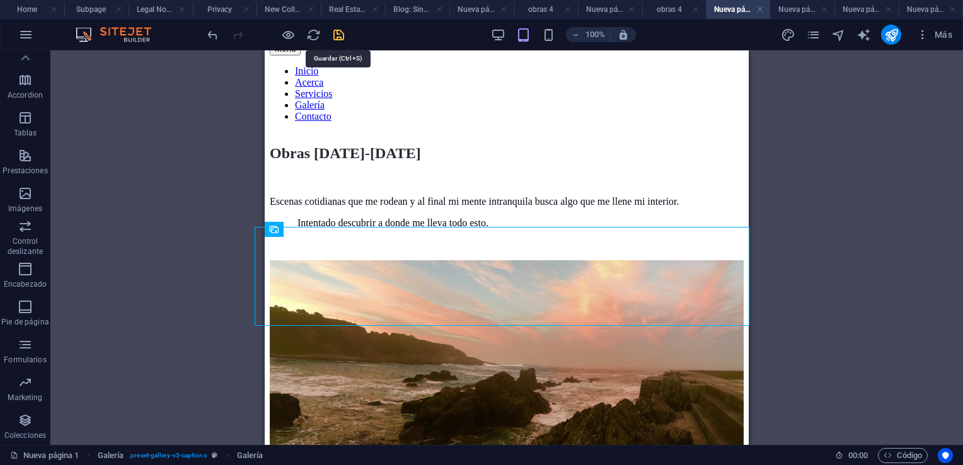
click at [338, 29] on icon "save" at bounding box center [338, 35] width 14 height 14
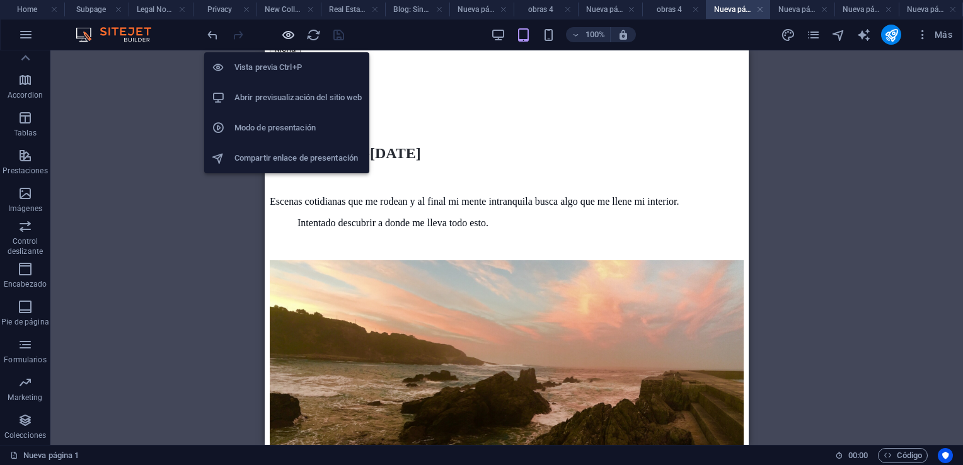
click at [290, 36] on icon "button" at bounding box center [288, 35] width 14 height 14
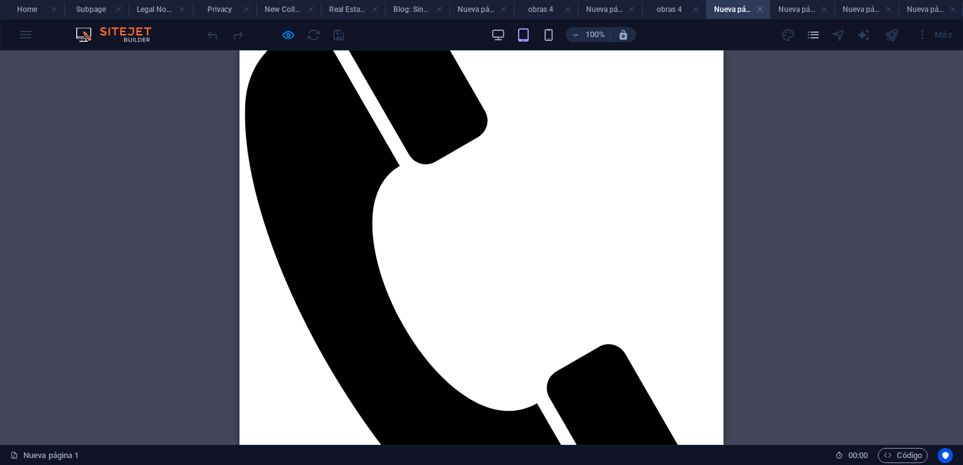
scroll to position [189, 0]
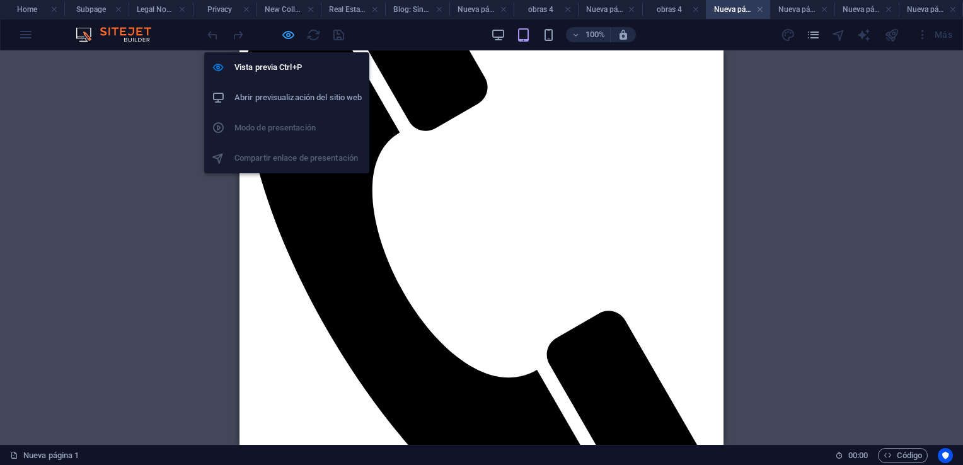
click at [287, 32] on icon "button" at bounding box center [288, 35] width 14 height 14
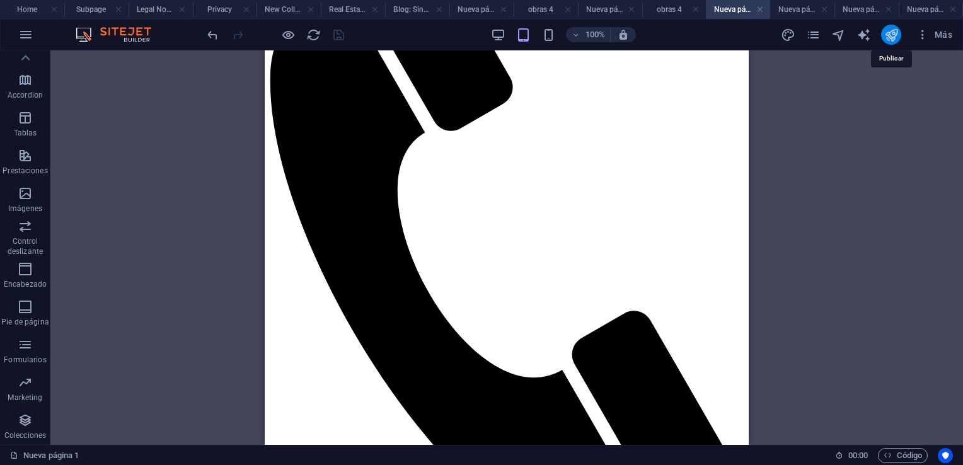
click at [892, 34] on icon "publish" at bounding box center [891, 35] width 14 height 14
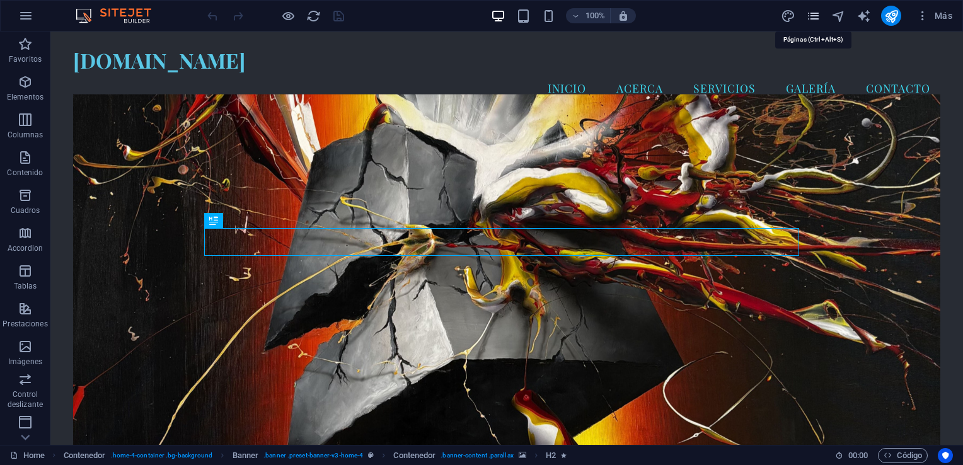
click at [818, 16] on icon "pages" at bounding box center [813, 16] width 14 height 14
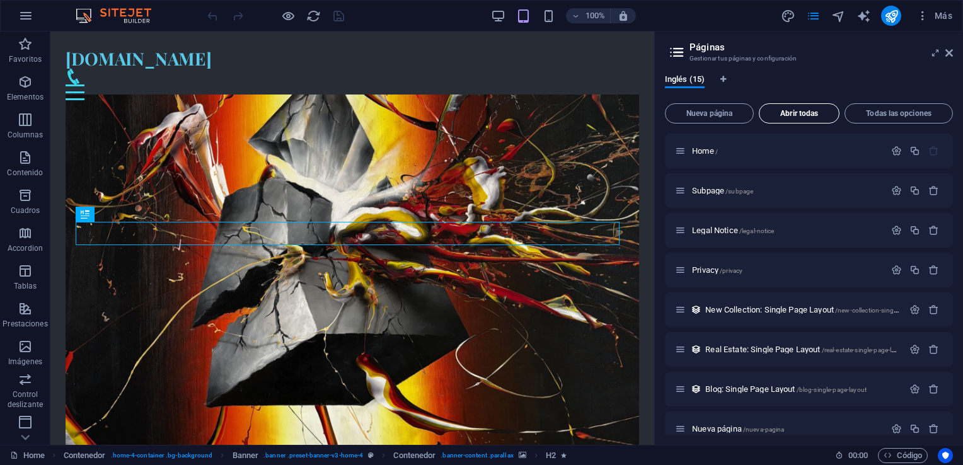
click at [800, 111] on span "Abrir todas" at bounding box center [798, 114] width 69 height 8
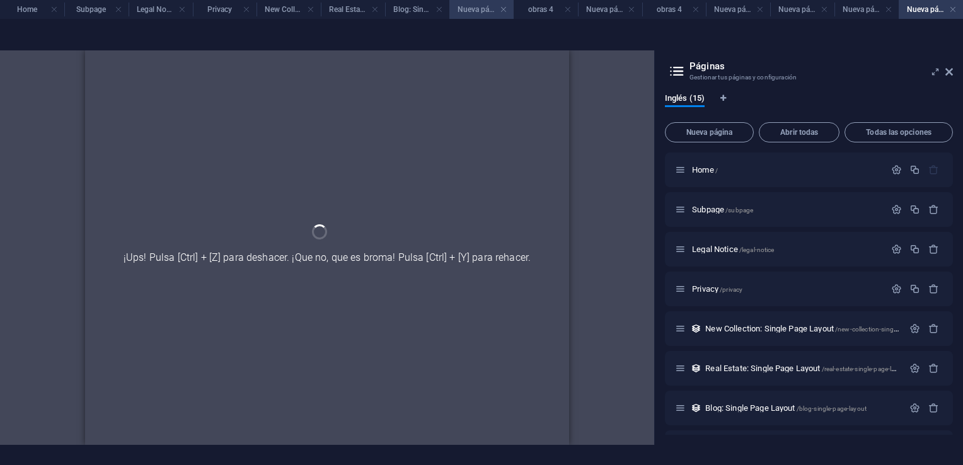
click at [475, 13] on h4 "Nueva página" at bounding box center [481, 10] width 64 height 14
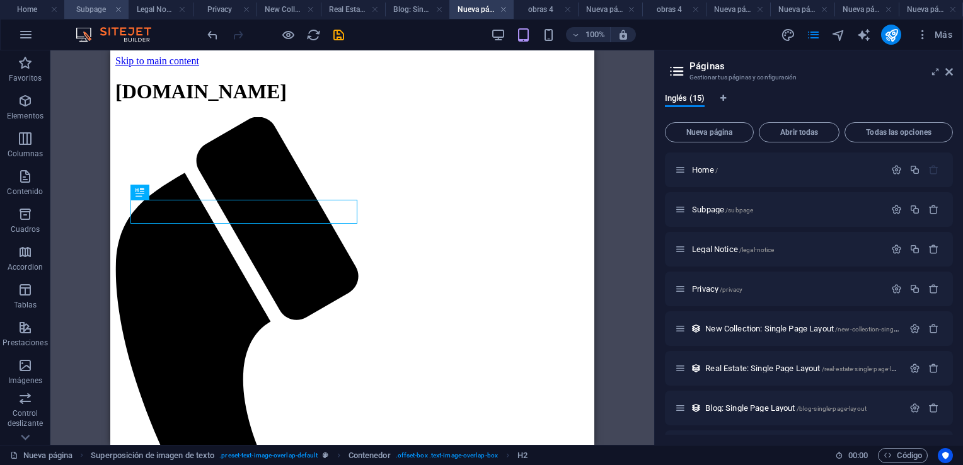
click at [83, 8] on h4 "Subpage" at bounding box center [96, 10] width 64 height 14
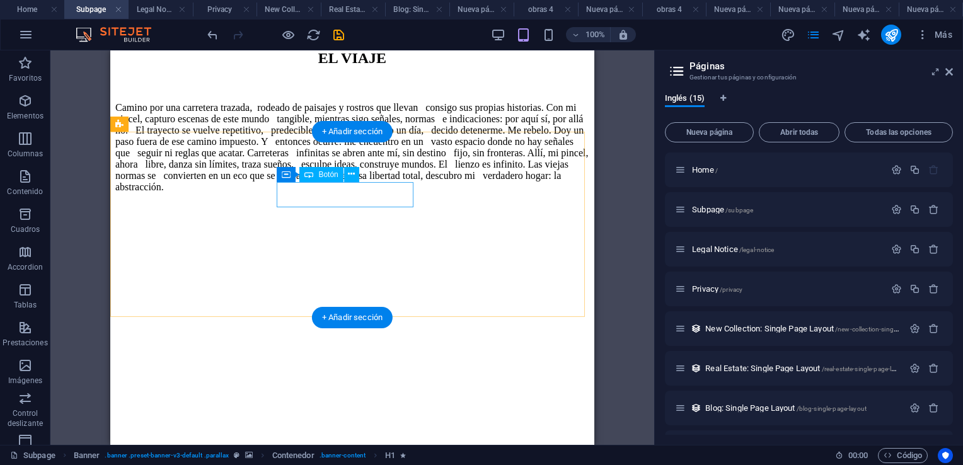
scroll to position [572, 0]
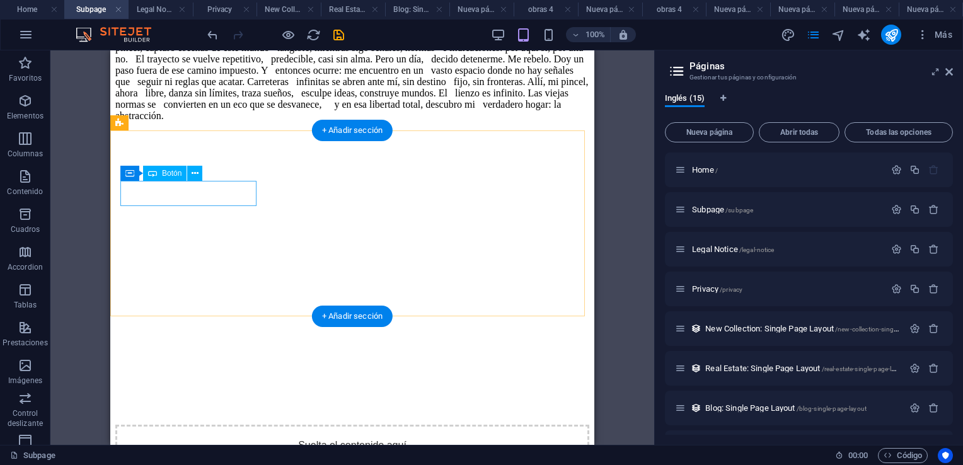
select select "6"
select select
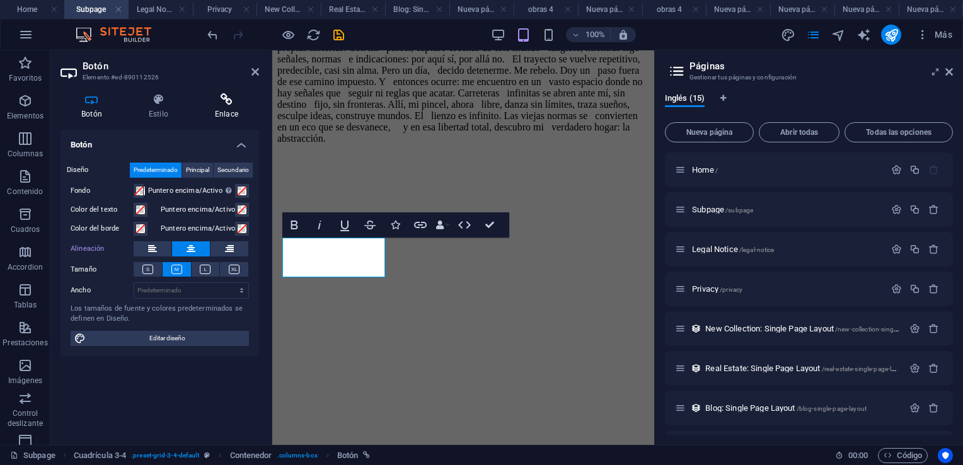
click at [227, 100] on icon at bounding box center [226, 99] width 65 height 13
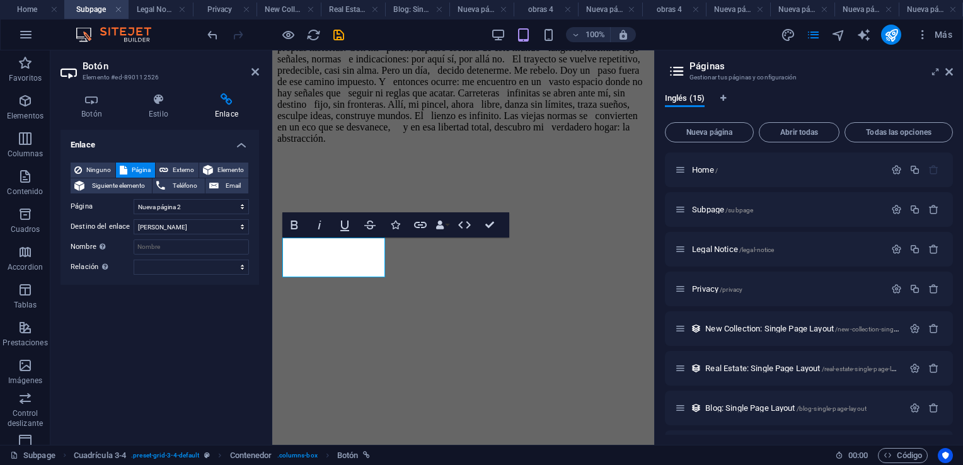
click at [260, 74] on aside "Botón Elemento #ed-890112526 Botón Estilo Enlace Botón Diseño Predeterminado Pr…" at bounding box center [161, 247] width 222 height 394
click at [252, 71] on icon at bounding box center [255, 72] width 8 height 10
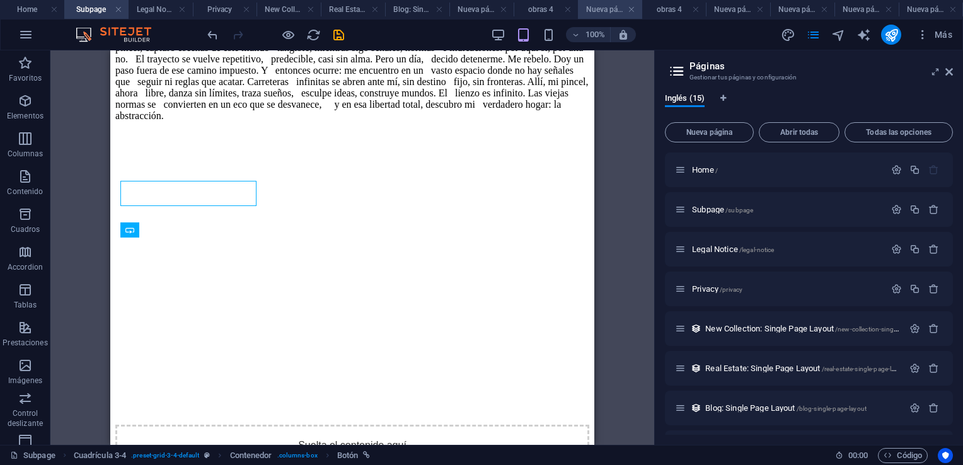
click at [613, 9] on h4 "Nueva página 2" at bounding box center [610, 10] width 64 height 14
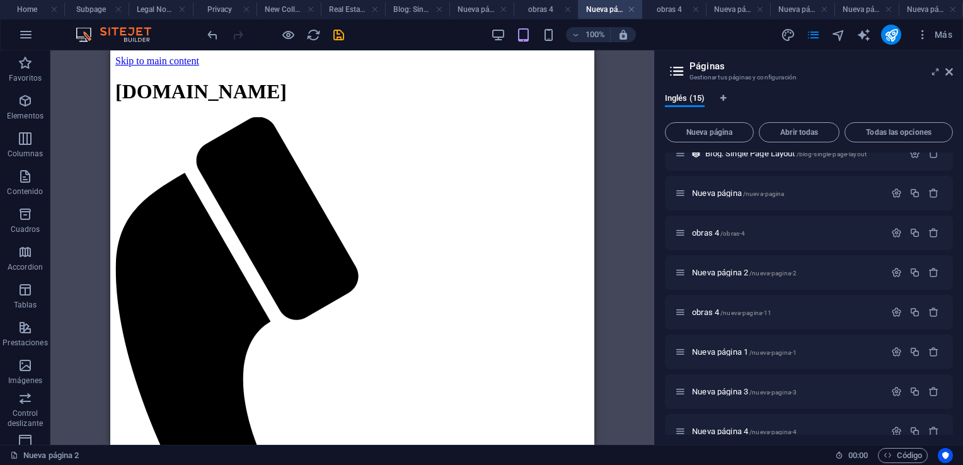
scroll to position [313, 0]
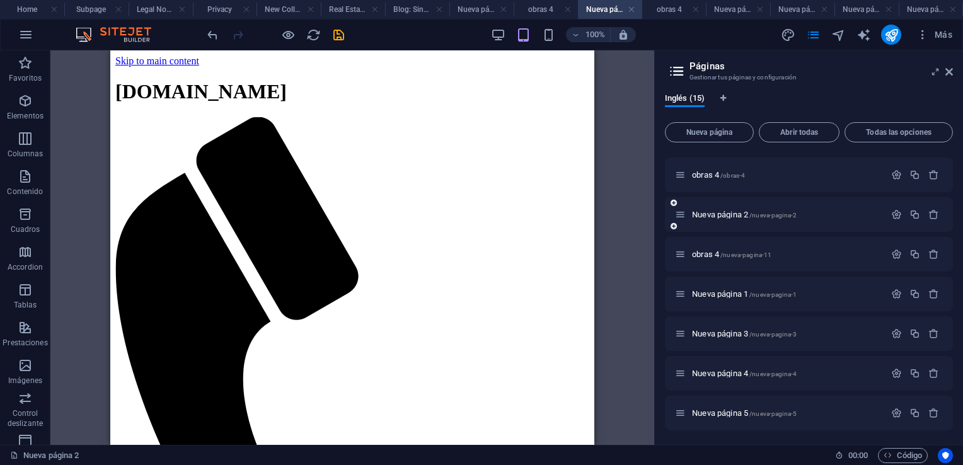
click at [731, 219] on div "Nueva página 2 /nueva-pagina-2" at bounding box center [780, 214] width 210 height 14
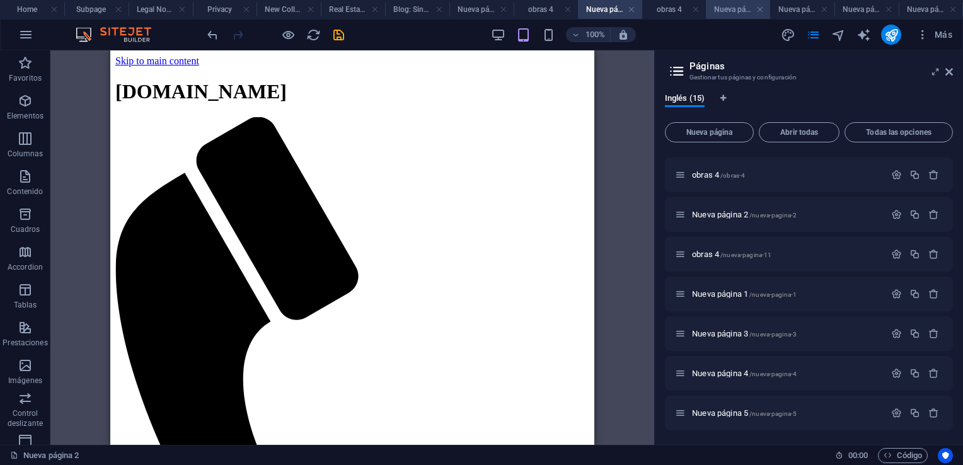
click at [739, 10] on h4 "Nueva página 1" at bounding box center [738, 10] width 64 height 14
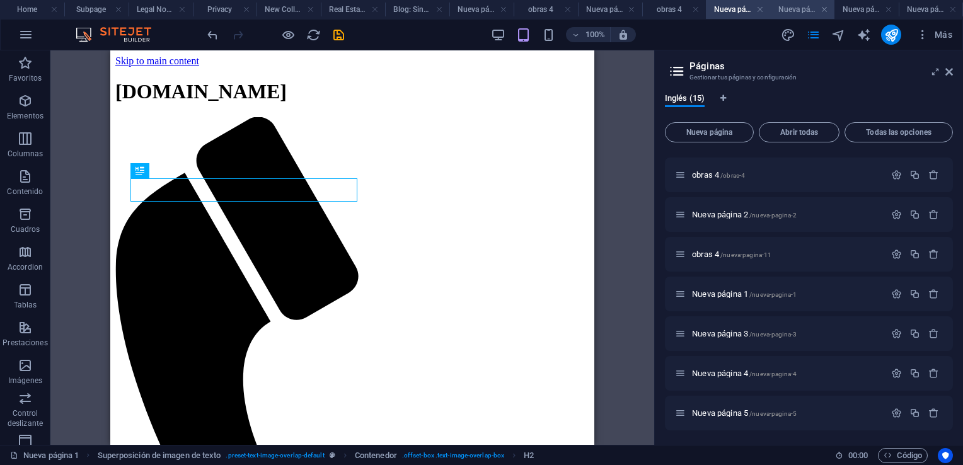
click at [784, 6] on h4 "Nueva página 3" at bounding box center [802, 10] width 64 height 14
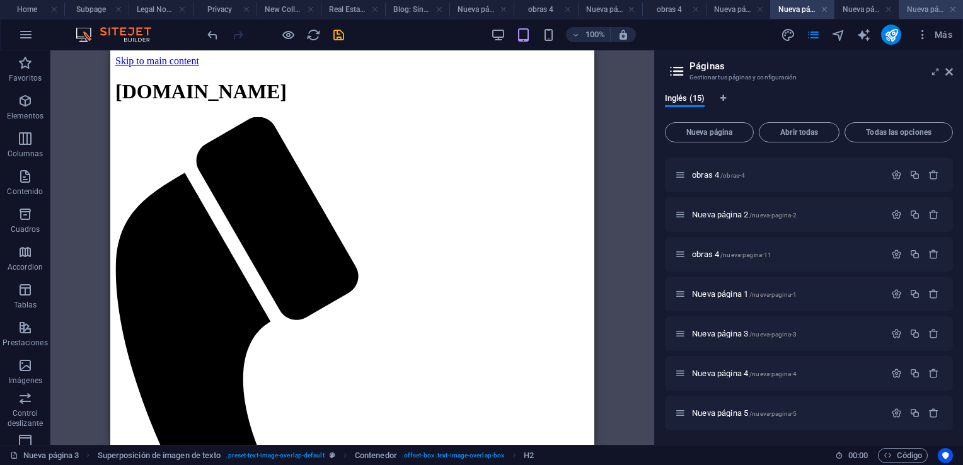
click at [926, 7] on h4 "Nueva página 5" at bounding box center [931, 10] width 64 height 14
click at [616, 11] on h4 "Nueva página 2" at bounding box center [610, 10] width 64 height 14
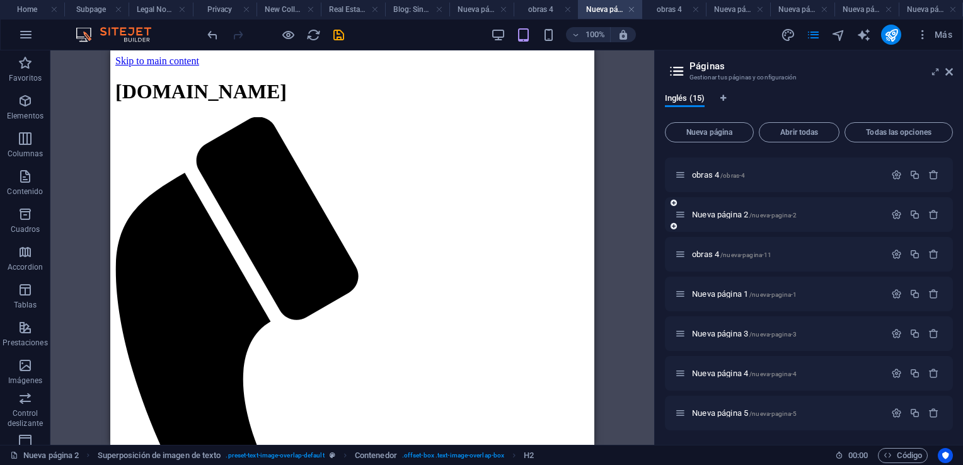
click at [679, 218] on icon at bounding box center [680, 214] width 11 height 11
click at [679, 219] on icon at bounding box center [680, 214] width 11 height 11
click at [720, 216] on span "Nueva página 2 /nueva-pagina-2" at bounding box center [744, 214] width 105 height 9
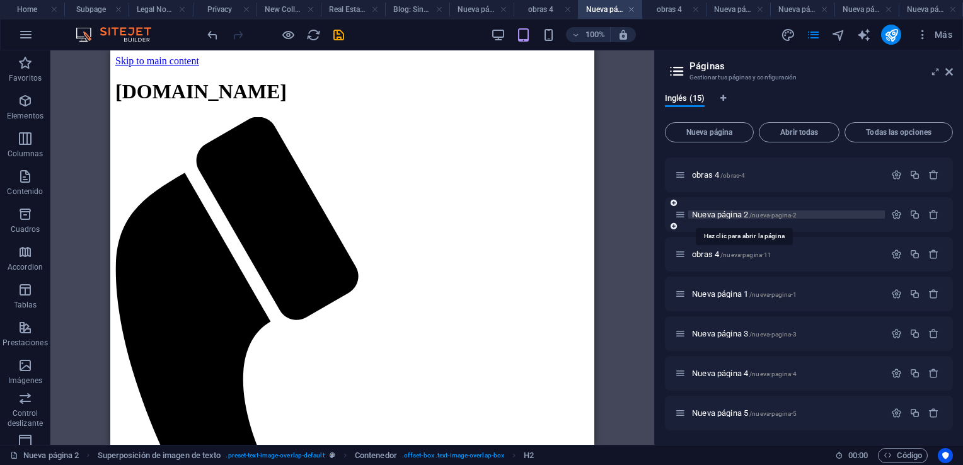
click at [720, 216] on span "Nueva página 2 /nueva-pagina-2" at bounding box center [744, 214] width 105 height 9
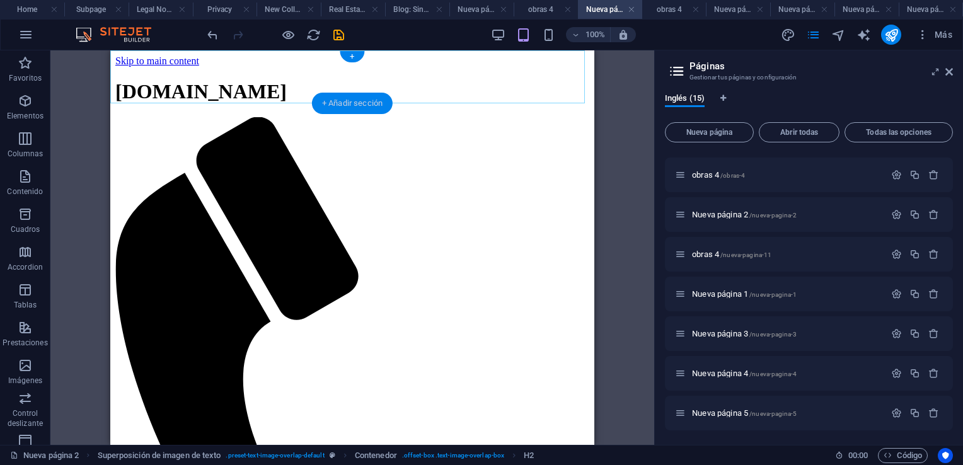
click at [330, 103] on div "+ Añadir sección" at bounding box center [352, 103] width 81 height 21
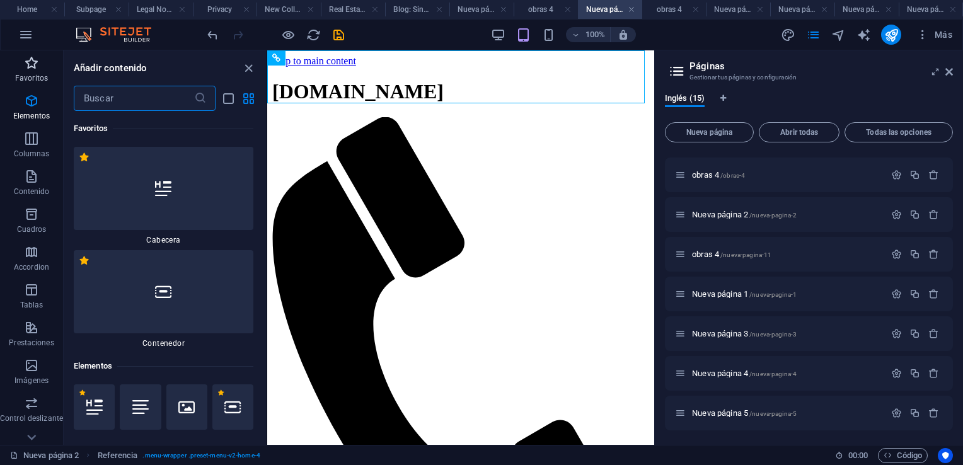
scroll to position [4003, 0]
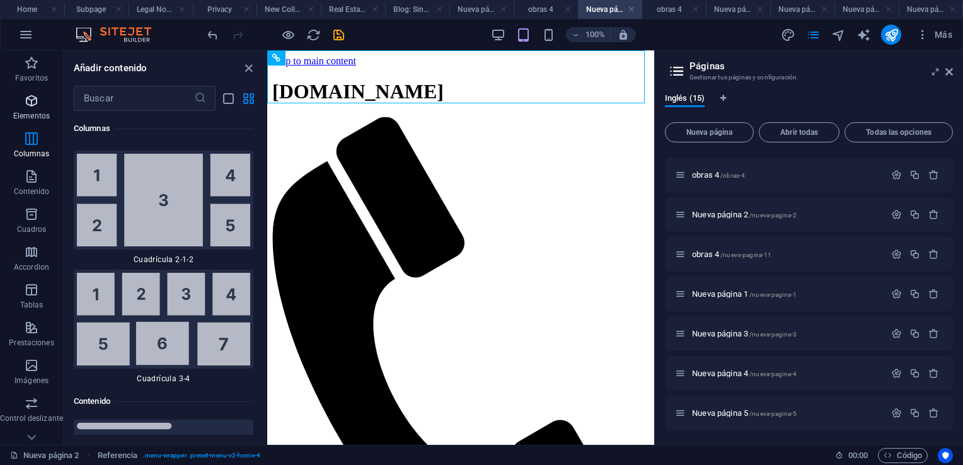
click at [30, 101] on icon "button" at bounding box center [31, 100] width 15 height 15
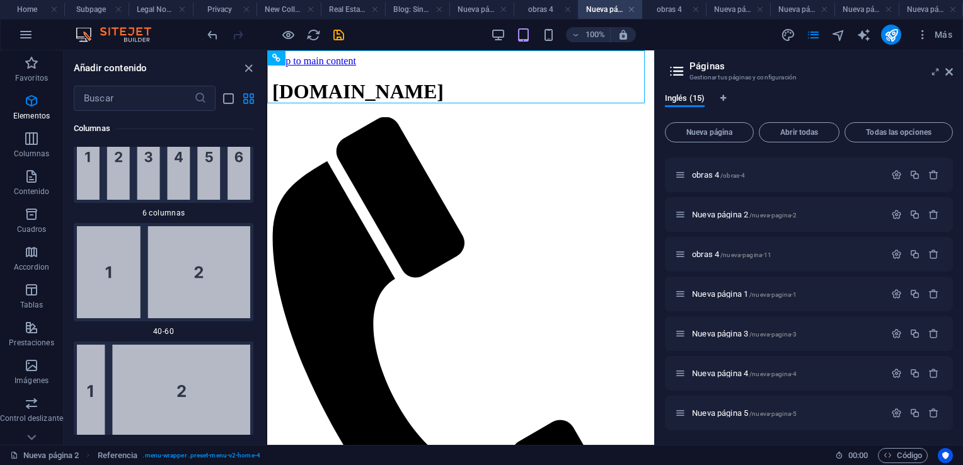
scroll to position [237, 0]
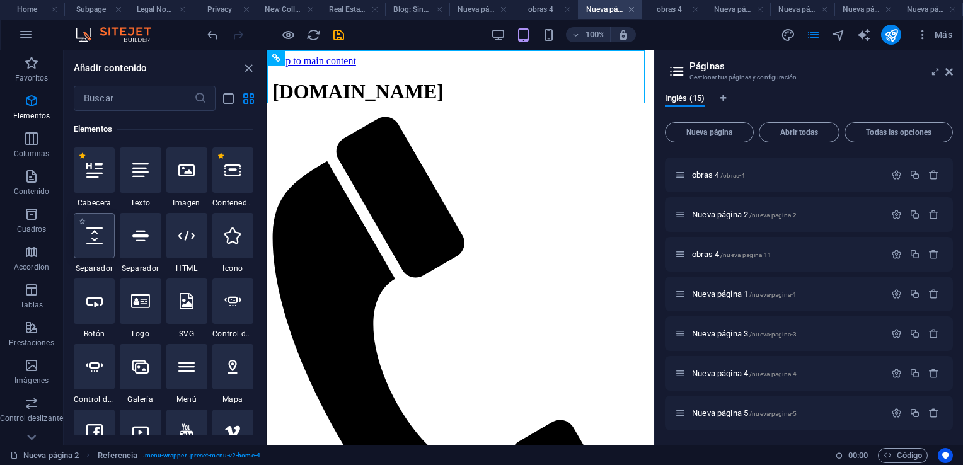
click at [95, 241] on icon at bounding box center [94, 235] width 16 height 16
select select "px"
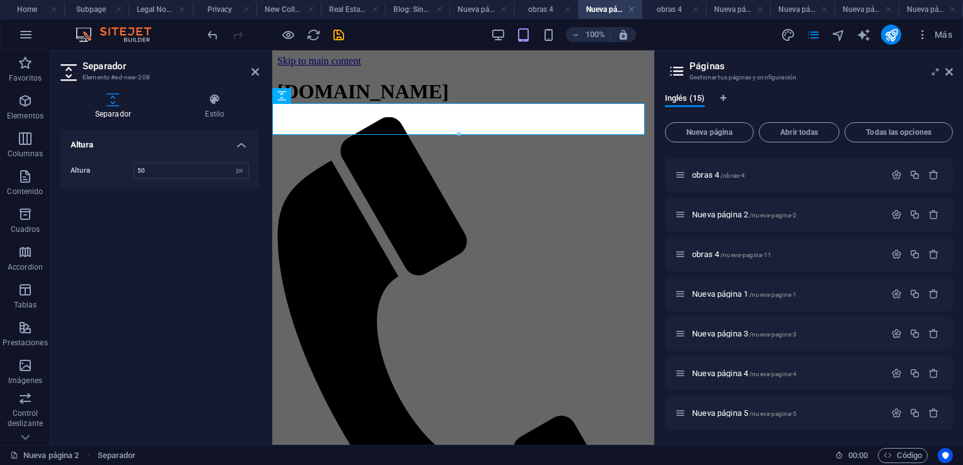
click at [249, 71] on h2 "Separador" at bounding box center [171, 65] width 176 height 11
drag, startPoint x: 254, startPoint y: 71, endPoint x: 145, endPoint y: 20, distance: 120.1
click at [255, 71] on icon at bounding box center [255, 72] width 8 height 10
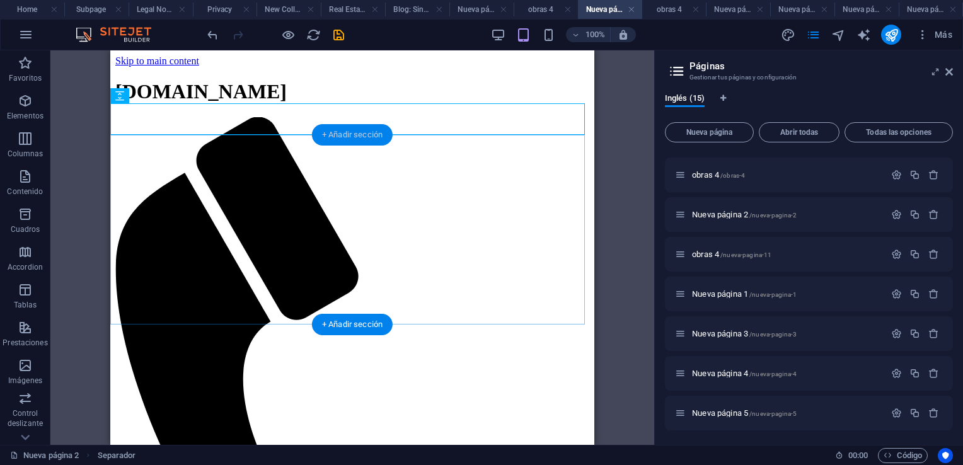
click at [330, 137] on div "+ Añadir sección" at bounding box center [352, 134] width 81 height 21
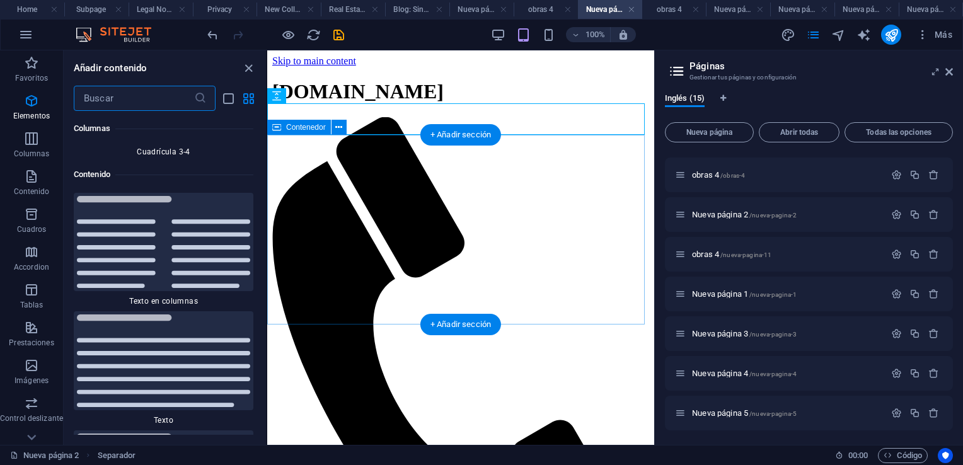
scroll to position [4287, 0]
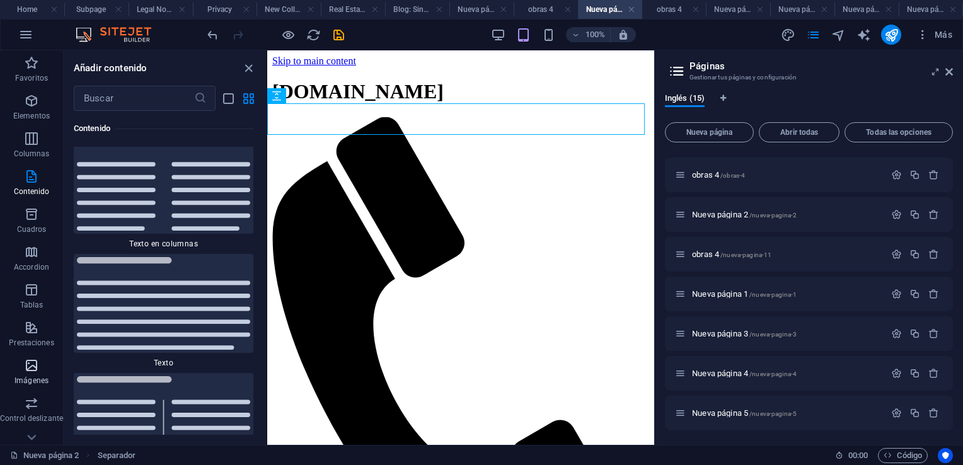
click at [29, 367] on icon "button" at bounding box center [31, 365] width 15 height 15
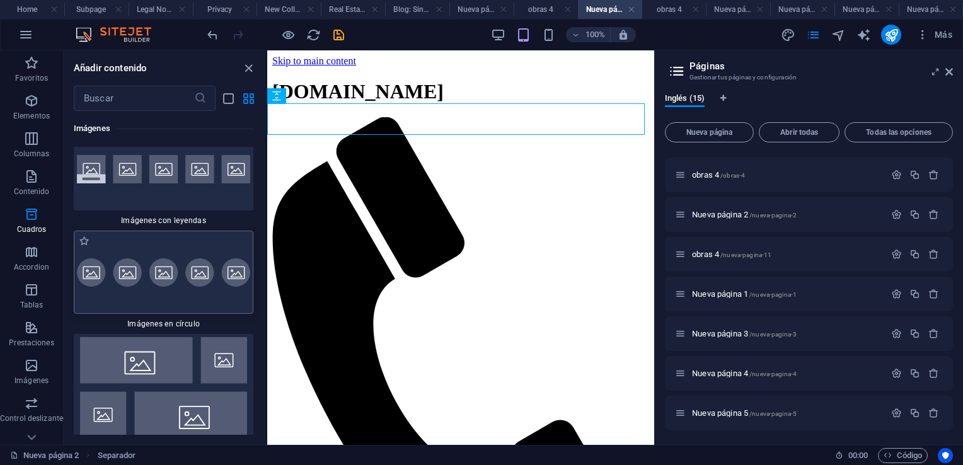
scroll to position [12680, 0]
click at [128, 209] on div at bounding box center [164, 167] width 180 height 83
click at [267, 218] on div "Marcador Contenedor Referencia Separador" at bounding box center [460, 247] width 387 height 394
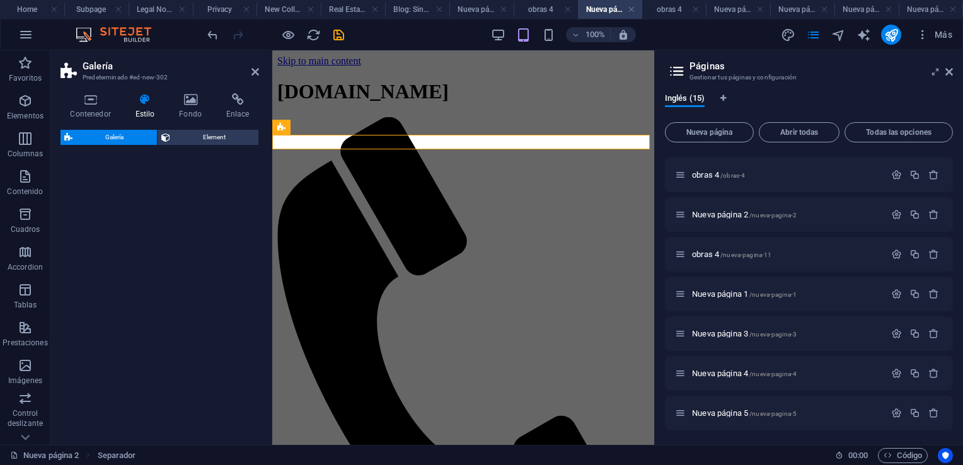
select select "rem"
select select "preset-gallery-v3-captions"
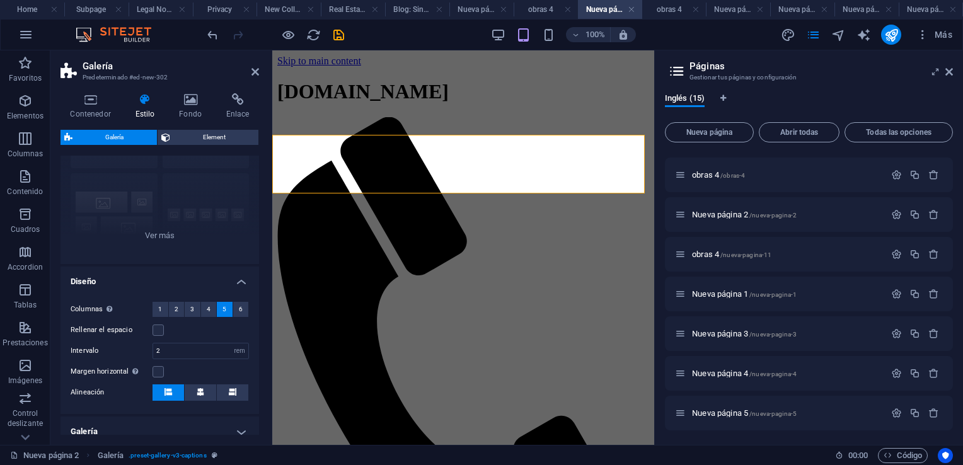
scroll to position [0, 0]
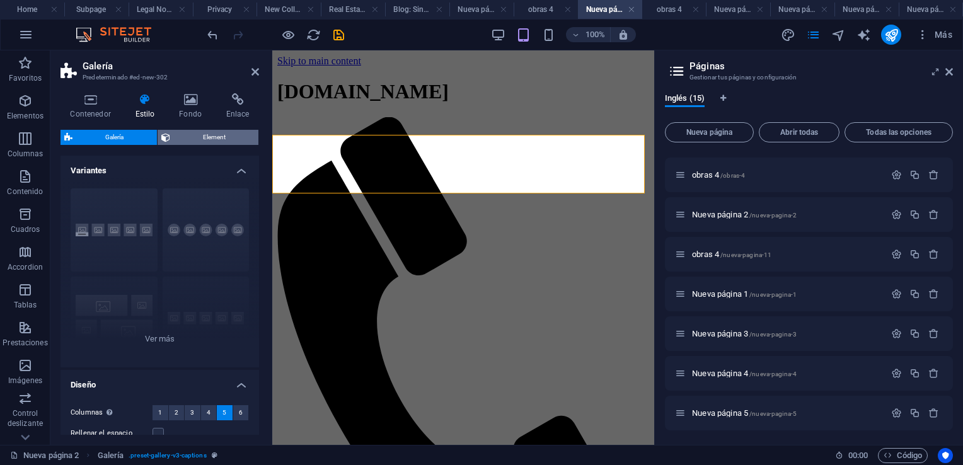
click at [216, 136] on span "Element" at bounding box center [214, 137] width 81 height 15
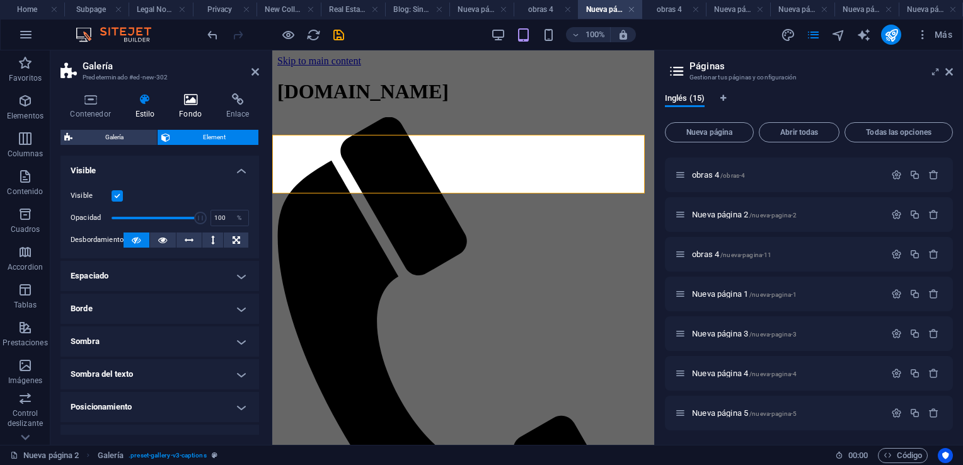
click at [192, 100] on icon at bounding box center [191, 99] width 42 height 13
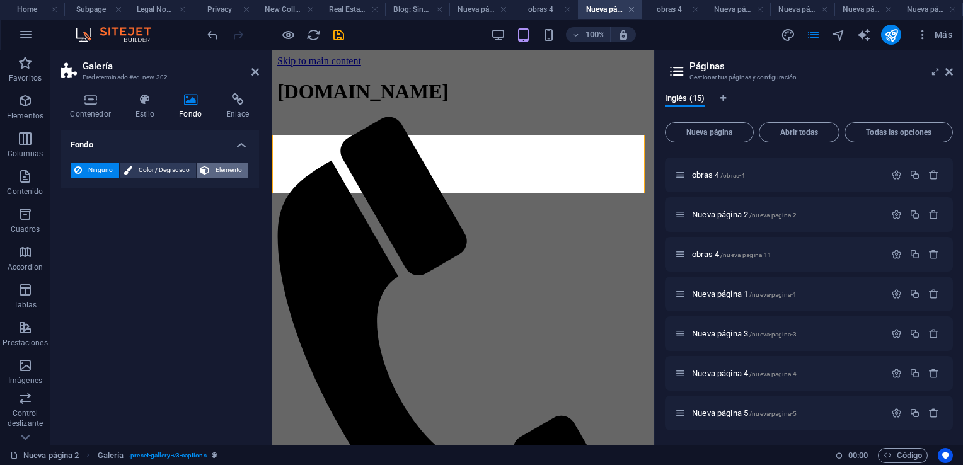
click at [214, 172] on span "Elemento" at bounding box center [229, 170] width 32 height 15
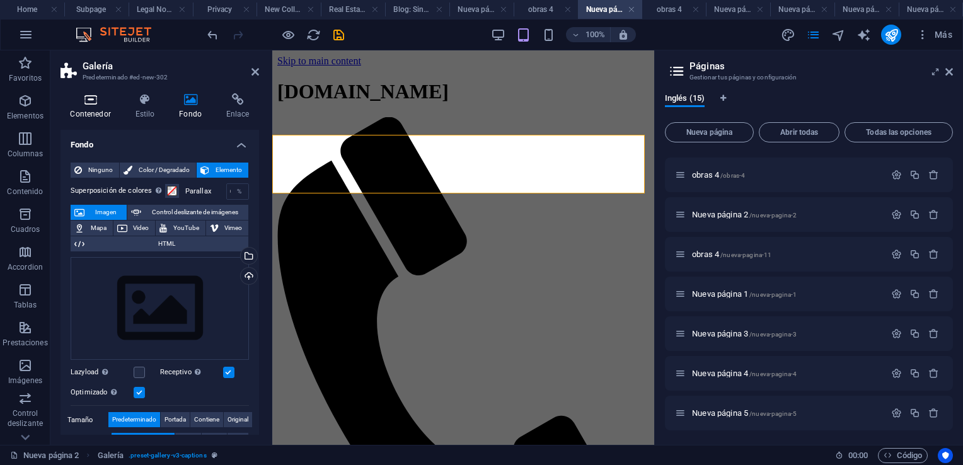
click at [93, 96] on icon at bounding box center [90, 99] width 60 height 13
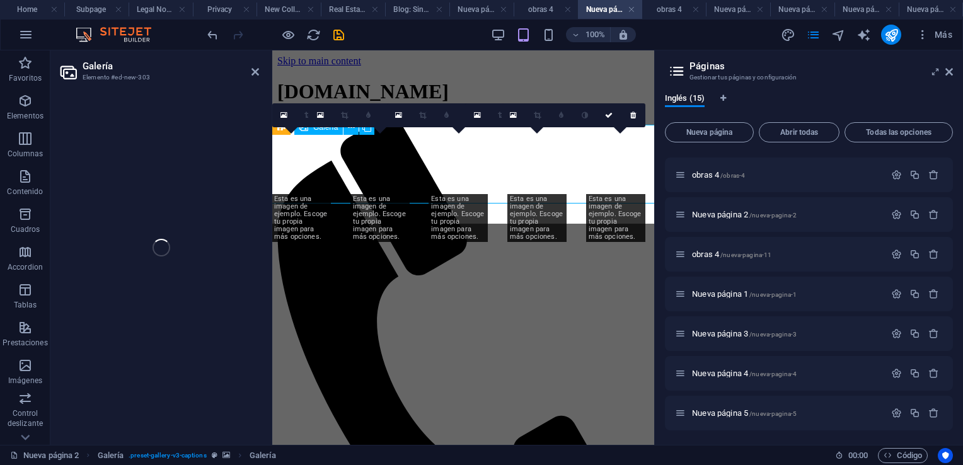
select select "4"
select select "px"
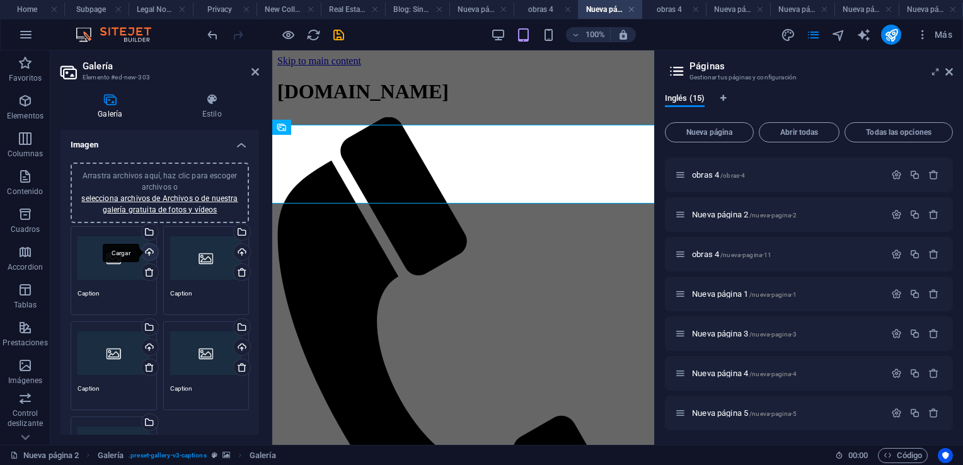
click at [149, 253] on div "Cargar" at bounding box center [148, 253] width 19 height 19
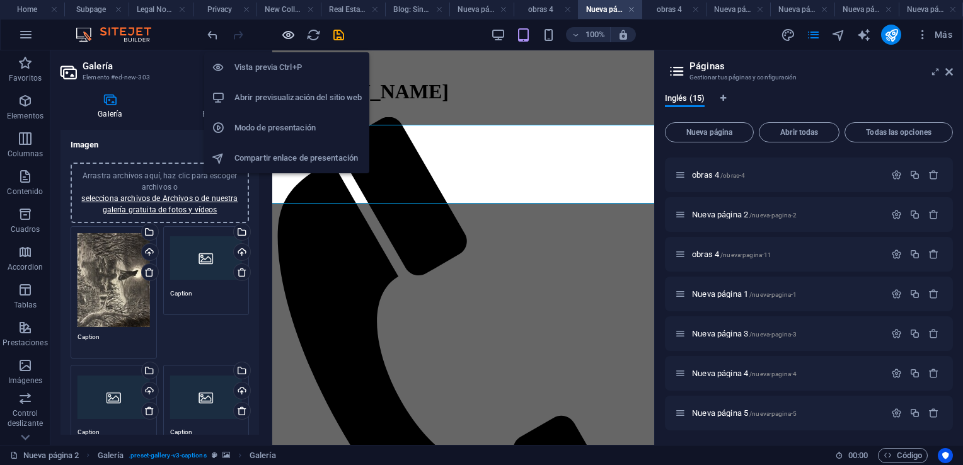
click at [285, 32] on icon "button" at bounding box center [288, 35] width 14 height 14
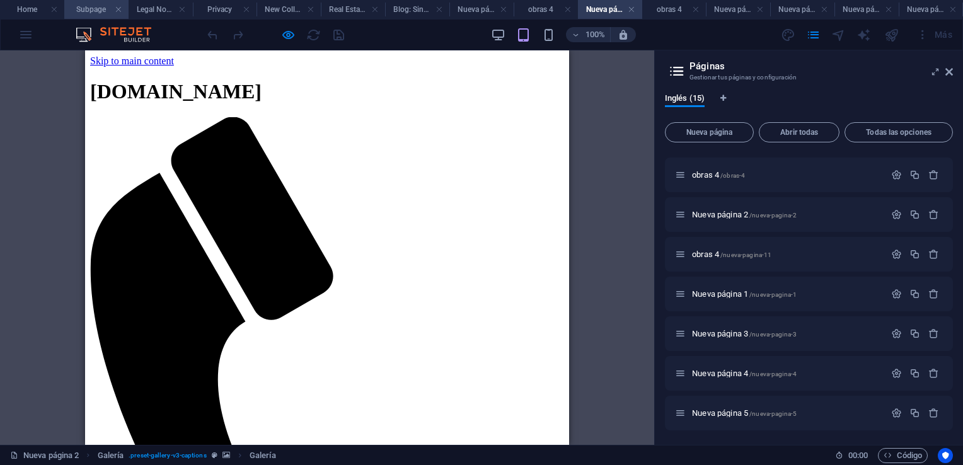
click at [92, 8] on h4 "Subpage" at bounding box center [96, 10] width 64 height 14
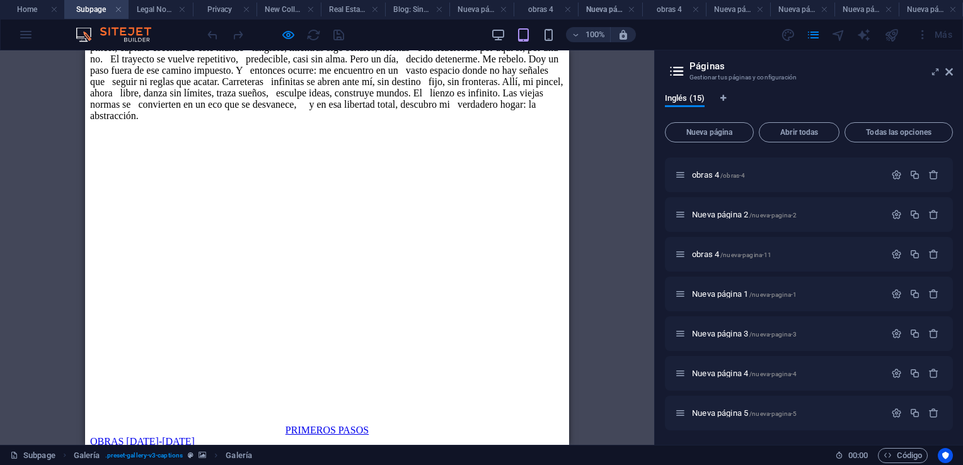
click at [285, 425] on link "PRIMEROS PASOS" at bounding box center [326, 430] width 83 height 11
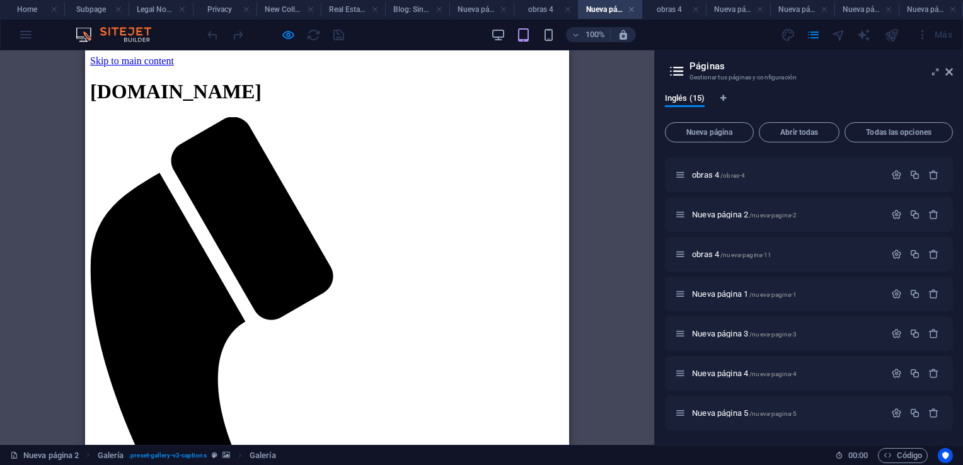
scroll to position [0, 0]
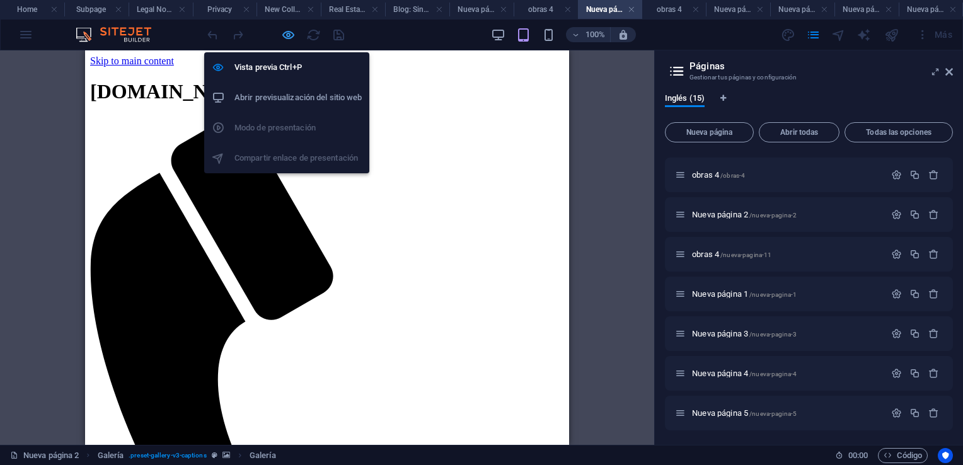
click at [290, 33] on icon "button" at bounding box center [288, 35] width 14 height 14
select select "4"
select select "px"
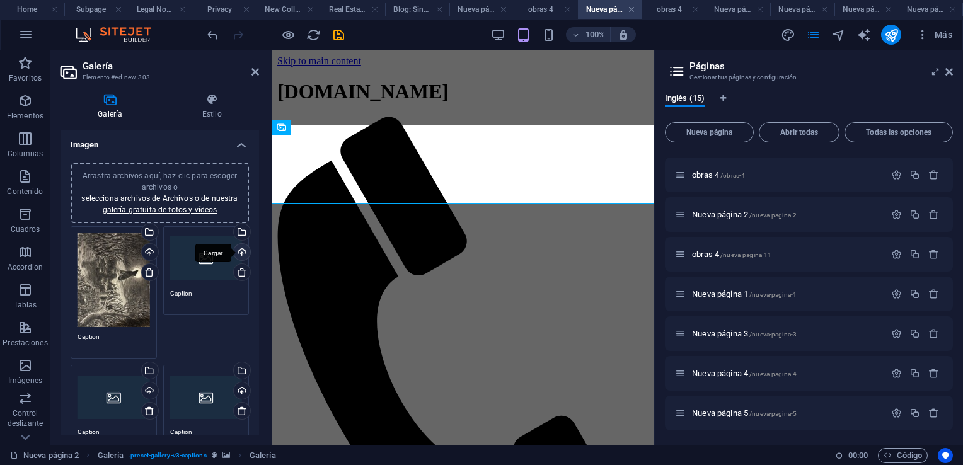
click at [239, 251] on div "Cargar" at bounding box center [240, 253] width 19 height 19
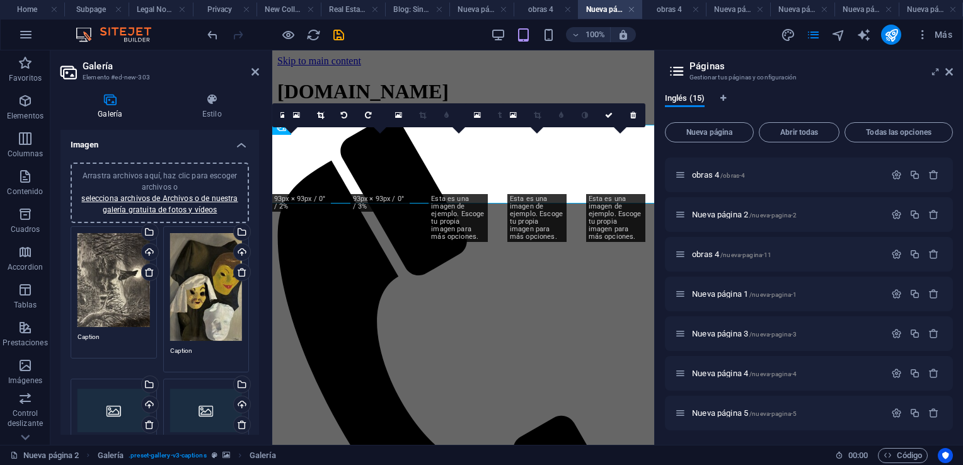
scroll to position [126, 0]
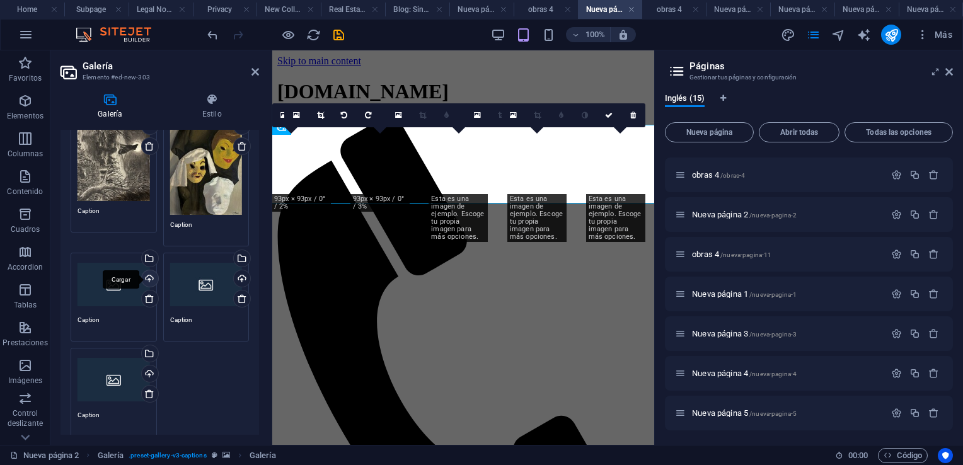
click at [149, 276] on div "Cargar" at bounding box center [148, 279] width 19 height 19
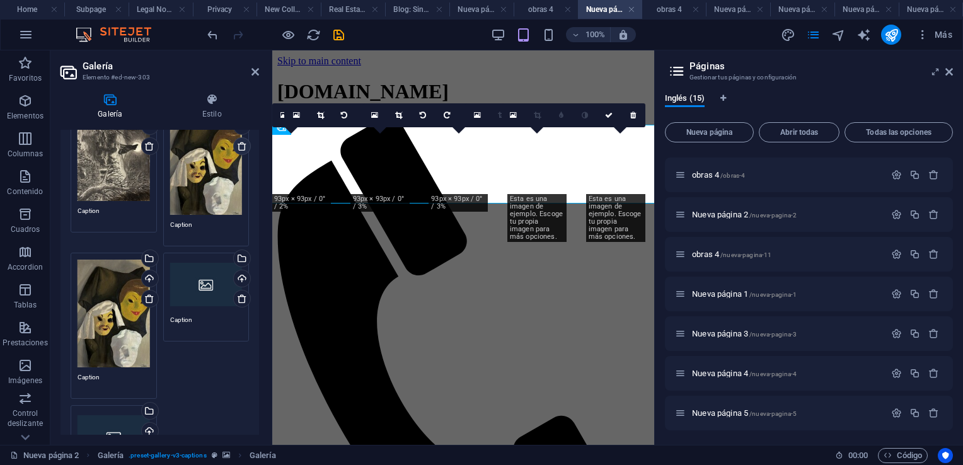
click at [237, 147] on icon at bounding box center [242, 146] width 10 height 10
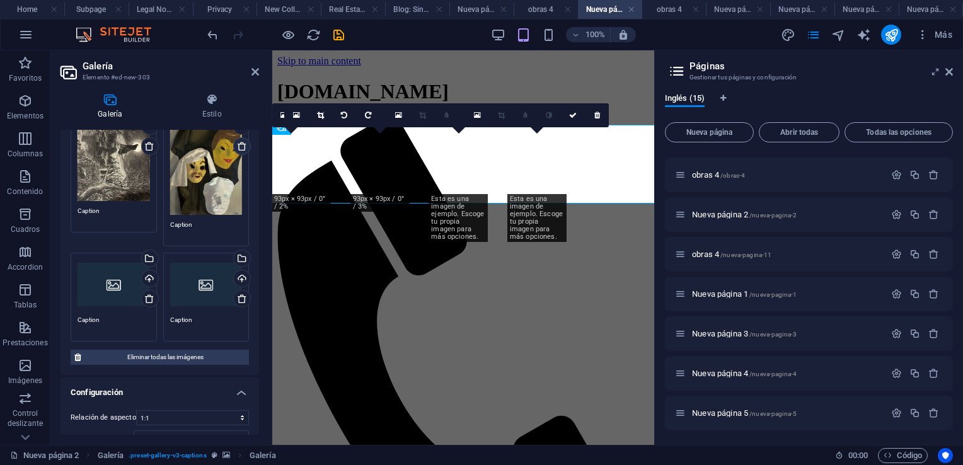
click at [240, 145] on icon at bounding box center [242, 146] width 10 height 10
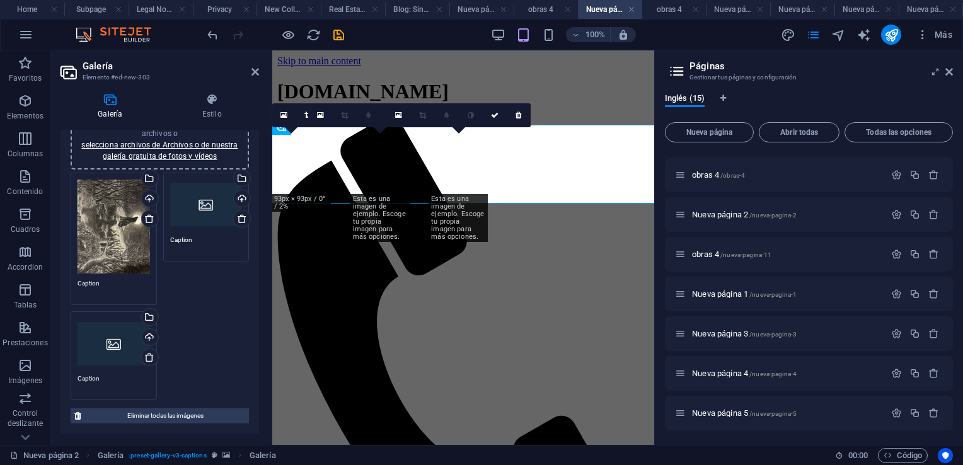
scroll to position [0, 0]
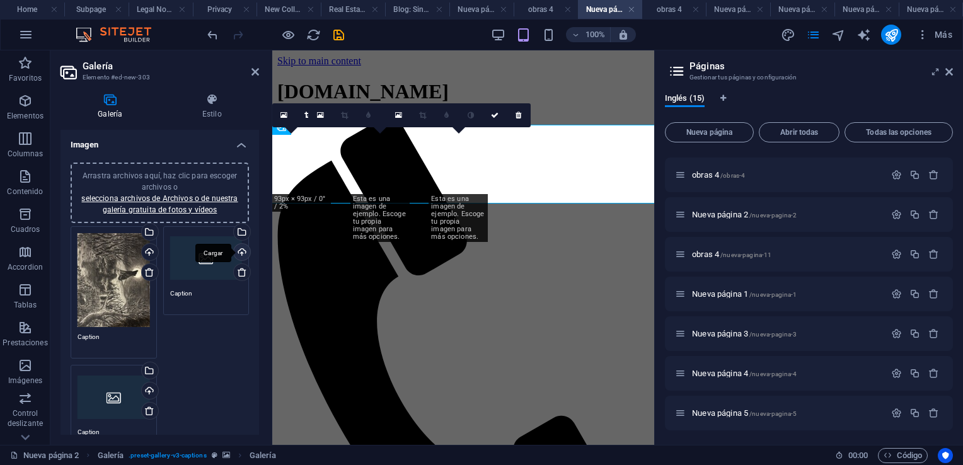
click at [240, 252] on div "Cargar" at bounding box center [240, 253] width 19 height 19
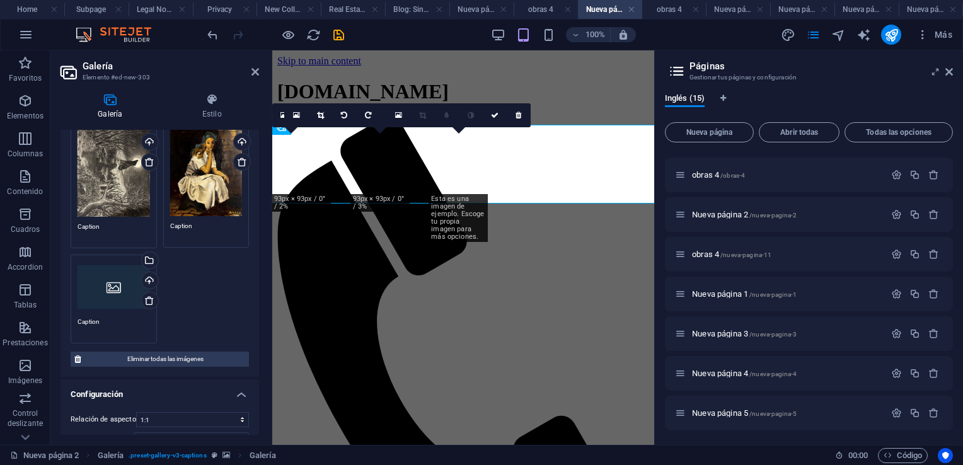
scroll to position [126, 0]
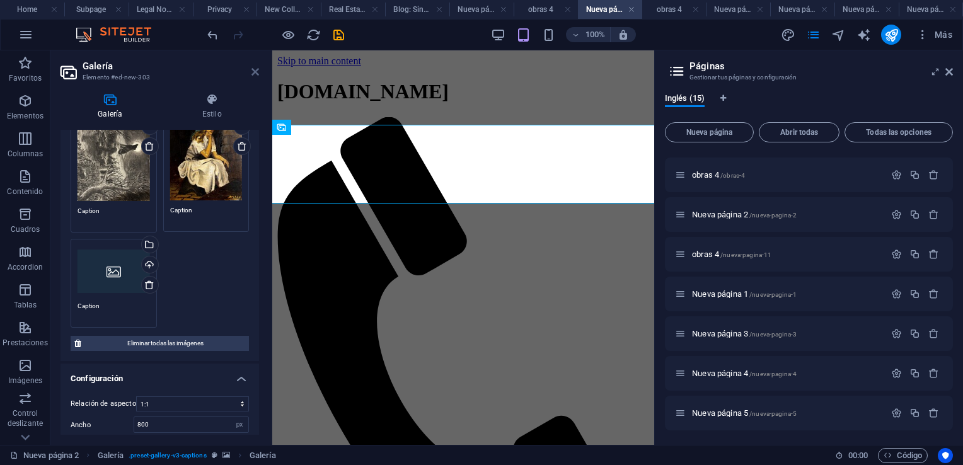
click at [255, 74] on icon at bounding box center [255, 72] width 8 height 10
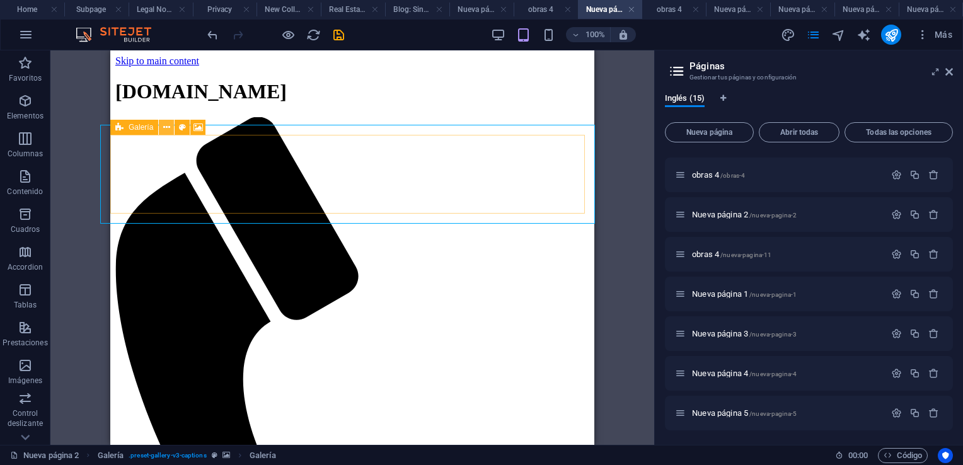
click at [172, 131] on button at bounding box center [166, 127] width 15 height 15
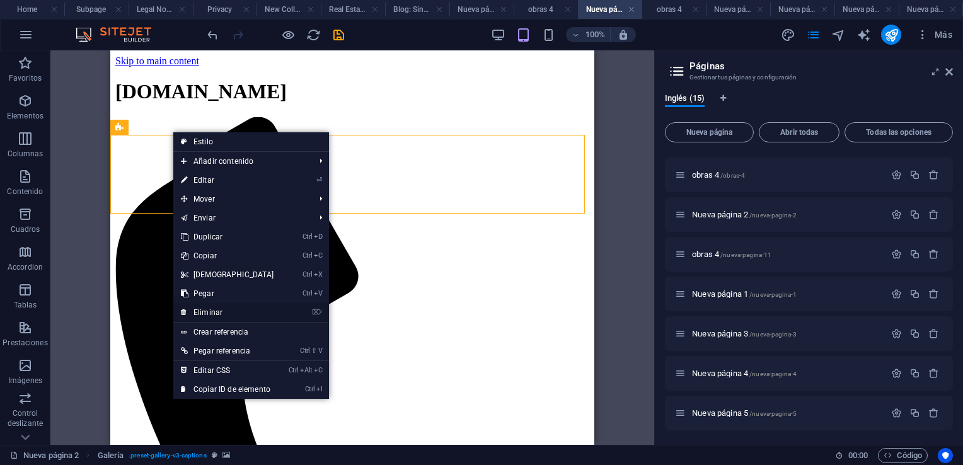
click at [209, 310] on link "⌦ Eliminar" at bounding box center [227, 312] width 108 height 19
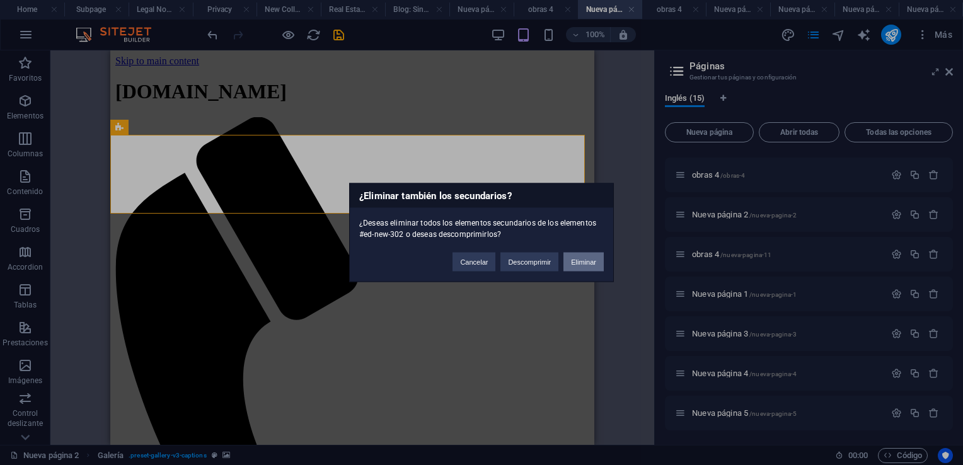
click at [578, 261] on button "Eliminar" at bounding box center [583, 262] width 40 height 19
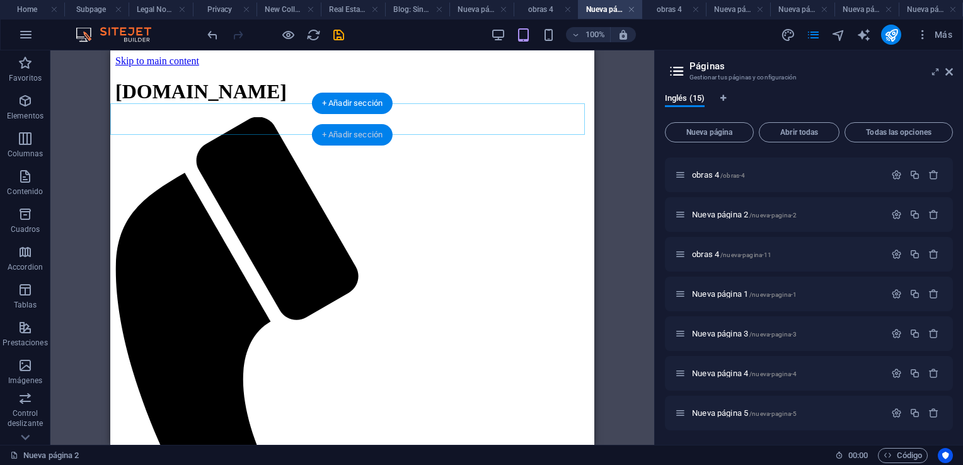
click at [340, 137] on div "+ Añadir sección" at bounding box center [352, 134] width 81 height 21
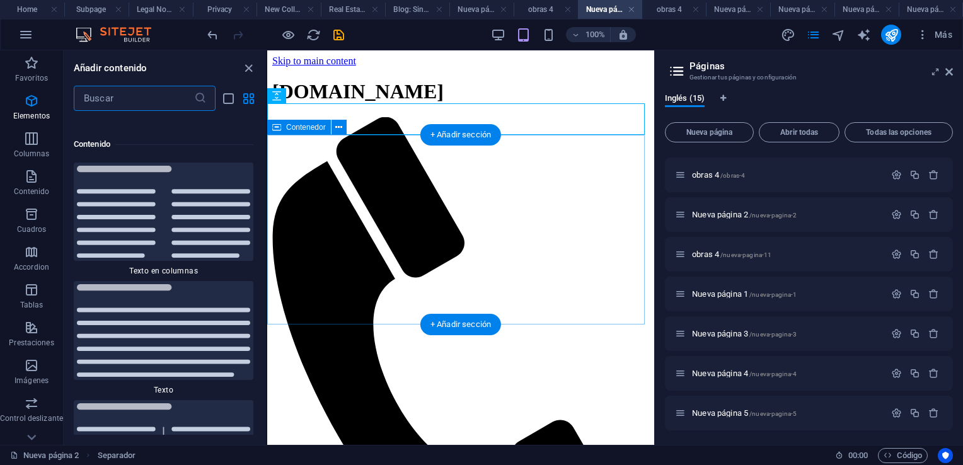
scroll to position [4287, 0]
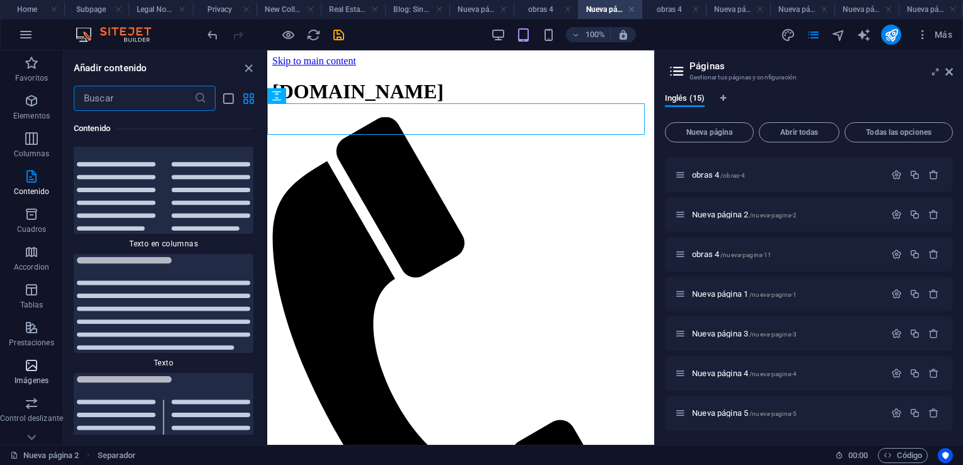
click at [32, 365] on icon "button" at bounding box center [31, 365] width 15 height 15
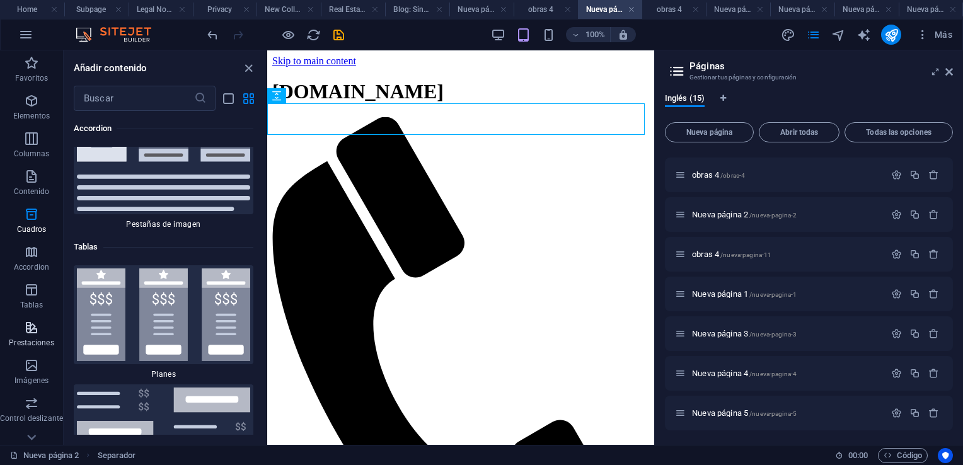
scroll to position [12680, 0]
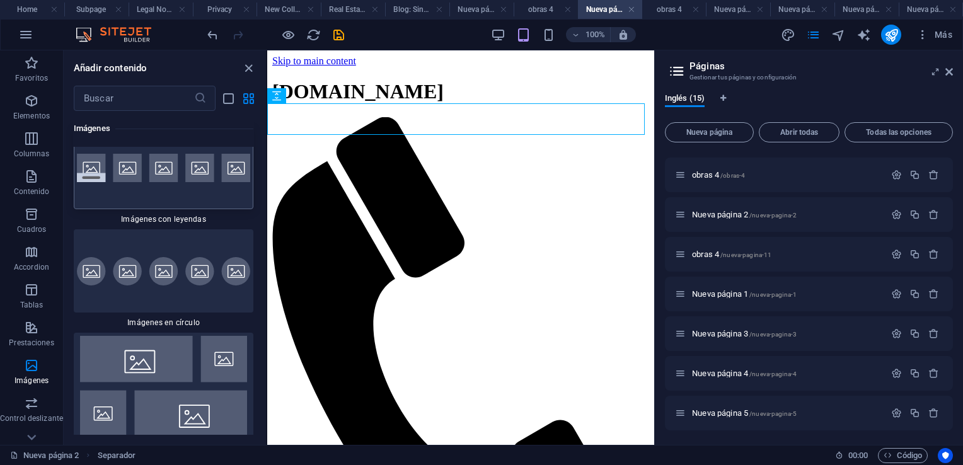
click at [156, 209] on div at bounding box center [164, 167] width 180 height 83
click at [267, 216] on div "Arrastra aquí para reemplazar el contenido existente. Si quieres crear un eleme…" at bounding box center [460, 247] width 387 height 394
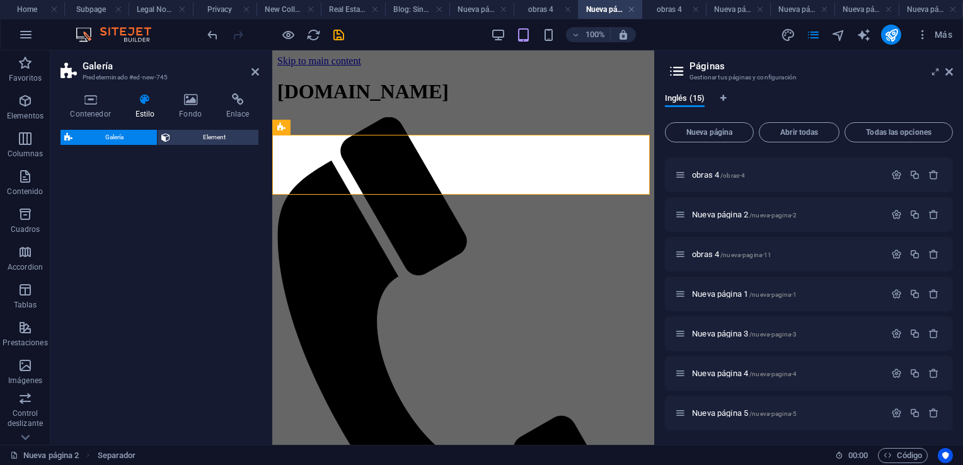
select select "rem"
select select "preset-gallery-v3-captions"
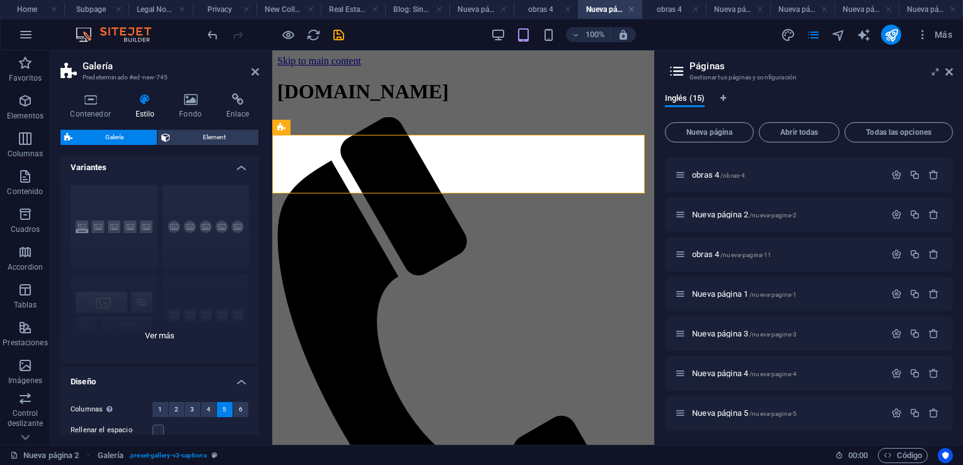
scroll to position [0, 0]
click at [195, 135] on span "Element" at bounding box center [214, 137] width 81 height 15
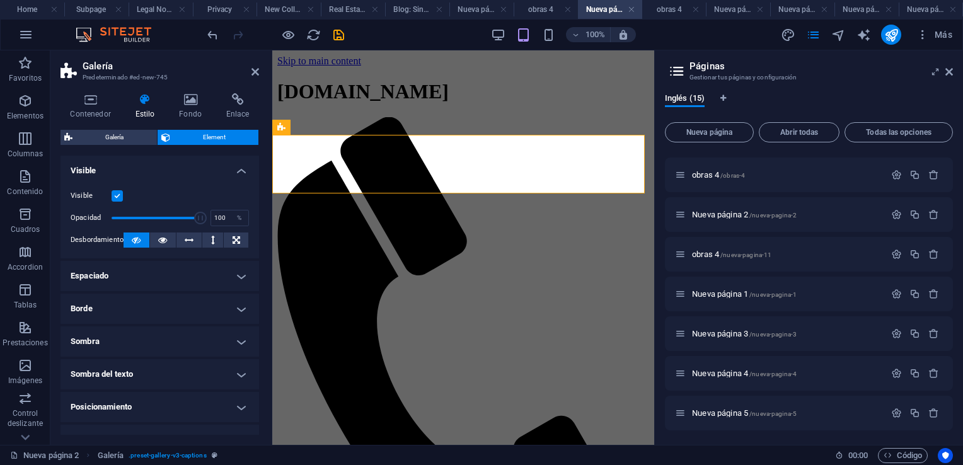
click at [195, 135] on span "Element" at bounding box center [214, 137] width 81 height 15
click at [90, 96] on icon at bounding box center [90, 99] width 60 height 13
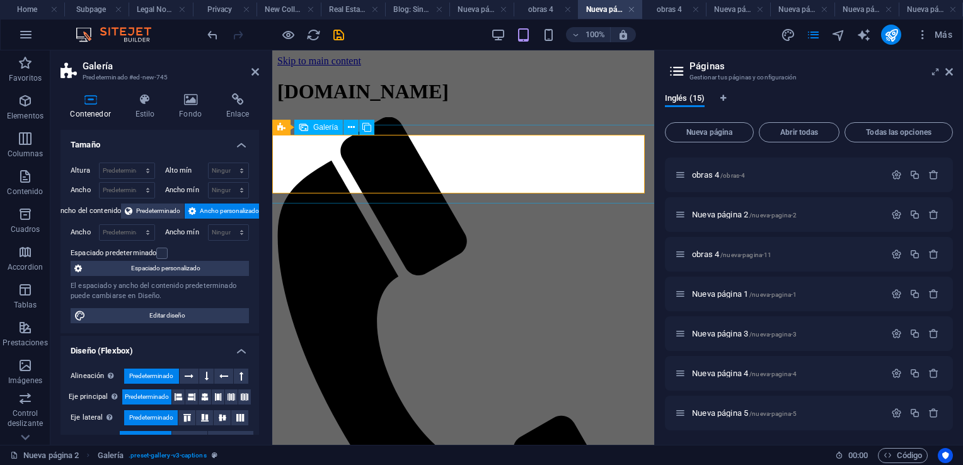
select select "4"
select select "px"
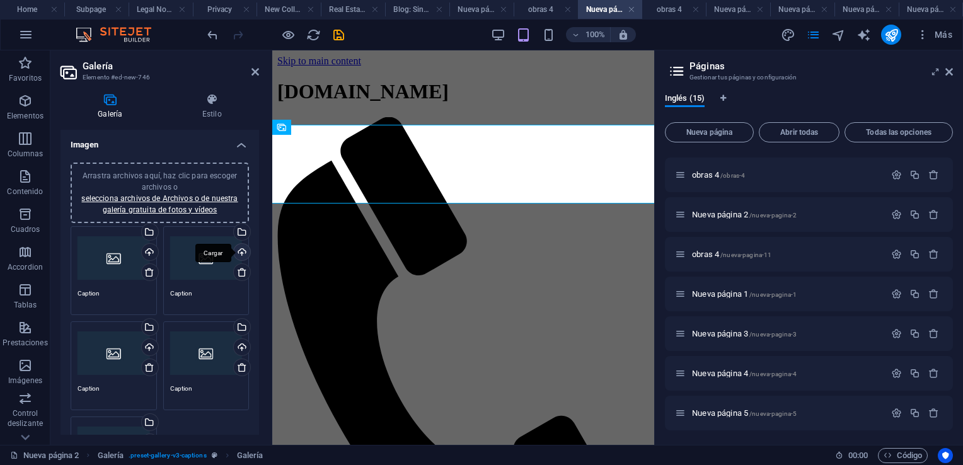
click at [237, 250] on div "Cargar" at bounding box center [240, 253] width 19 height 19
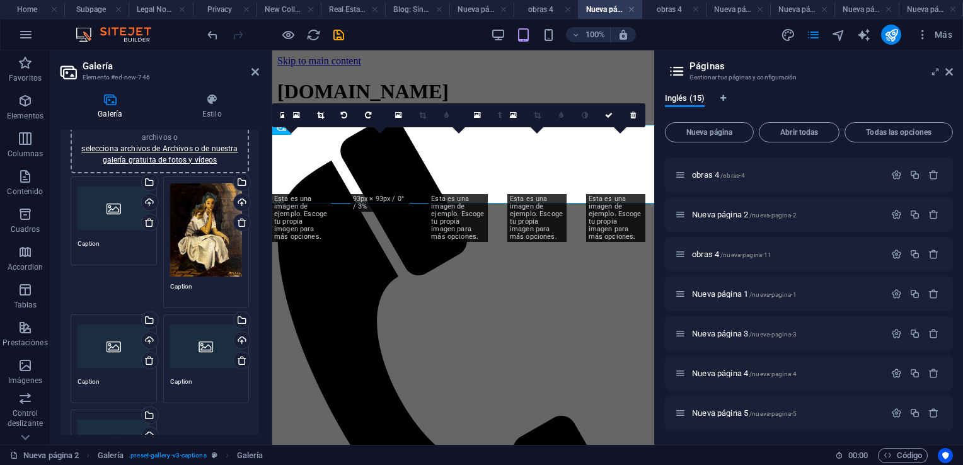
scroll to position [63, 0]
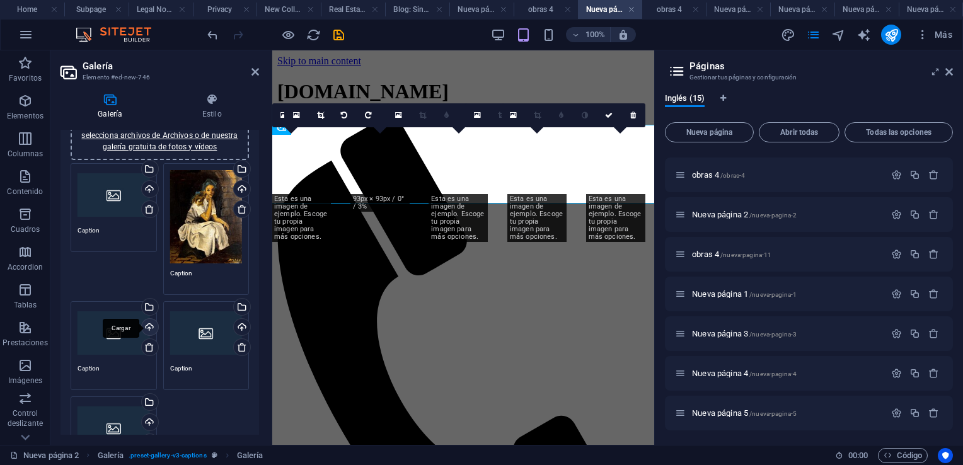
click at [148, 324] on div "Cargar" at bounding box center [148, 328] width 19 height 19
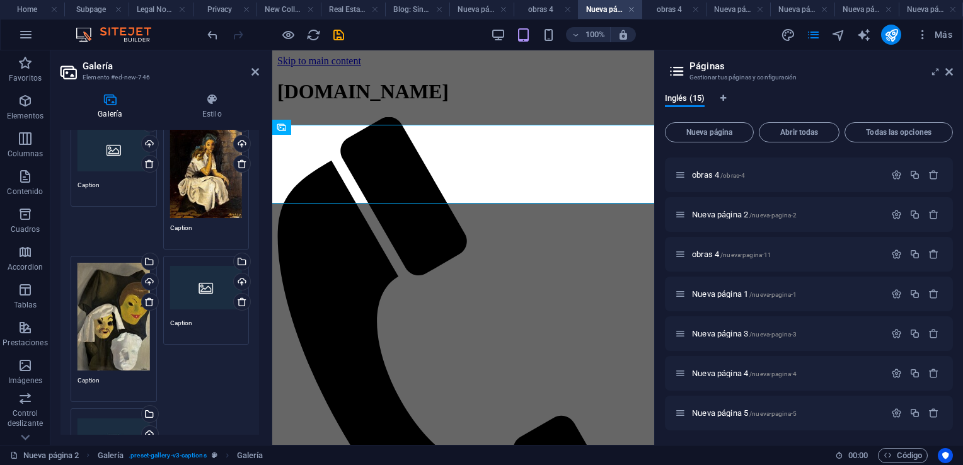
scroll to position [126, 0]
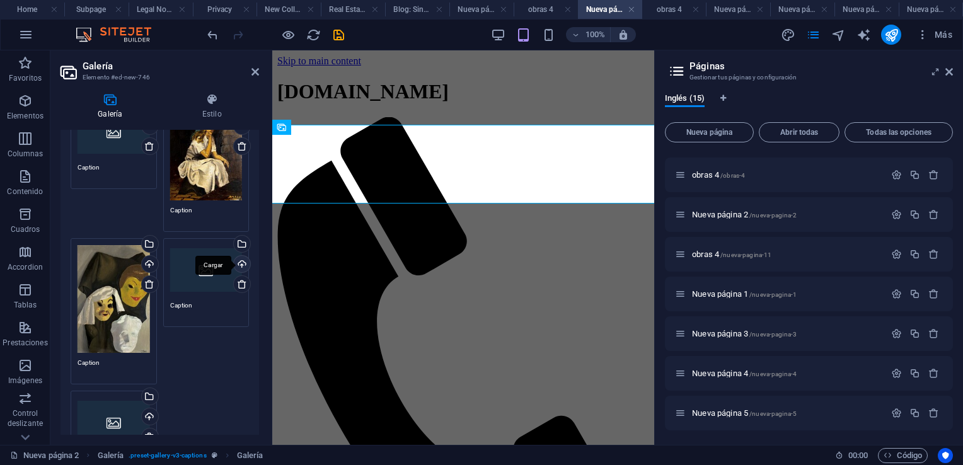
click at [240, 262] on div "Cargar" at bounding box center [240, 265] width 19 height 19
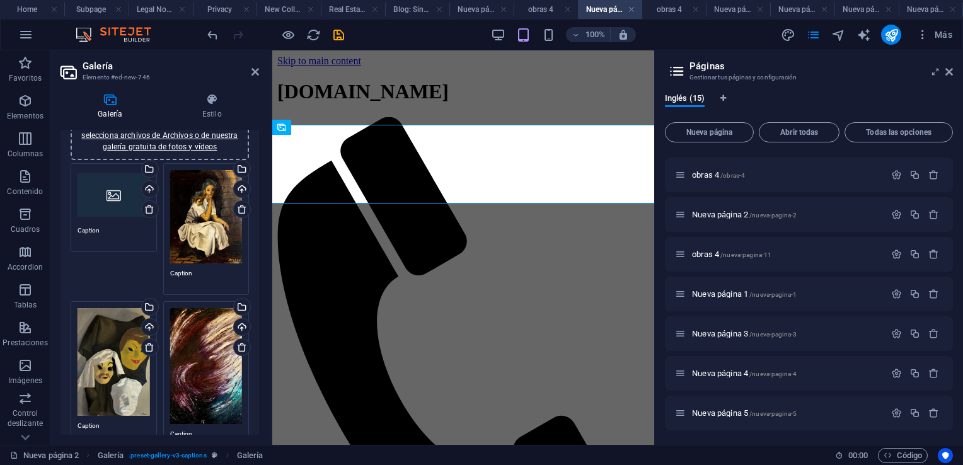
scroll to position [0, 0]
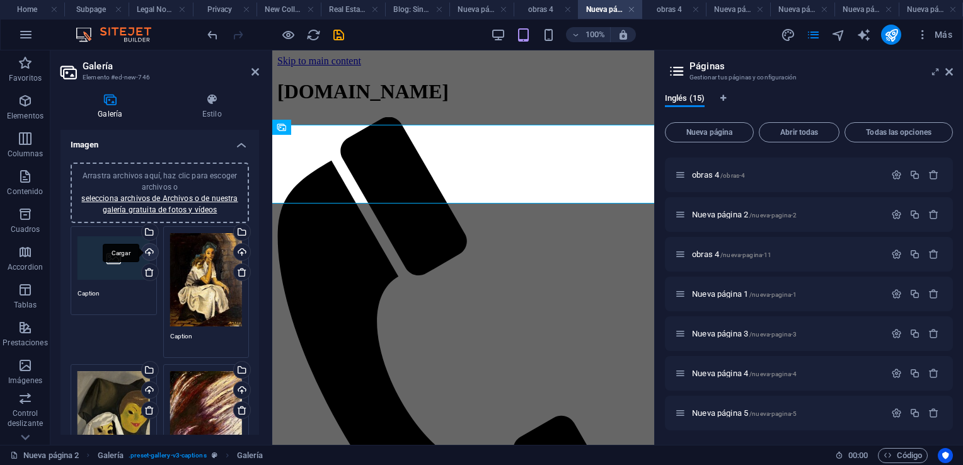
click at [147, 253] on div "Cargar" at bounding box center [148, 253] width 19 height 19
click at [257, 73] on icon at bounding box center [255, 72] width 8 height 10
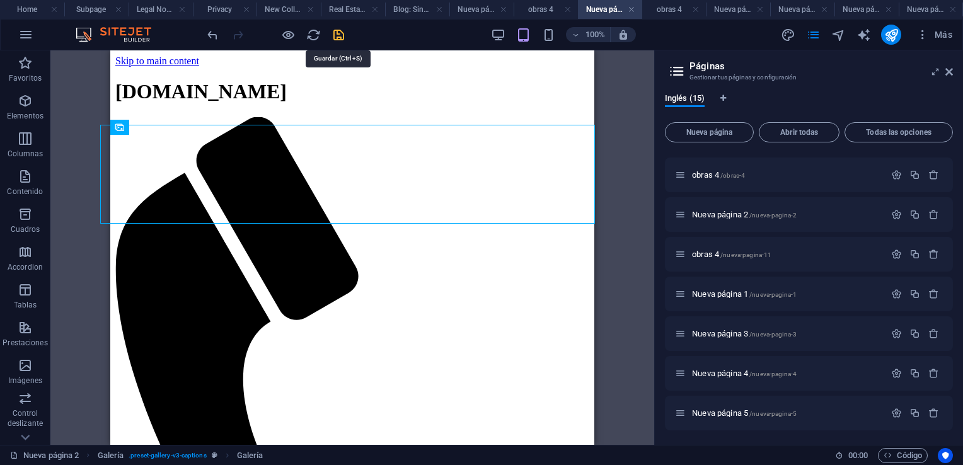
click at [335, 34] on icon "save" at bounding box center [338, 35] width 14 height 14
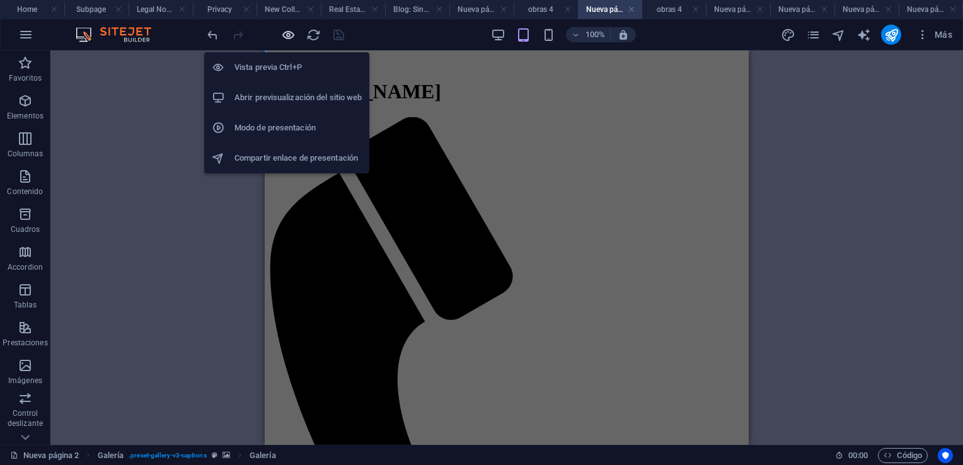
click at [284, 30] on icon "button" at bounding box center [288, 35] width 14 height 14
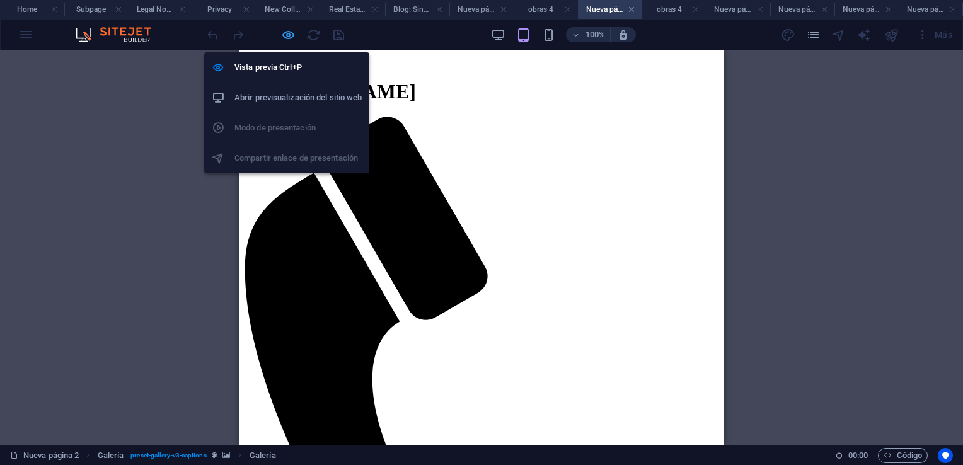
click at [286, 34] on icon "button" at bounding box center [288, 35] width 14 height 14
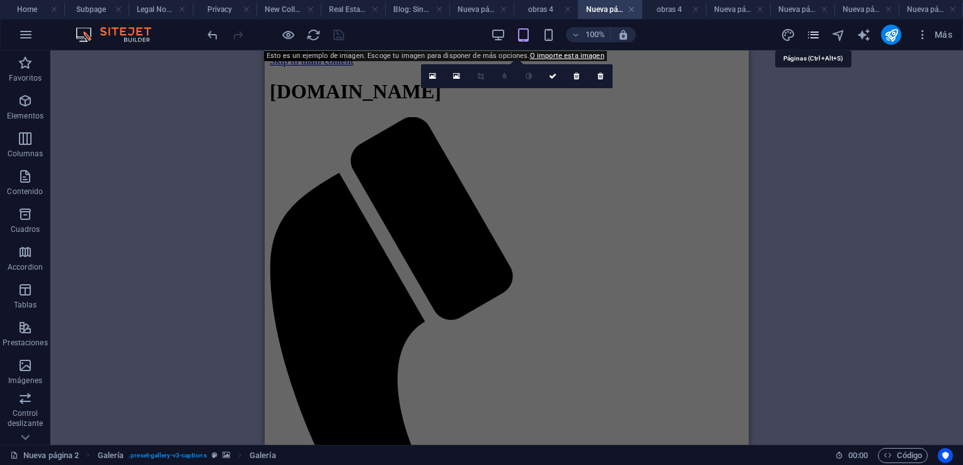
click at [817, 34] on icon "pages" at bounding box center [813, 35] width 14 height 14
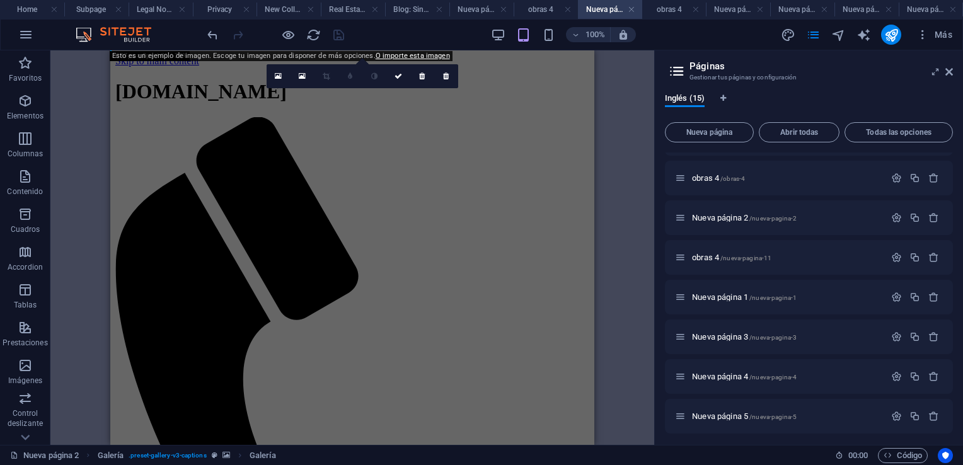
scroll to position [313, 0]
click at [96, 10] on h4 "Subpage" at bounding box center [96, 10] width 64 height 14
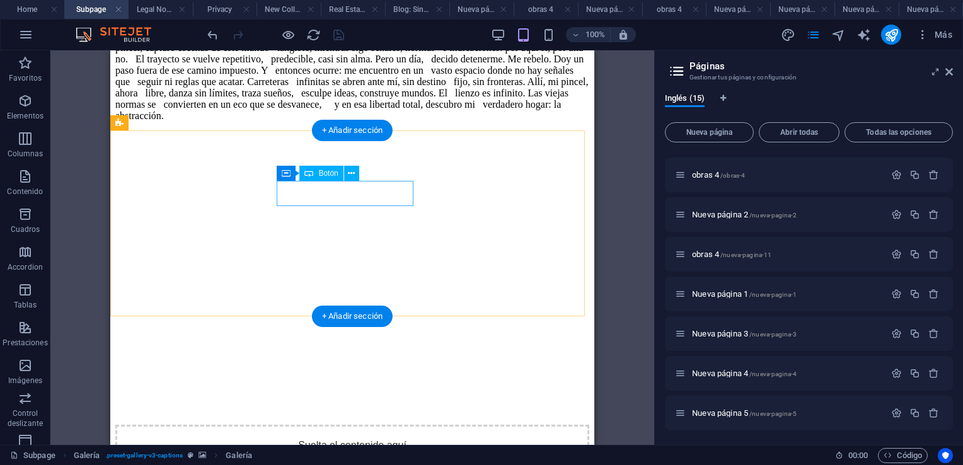
select select "9"
select select
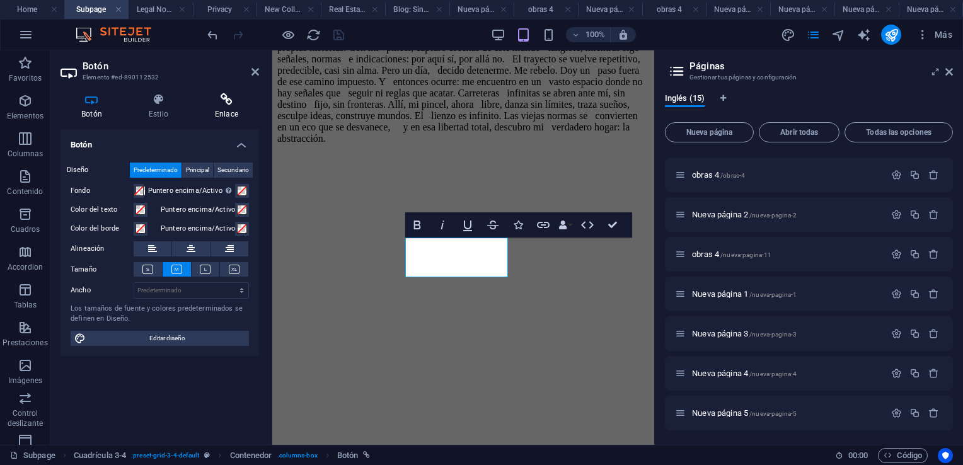
click at [229, 100] on icon at bounding box center [226, 99] width 65 height 13
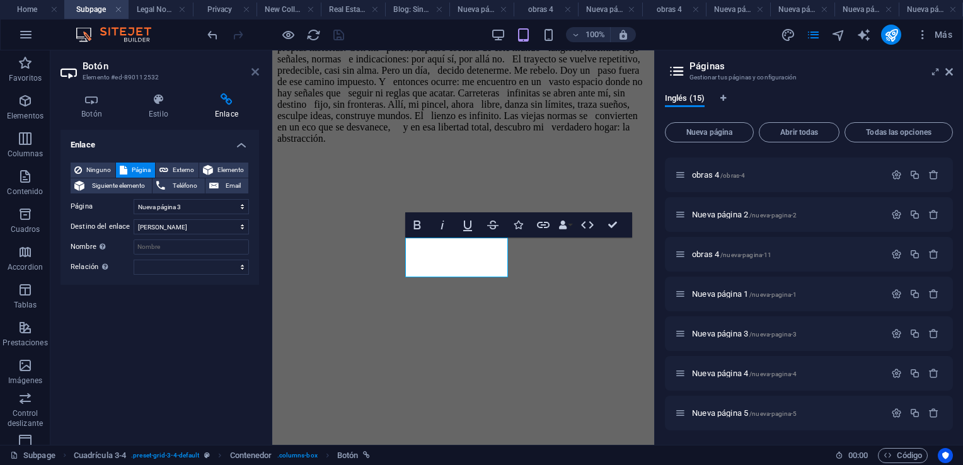
click at [255, 70] on icon at bounding box center [255, 72] width 8 height 10
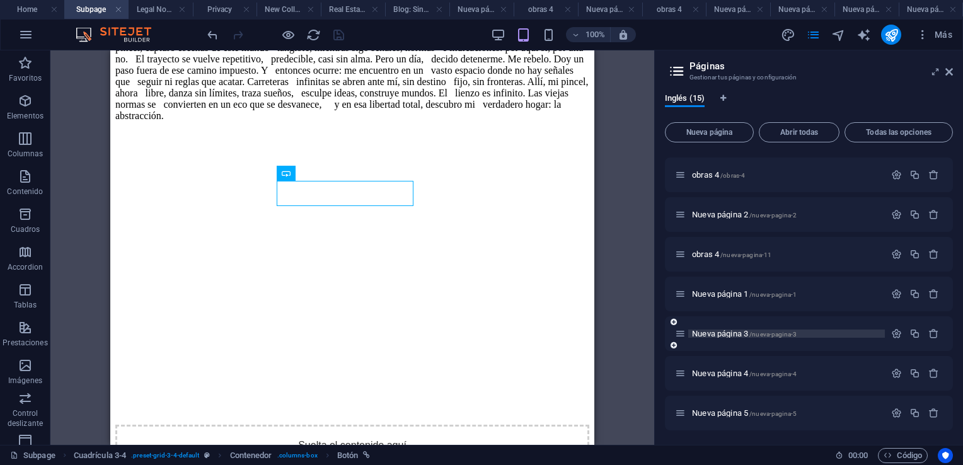
click at [740, 330] on span "Nueva página 3 /nueva-pagina-3" at bounding box center [744, 333] width 105 height 9
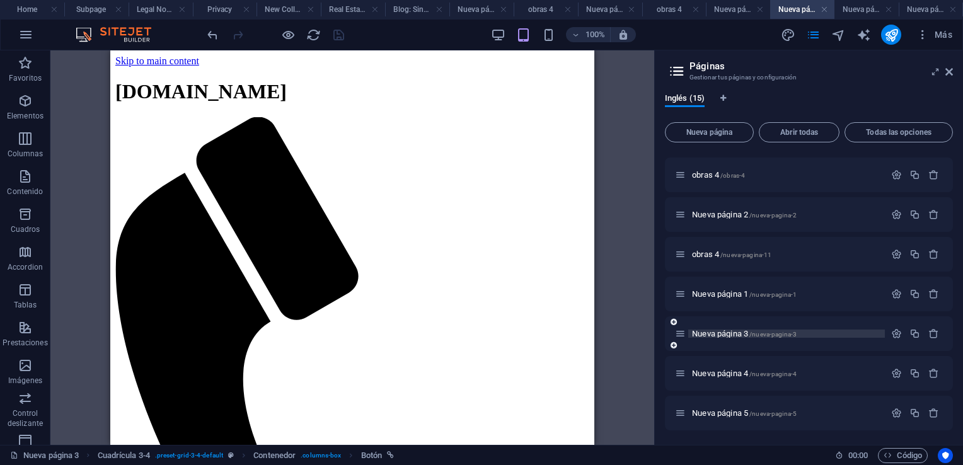
click at [740, 330] on span "Nueva página 3 /nueva-pagina-3" at bounding box center [744, 333] width 105 height 9
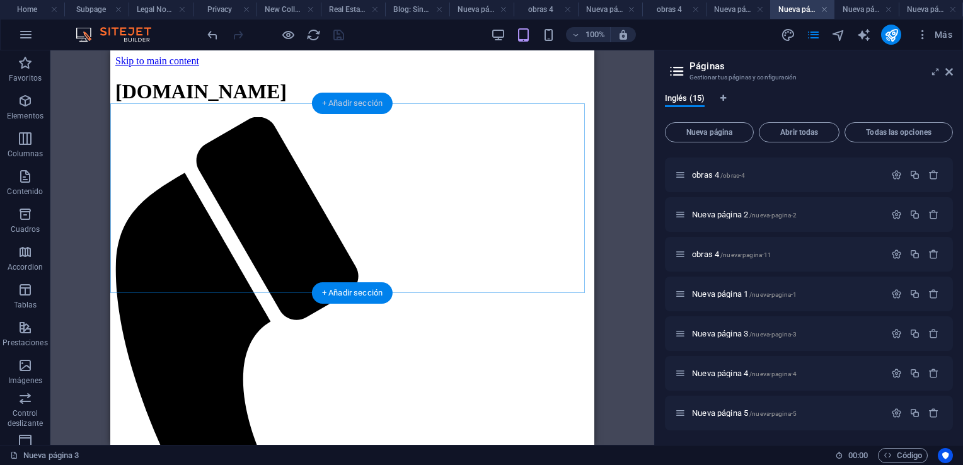
click at [335, 105] on div "+ Añadir sección" at bounding box center [352, 103] width 81 height 21
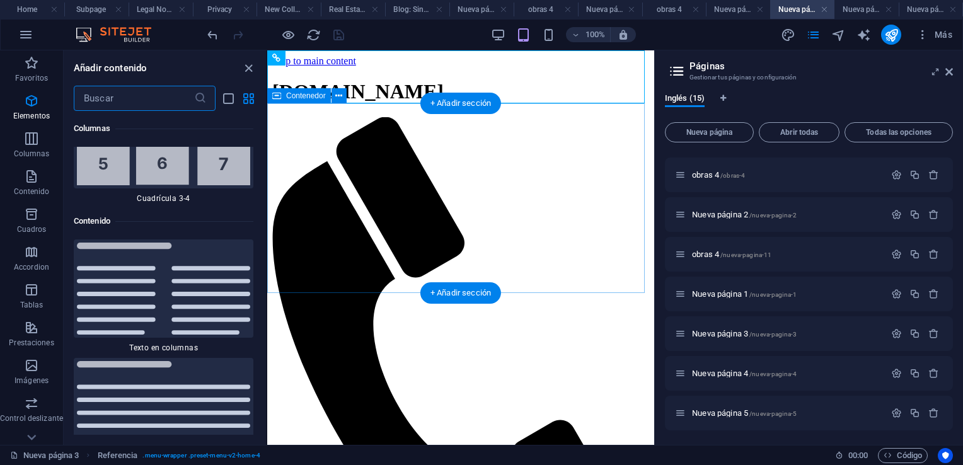
scroll to position [4287, 0]
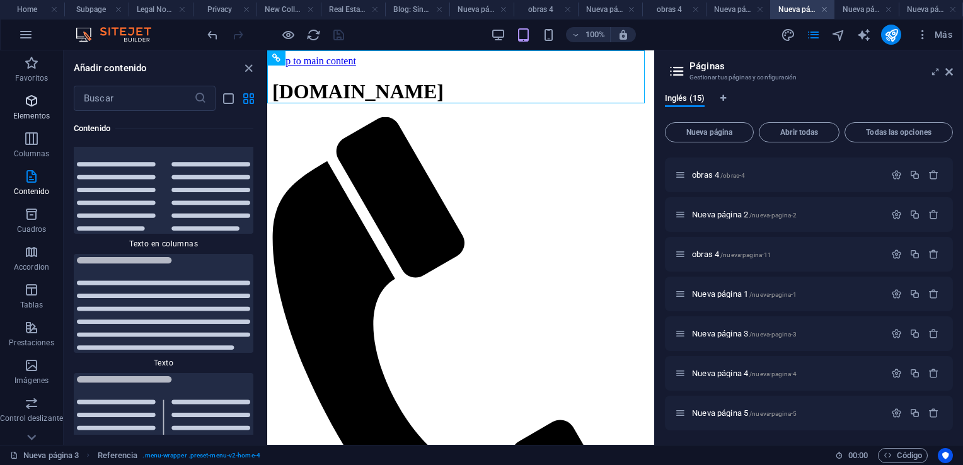
click at [29, 100] on icon "button" at bounding box center [31, 100] width 15 height 15
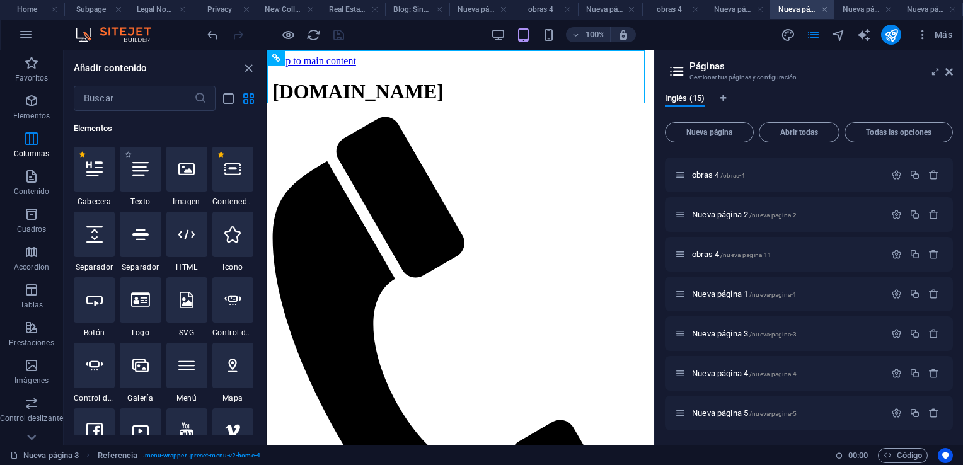
scroll to position [238, 0]
click at [93, 238] on icon at bounding box center [94, 235] width 16 height 16
select select "px"
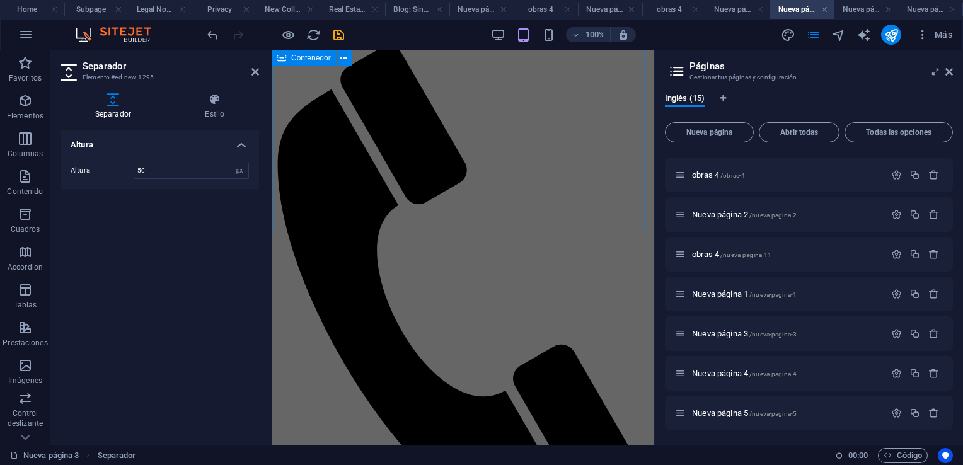
scroll to position [0, 0]
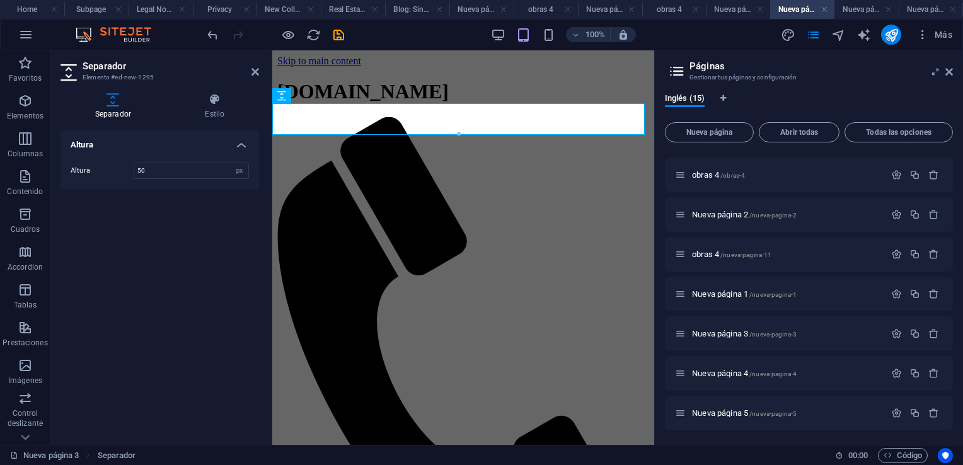
click at [250, 73] on header "Separador Elemento #ed-new-1295" at bounding box center [159, 66] width 199 height 33
click at [256, 74] on icon at bounding box center [255, 72] width 8 height 10
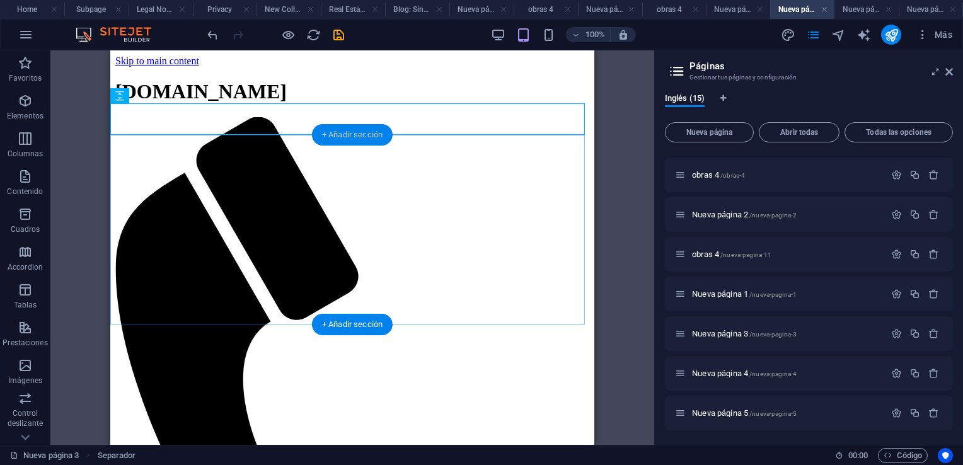
drag, startPoint x: 347, startPoint y: 139, endPoint x: 79, endPoint y: 88, distance: 272.6
click at [347, 139] on div "+ Añadir sección" at bounding box center [352, 134] width 81 height 21
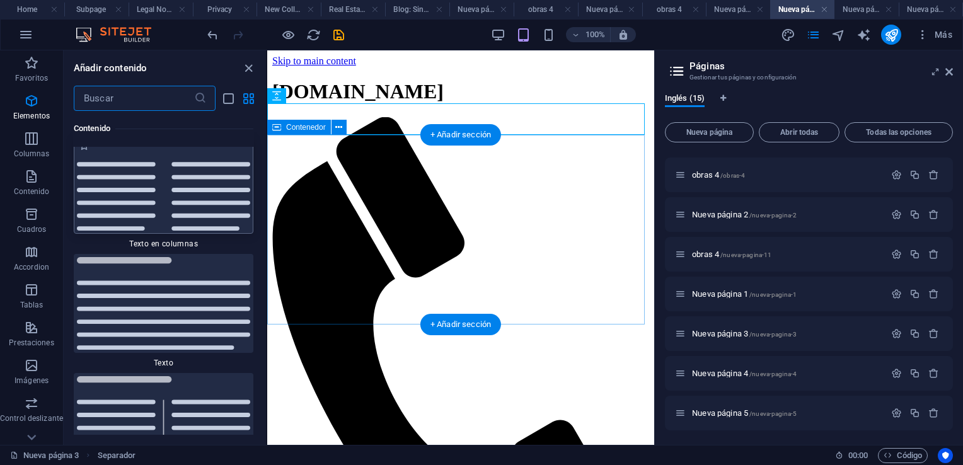
scroll to position [4287, 0]
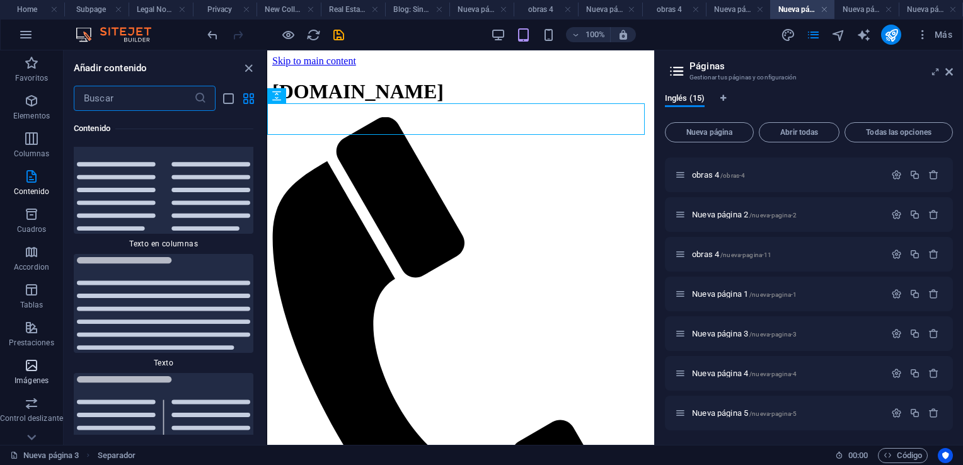
click at [30, 366] on icon "button" at bounding box center [31, 365] width 15 height 15
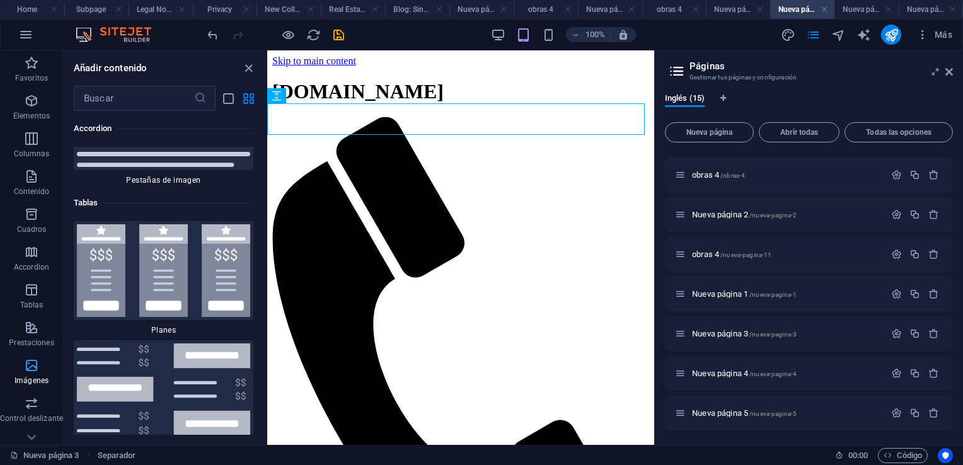
scroll to position [12680, 0]
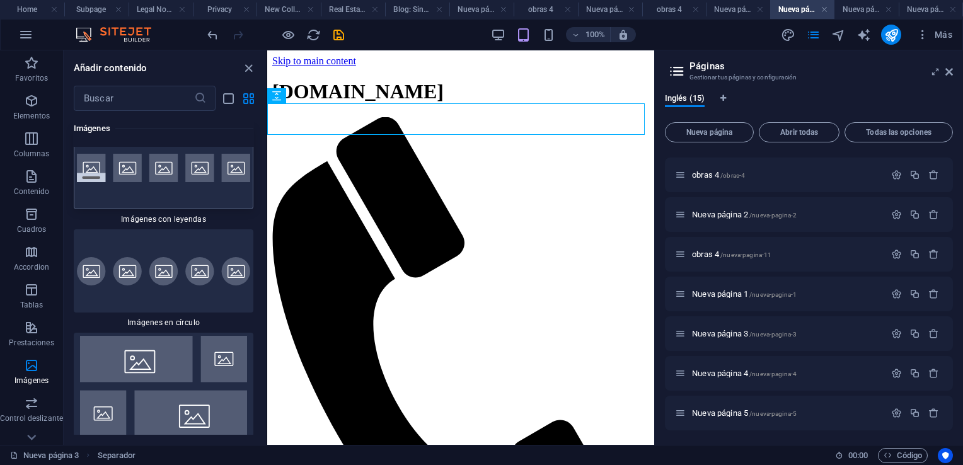
click at [97, 209] on div at bounding box center [164, 167] width 180 height 83
click at [267, 222] on div "Contenedor Marcador Referencia Separador Referencia" at bounding box center [460, 247] width 387 height 394
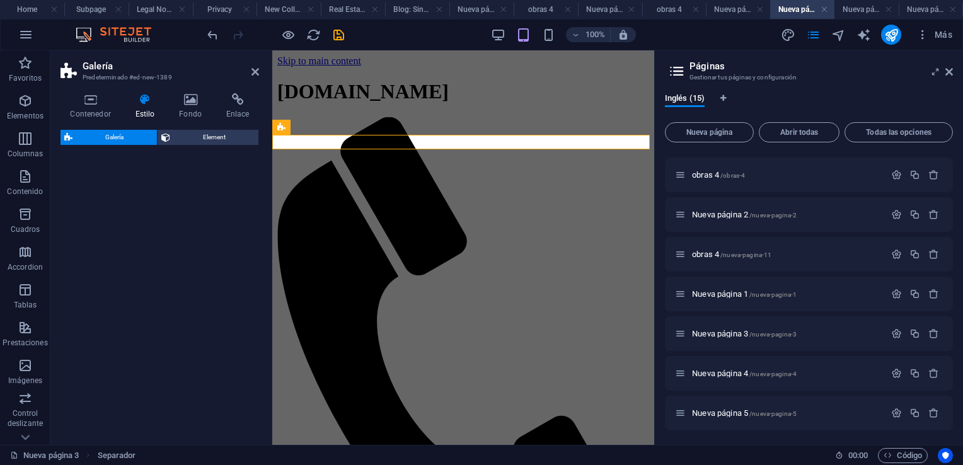
select select "rem"
select select "preset-gallery-v3-captions"
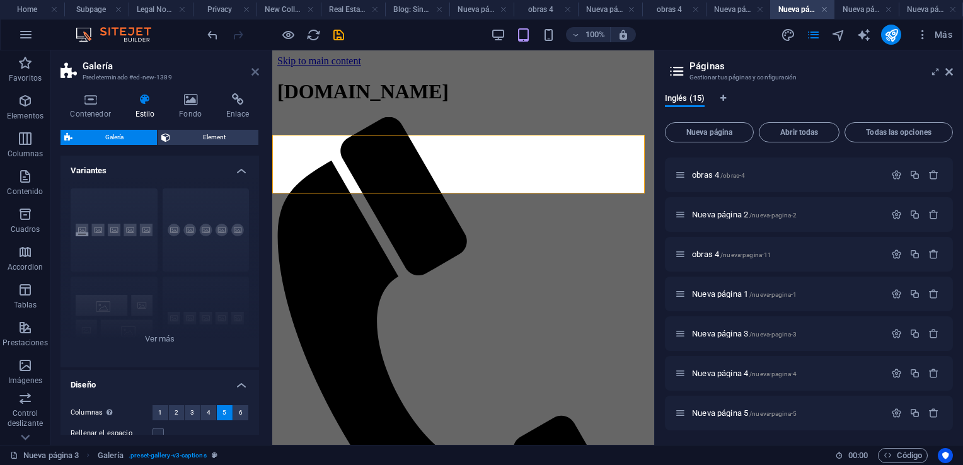
click at [253, 72] on icon at bounding box center [255, 72] width 8 height 10
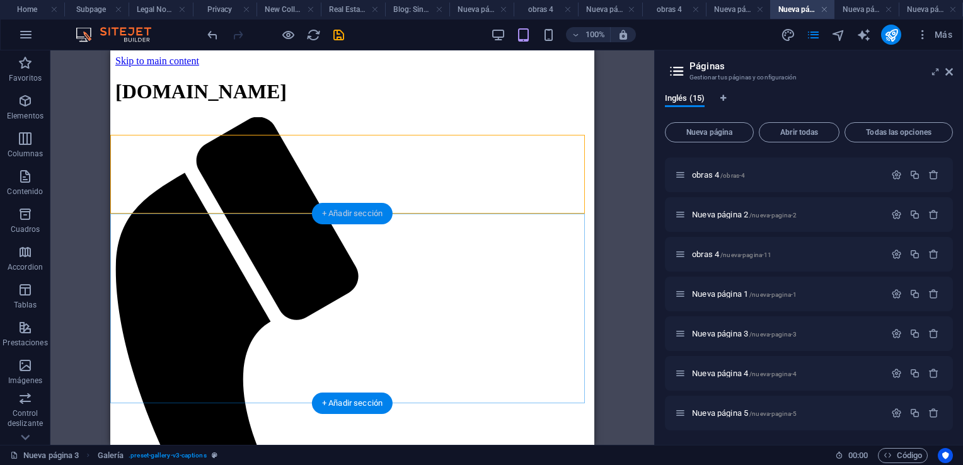
click at [350, 214] on div "+ Añadir sección" at bounding box center [352, 213] width 81 height 21
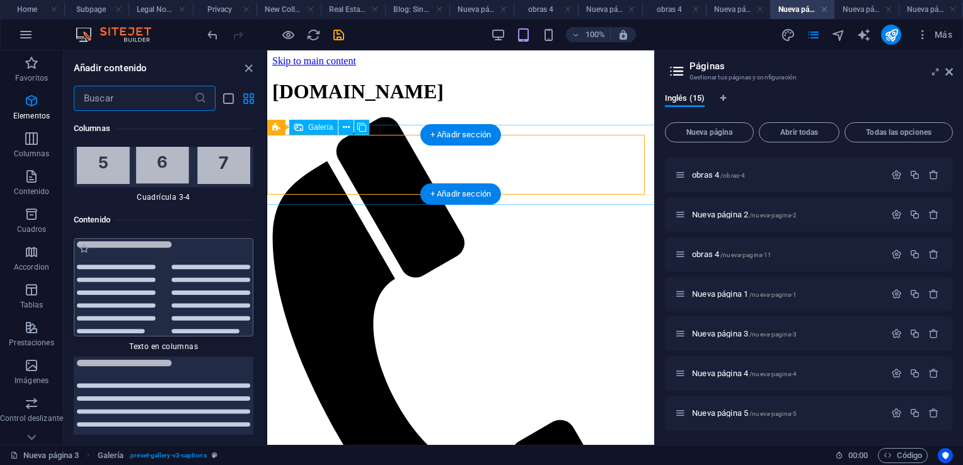
scroll to position [4287, 0]
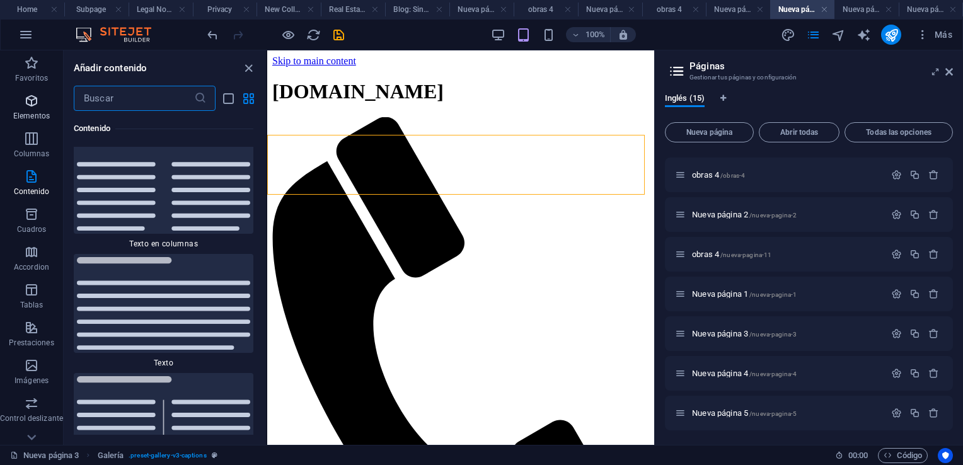
click at [33, 100] on icon "button" at bounding box center [31, 100] width 15 height 15
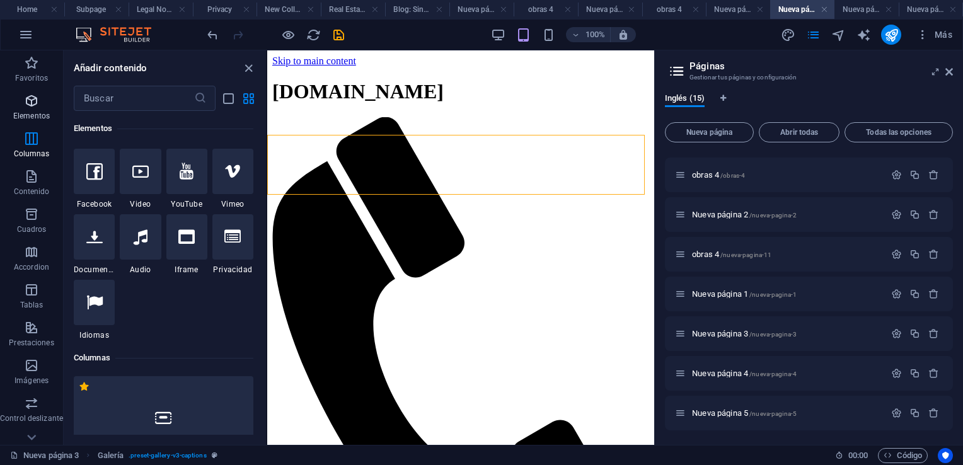
scroll to position [238, 0]
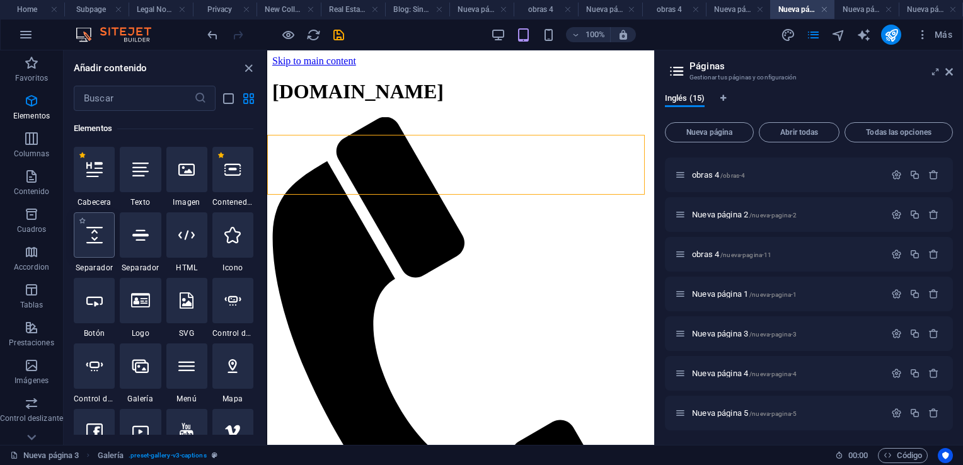
click at [95, 241] on icon at bounding box center [94, 235] width 16 height 16
click at [267, 241] on div "Arrastra aquí para reemplazar el contenido existente. Si quieres crear un eleme…" at bounding box center [460, 247] width 387 height 394
select select "px"
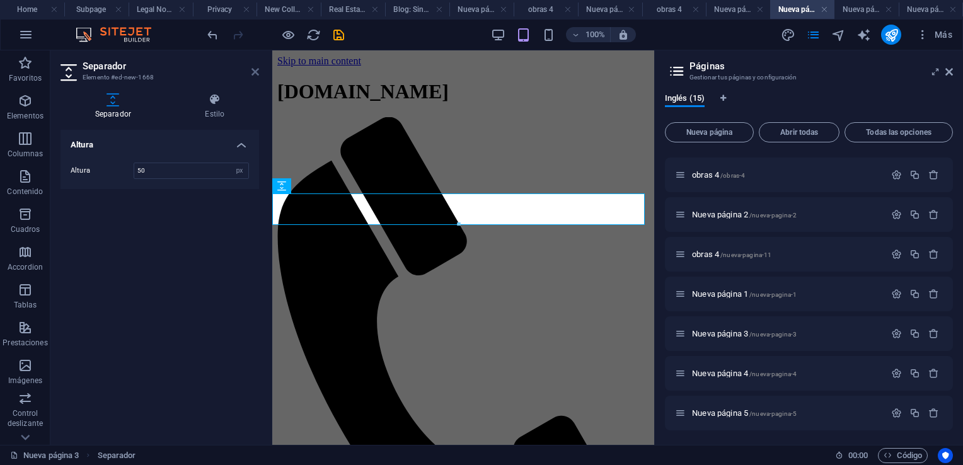
click at [255, 72] on icon at bounding box center [255, 72] width 8 height 10
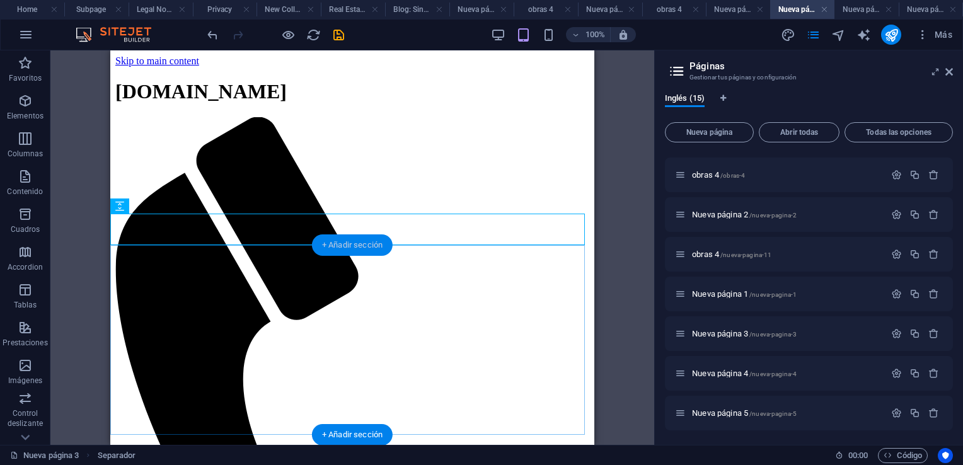
click at [333, 243] on div "+ Añadir sección" at bounding box center [352, 244] width 81 height 21
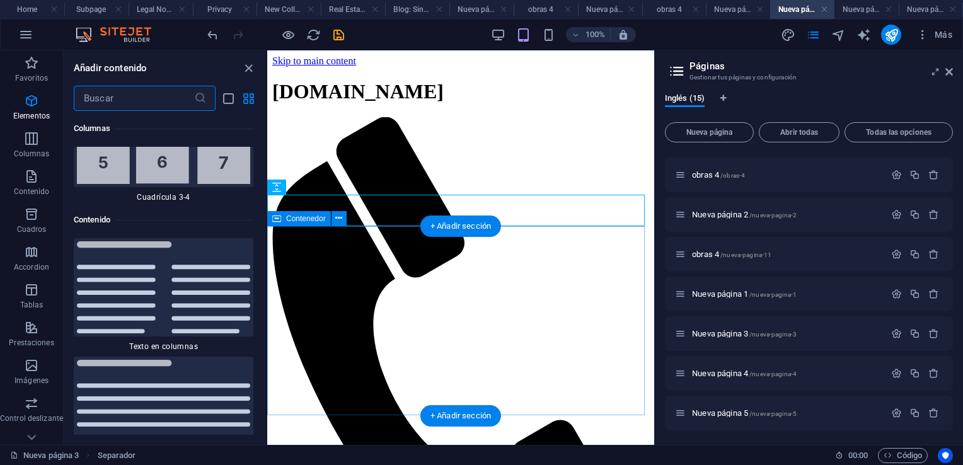
scroll to position [4287, 0]
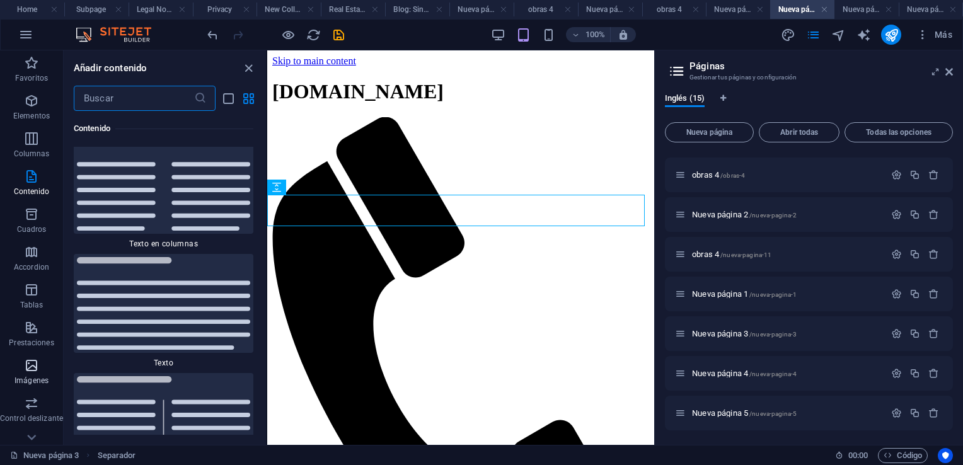
click at [33, 366] on icon "button" at bounding box center [31, 365] width 15 height 15
click at [30, 365] on icon "button" at bounding box center [31, 365] width 15 height 15
click at [30, 364] on icon "button" at bounding box center [31, 365] width 15 height 15
click at [32, 365] on icon "button" at bounding box center [31, 365] width 15 height 15
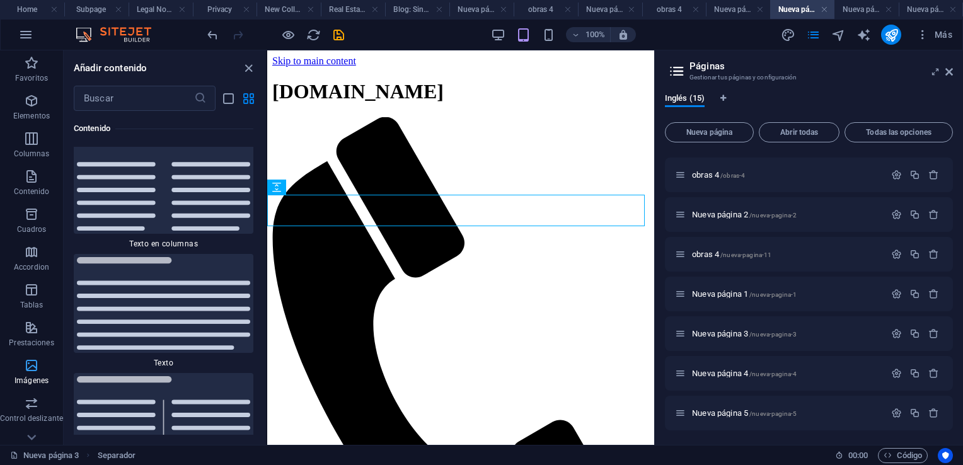
click at [32, 365] on icon "button" at bounding box center [31, 365] width 15 height 15
click at [247, 64] on icon "close panel" at bounding box center [248, 68] width 14 height 14
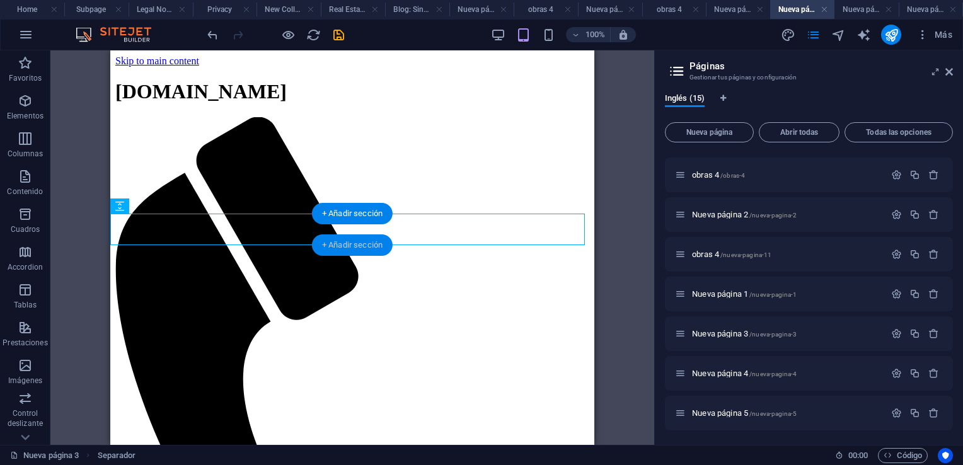
click at [345, 243] on div "+ Añadir sección" at bounding box center [352, 244] width 81 height 21
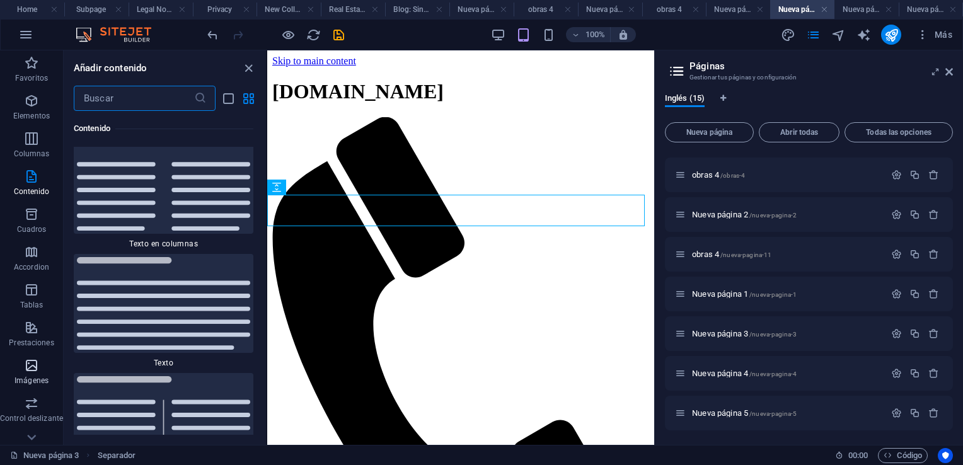
click at [33, 361] on icon "button" at bounding box center [31, 365] width 15 height 15
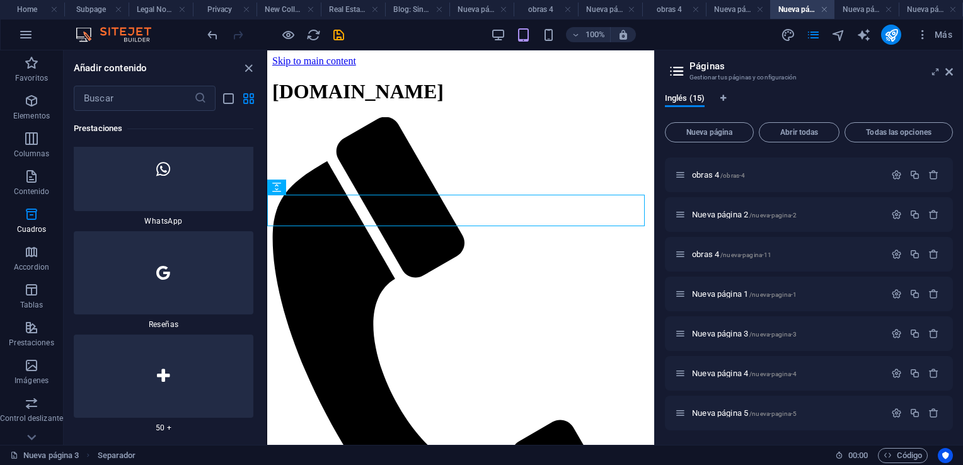
scroll to position [12680, 0]
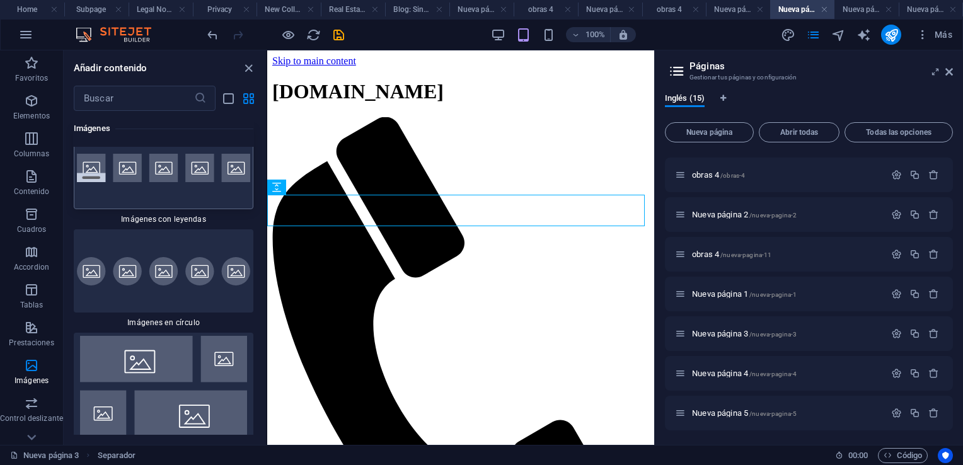
click at [135, 209] on div at bounding box center [164, 167] width 180 height 83
click at [267, 218] on div "Contenedor Marcador Referencia Separador Referencia Galería Galería Galería Sep…" at bounding box center [460, 247] width 387 height 394
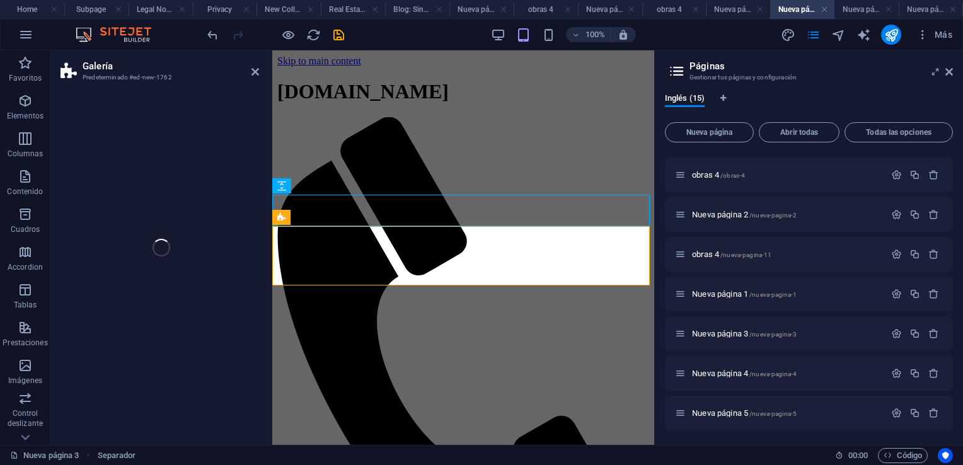
select select "rem"
select select "preset-gallery-v3-captions"
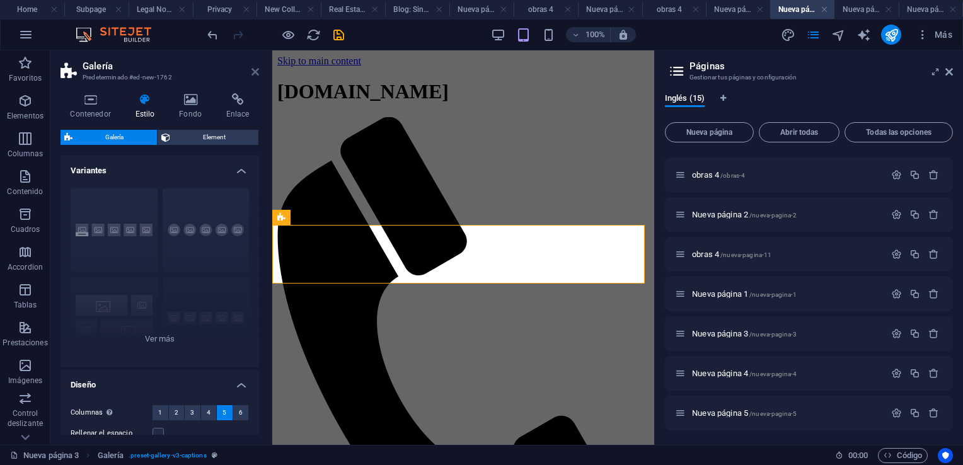
click at [256, 72] on icon at bounding box center [255, 72] width 8 height 10
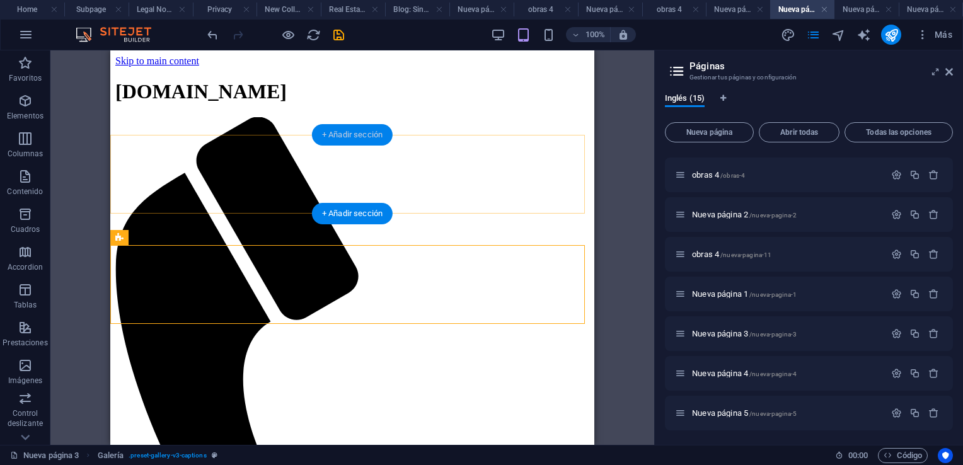
click at [343, 132] on div "+ Añadir sección" at bounding box center [352, 134] width 81 height 21
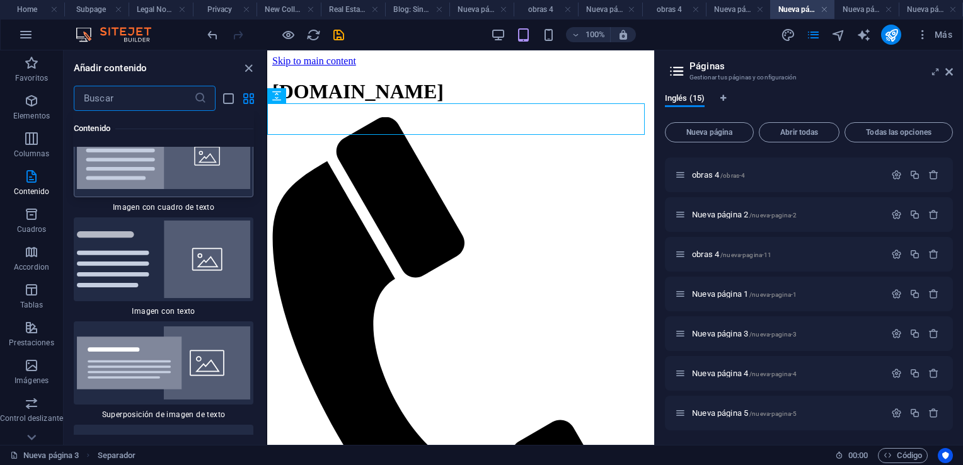
scroll to position [4728, 0]
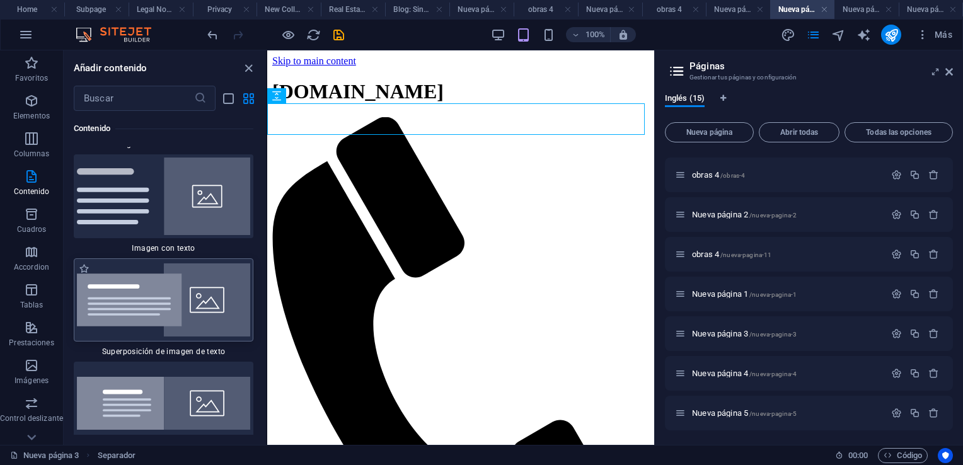
click at [144, 301] on img at bounding box center [163, 299] width 173 height 73
click at [267, 301] on div "Arrastra aquí para reemplazar el contenido existente. Si quieres crear un eleme…" at bounding box center [460, 247] width 387 height 394
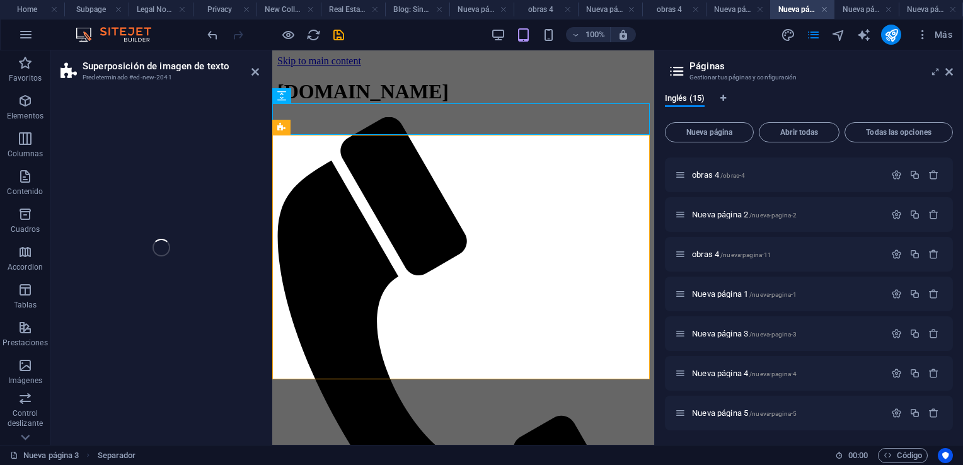
select select "rem"
select select "px"
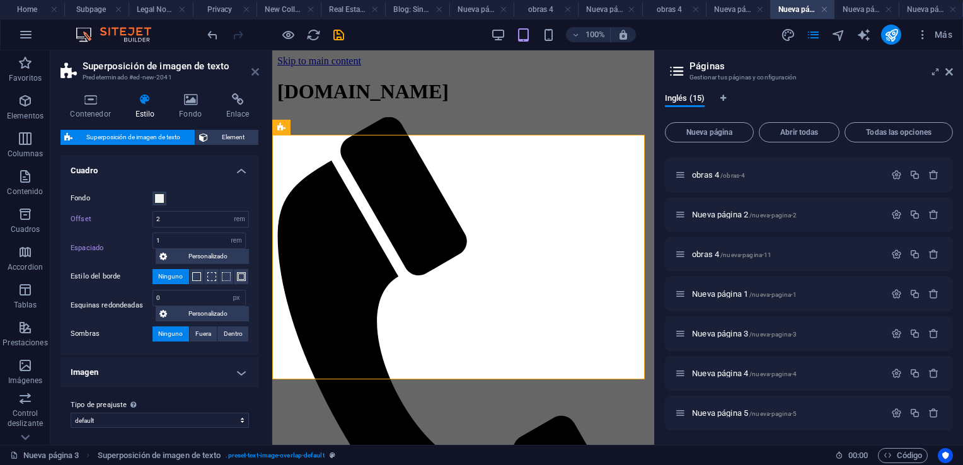
click at [256, 69] on icon at bounding box center [255, 72] width 8 height 10
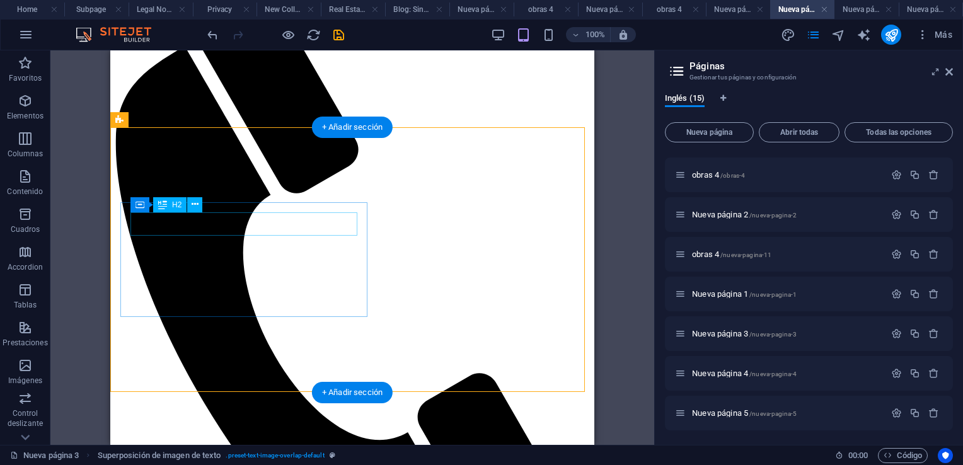
scroll to position [189, 0]
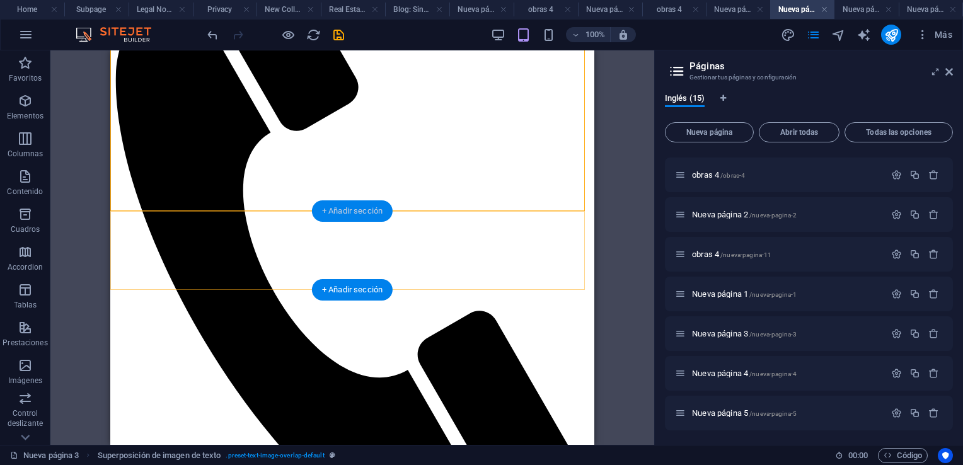
click at [362, 210] on div "+ Añadir sección" at bounding box center [352, 210] width 81 height 21
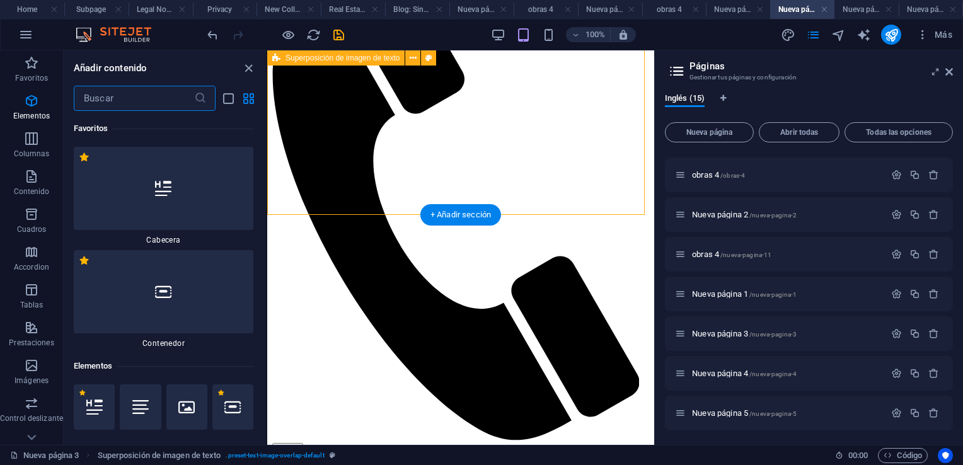
scroll to position [4287, 0]
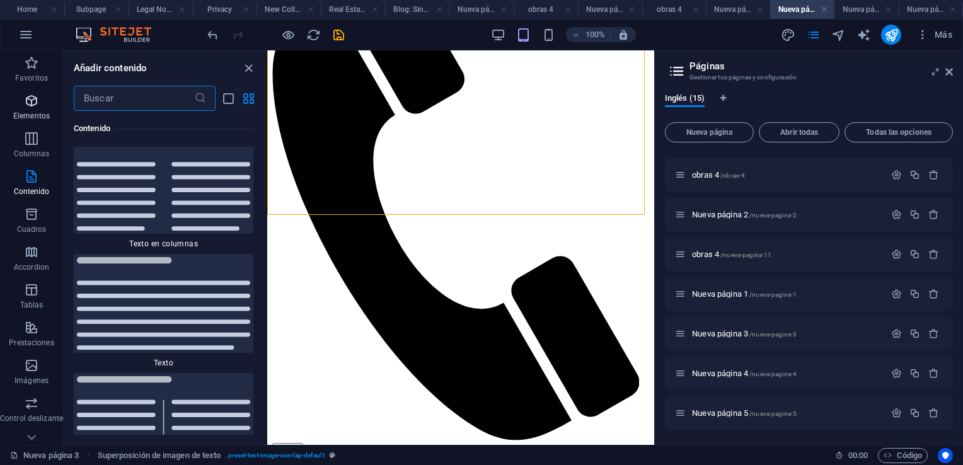
click at [35, 101] on icon "button" at bounding box center [31, 100] width 15 height 15
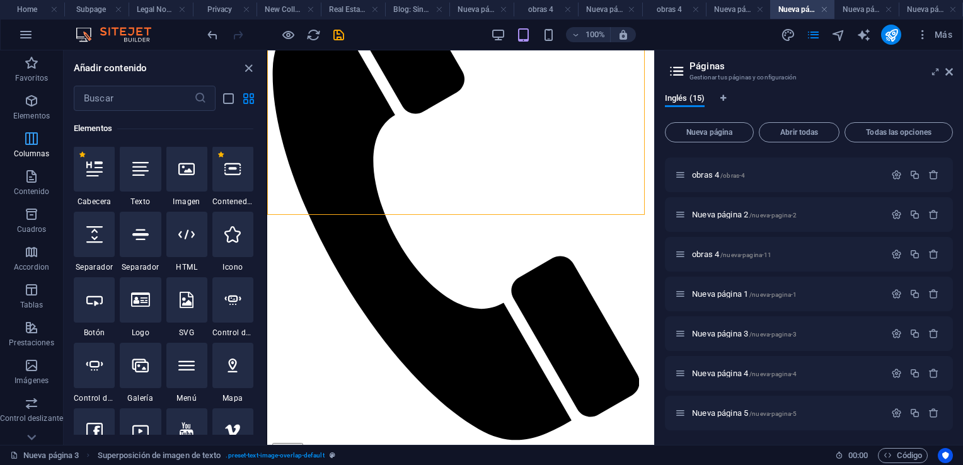
scroll to position [238, 0]
click at [93, 236] on icon at bounding box center [94, 235] width 16 height 16
select select "px"
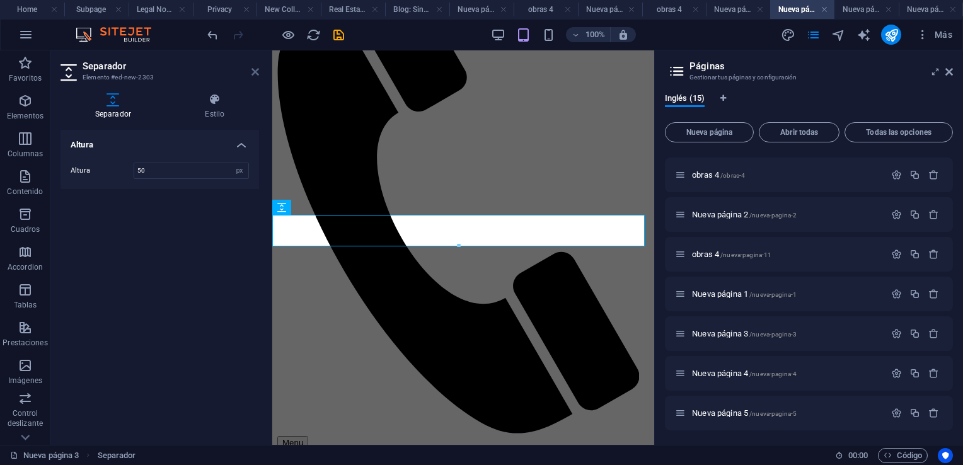
drag, startPoint x: 257, startPoint y: 72, endPoint x: 146, endPoint y: 22, distance: 121.8
click at [257, 72] on icon at bounding box center [255, 72] width 8 height 10
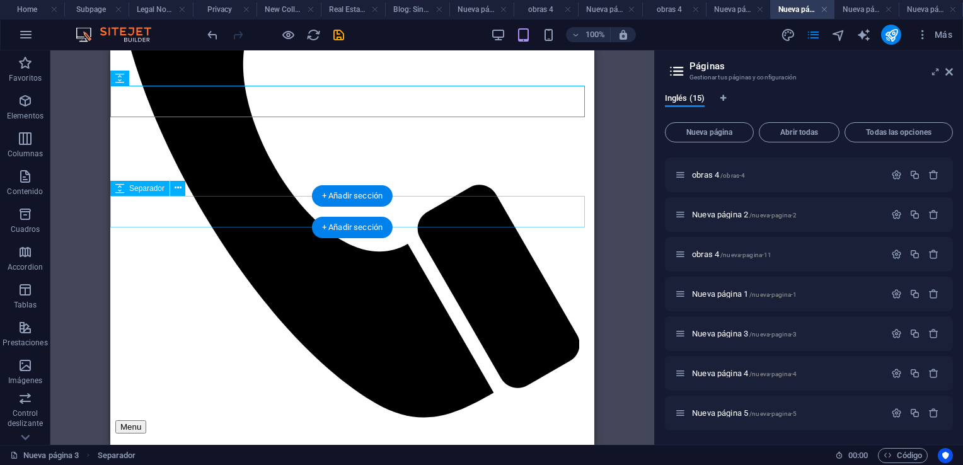
scroll to position [378, 0]
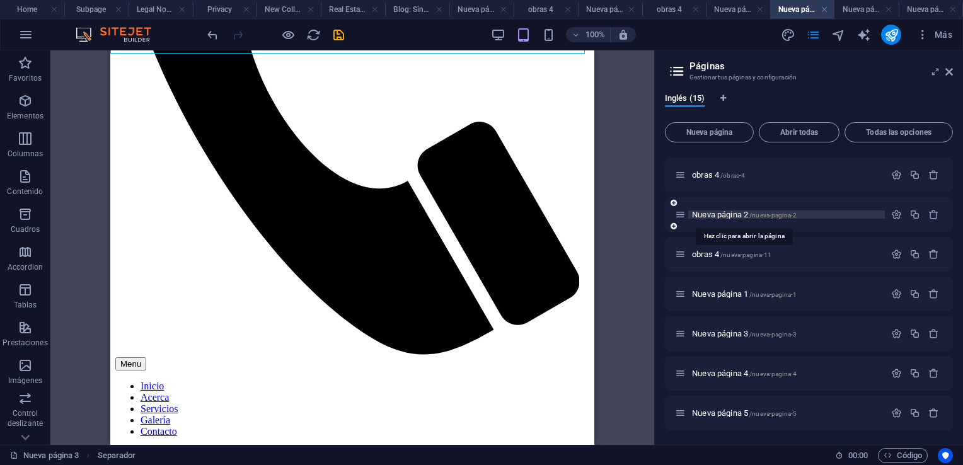
click at [732, 216] on span "Nueva página 2 /nueva-pagina-2" at bounding box center [744, 214] width 105 height 9
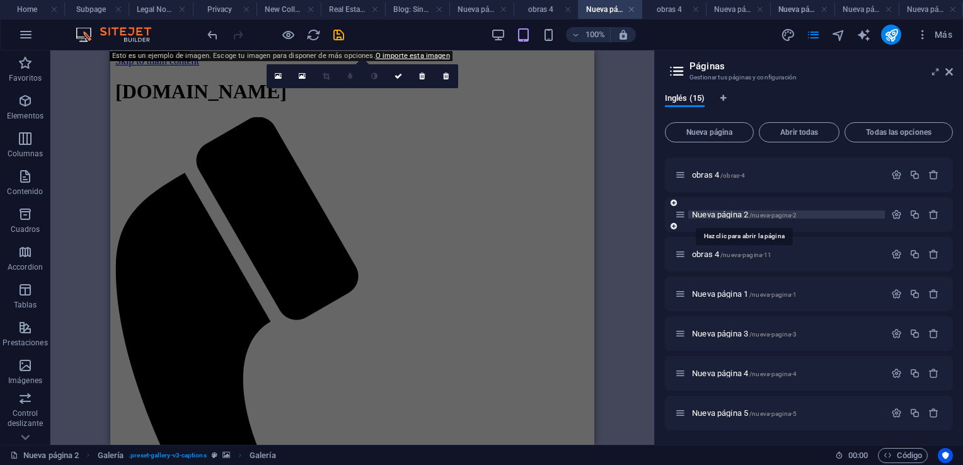
scroll to position [0, 0]
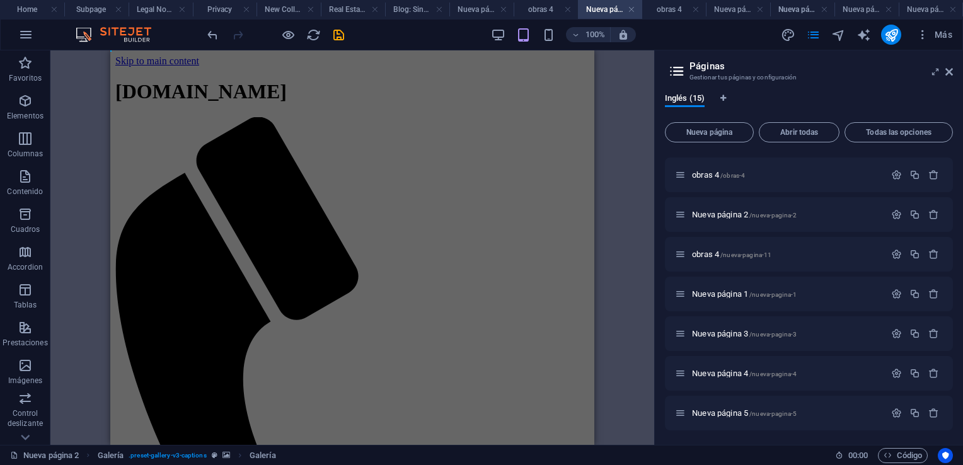
click at [78, 109] on div "Marcador Contenedor Referencia Separador Galería Galería Galería Galería Galerí…" at bounding box center [352, 247] width 604 height 394
click at [336, 35] on icon "save" at bounding box center [338, 35] width 14 height 14
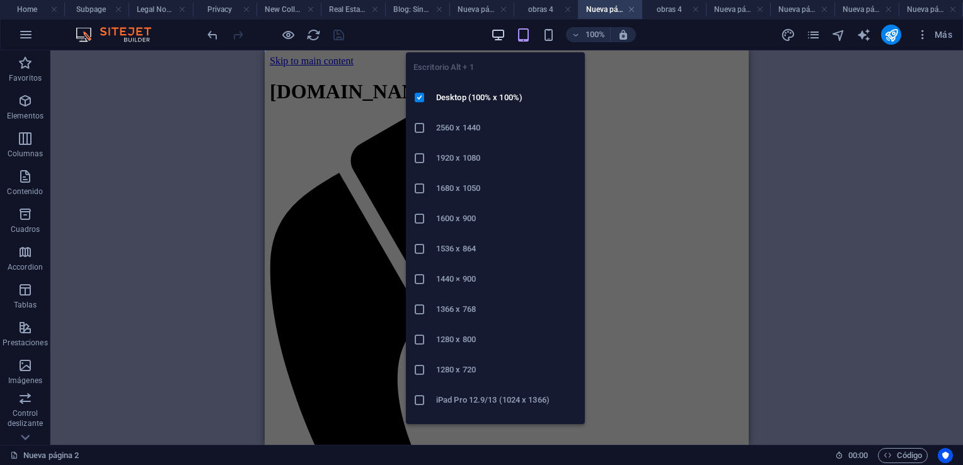
click at [502, 35] on icon "button" at bounding box center [498, 35] width 14 height 14
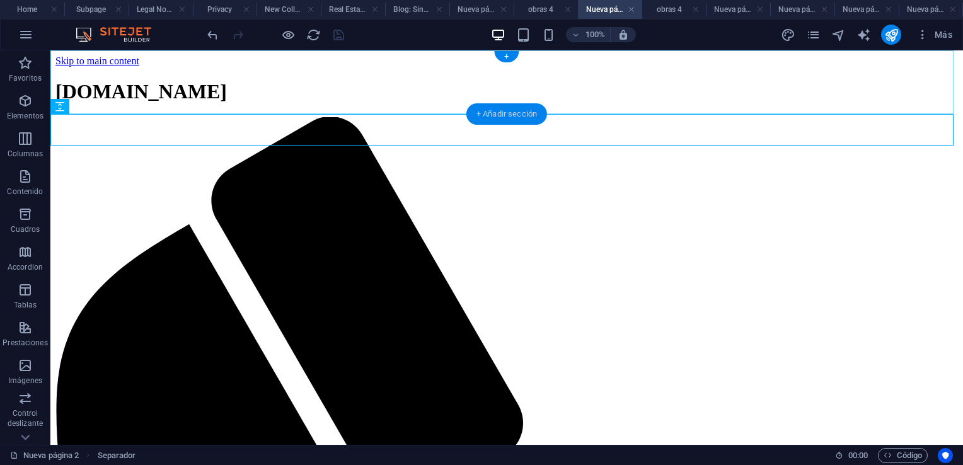
click at [483, 116] on div "+ Añadir sección" at bounding box center [506, 113] width 81 height 21
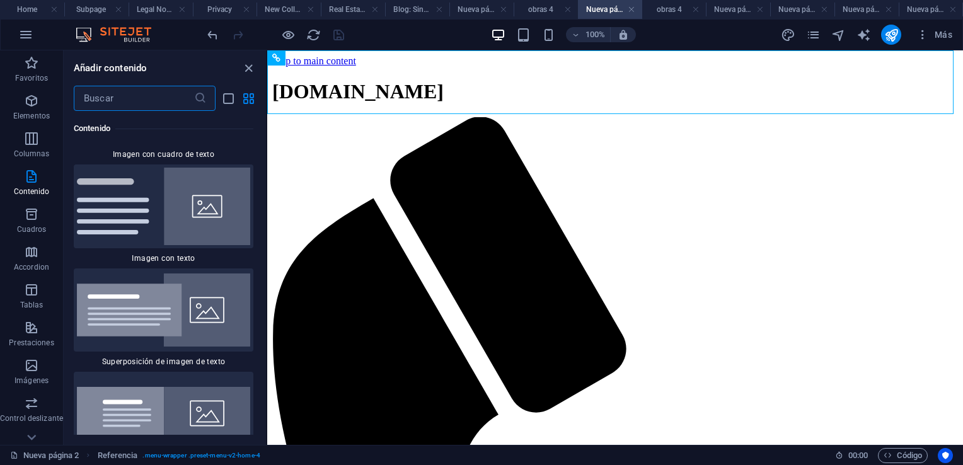
scroll to position [4791, 0]
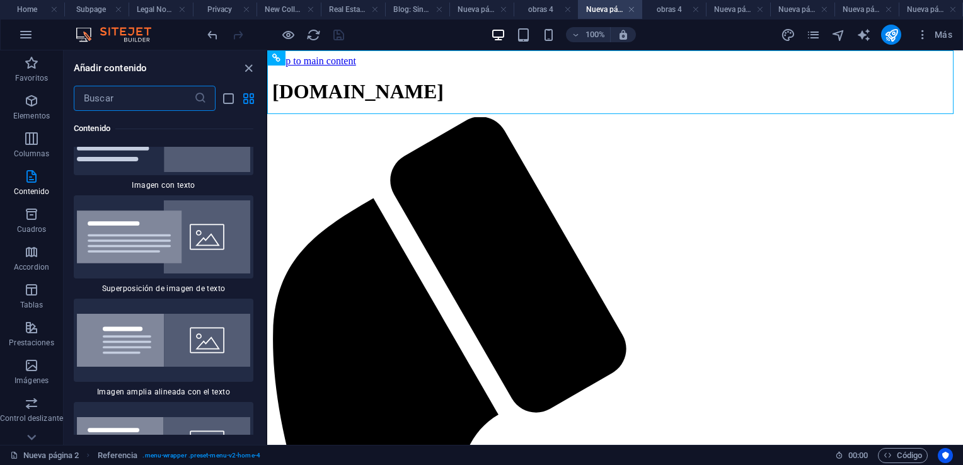
click at [129, 273] on img at bounding box center [163, 236] width 173 height 73
click at [267, 279] on div "Marcador Contenedor Referencia Separador Galería Galería Galería Galería Galerí…" at bounding box center [615, 247] width 696 height 394
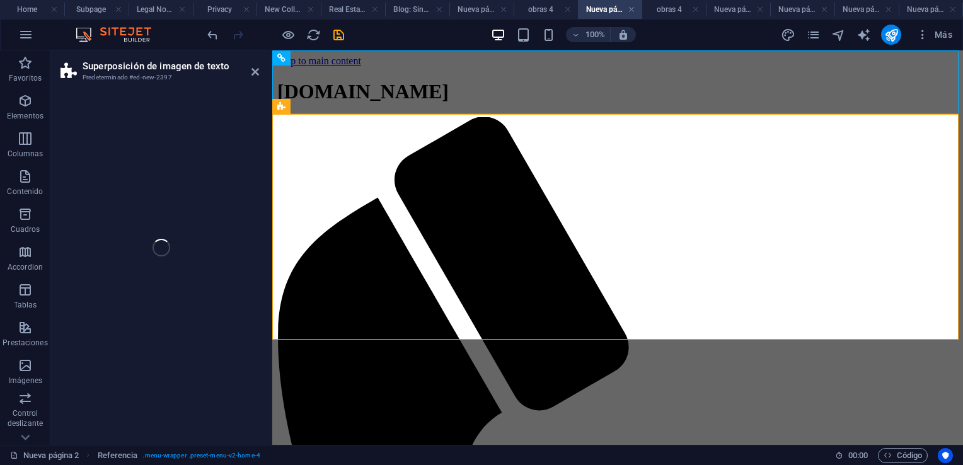
select select "rem"
select select "px"
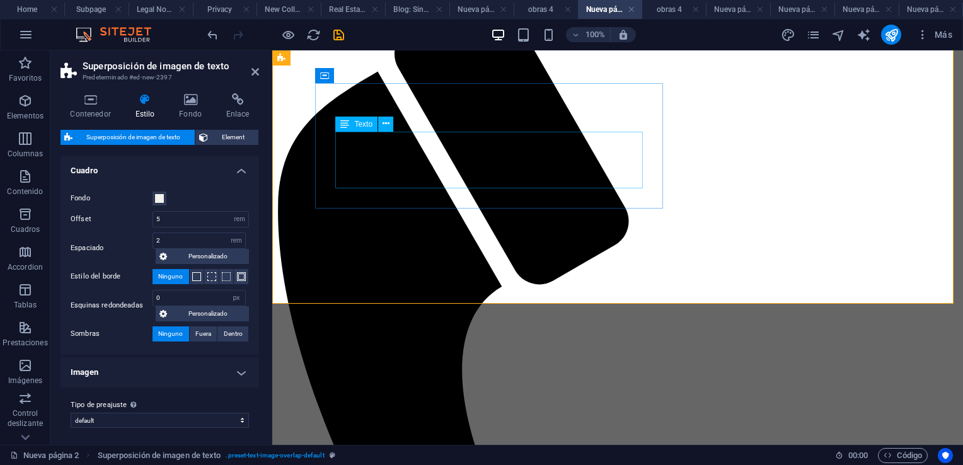
scroll to position [0, 0]
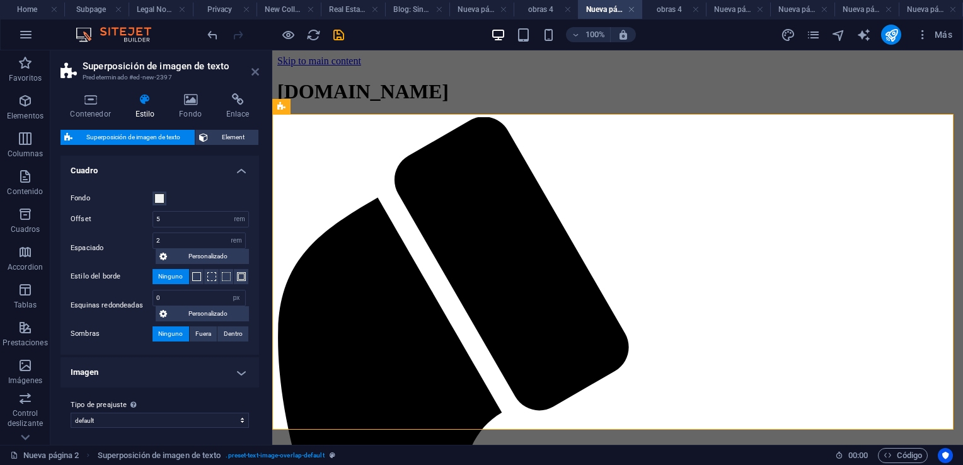
click at [256, 72] on icon at bounding box center [255, 72] width 8 height 10
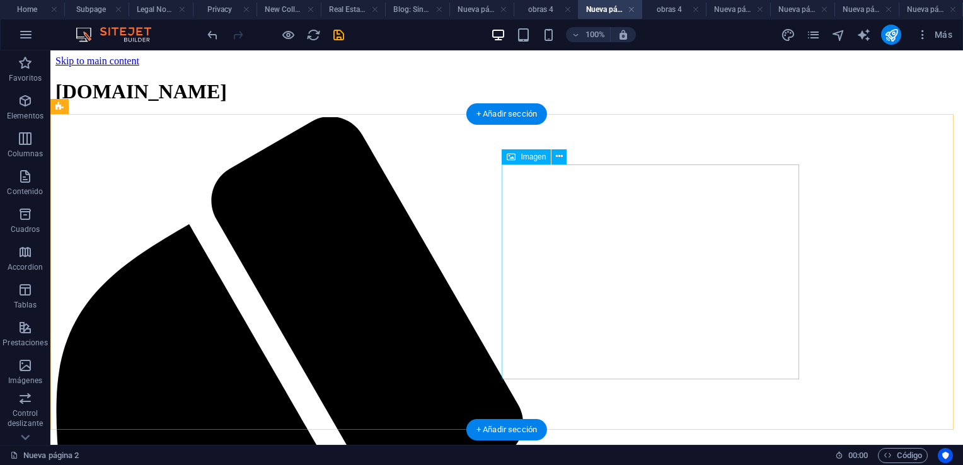
select select "%"
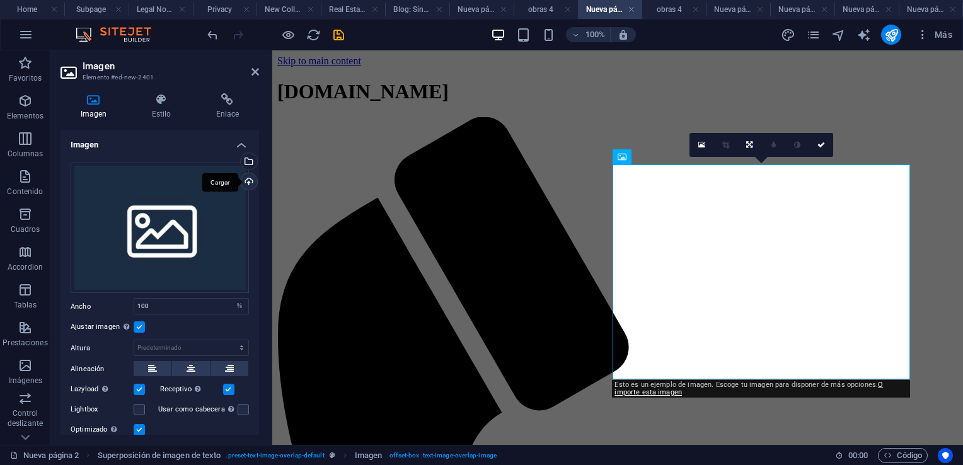
click at [246, 182] on div "Cargar" at bounding box center [247, 182] width 19 height 19
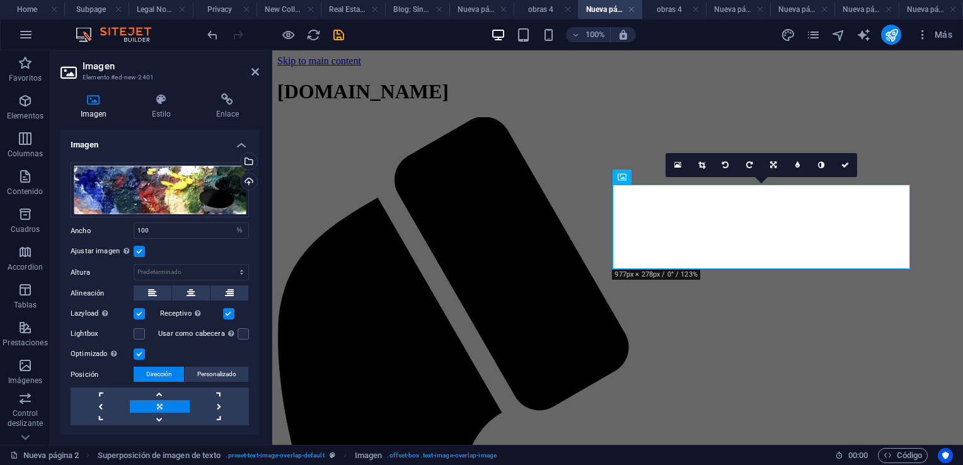
click at [238, 144] on h4 "Imagen" at bounding box center [159, 141] width 199 height 23
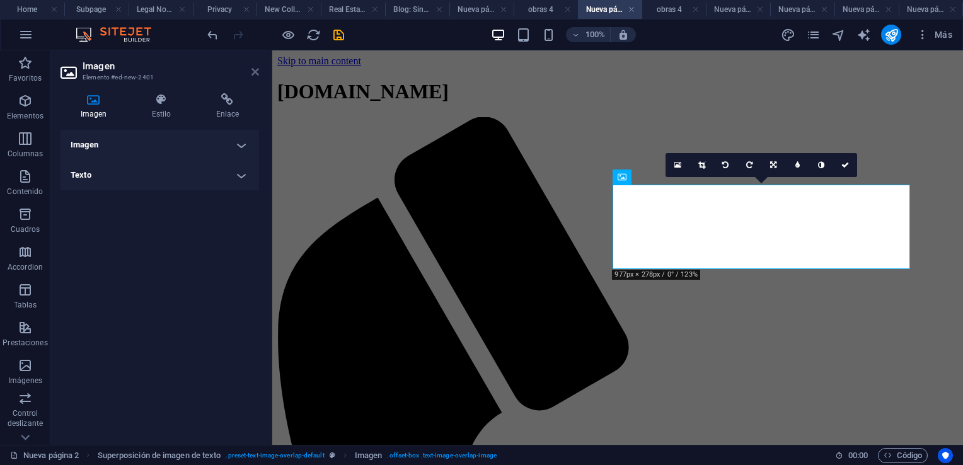
click at [252, 70] on icon at bounding box center [255, 72] width 8 height 10
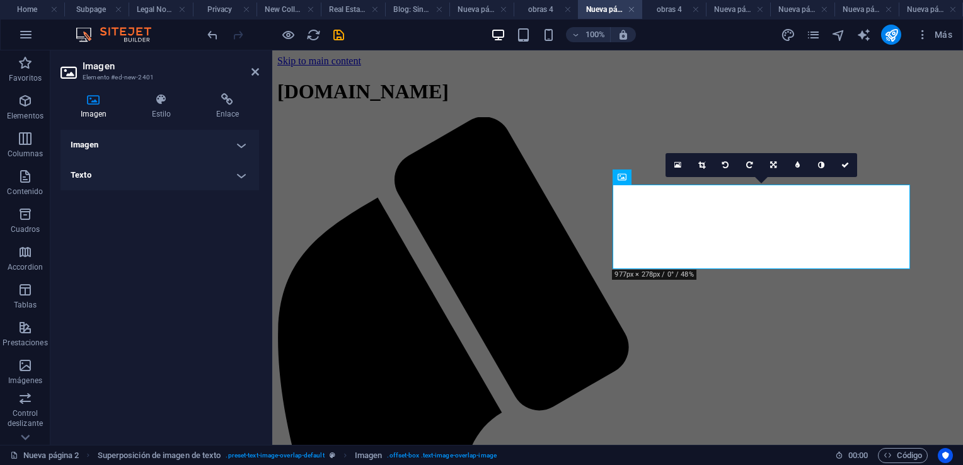
click at [93, 101] on icon at bounding box center [93, 99] width 66 height 13
click at [245, 142] on h4 "Imagen" at bounding box center [159, 145] width 199 height 30
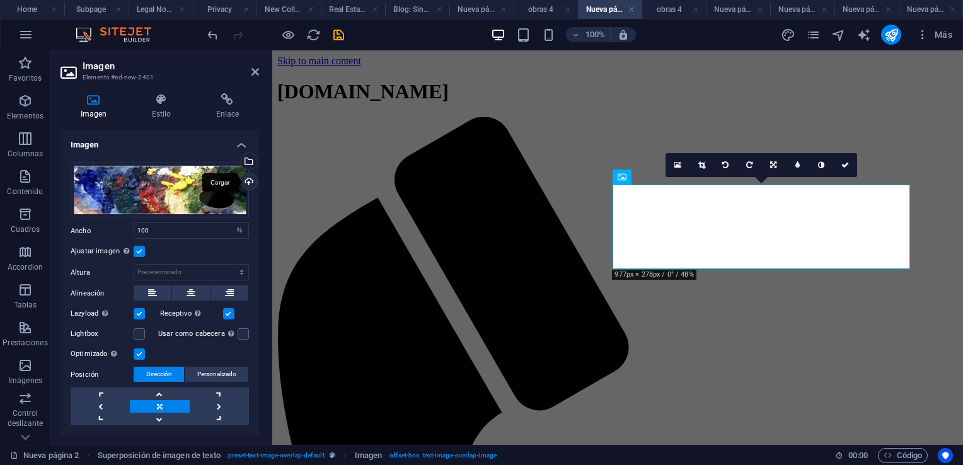
click at [247, 180] on div "Cargar" at bounding box center [247, 182] width 19 height 19
click at [245, 178] on div "Cargar" at bounding box center [247, 182] width 19 height 19
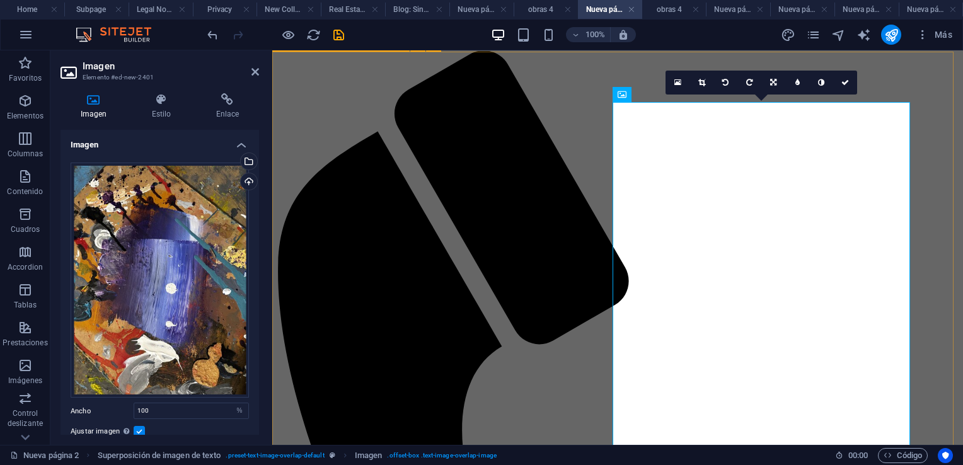
scroll to position [126, 0]
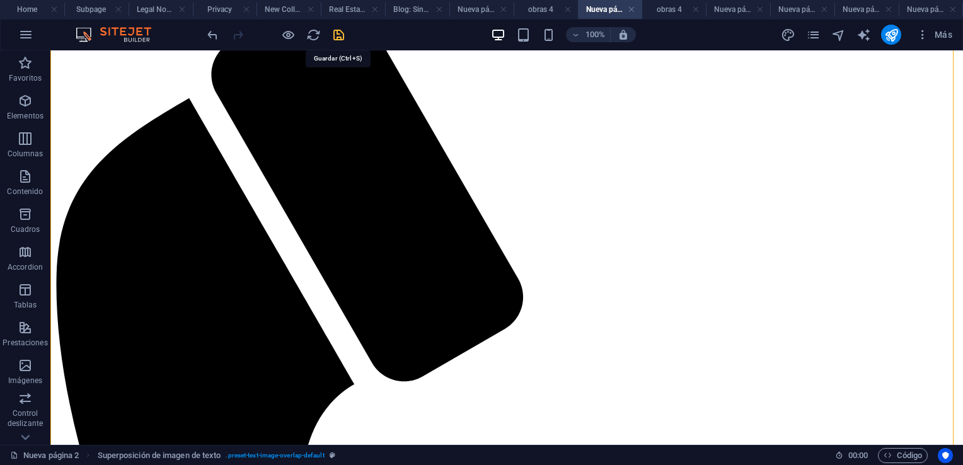
click at [335, 34] on icon "save" at bounding box center [338, 35] width 14 height 14
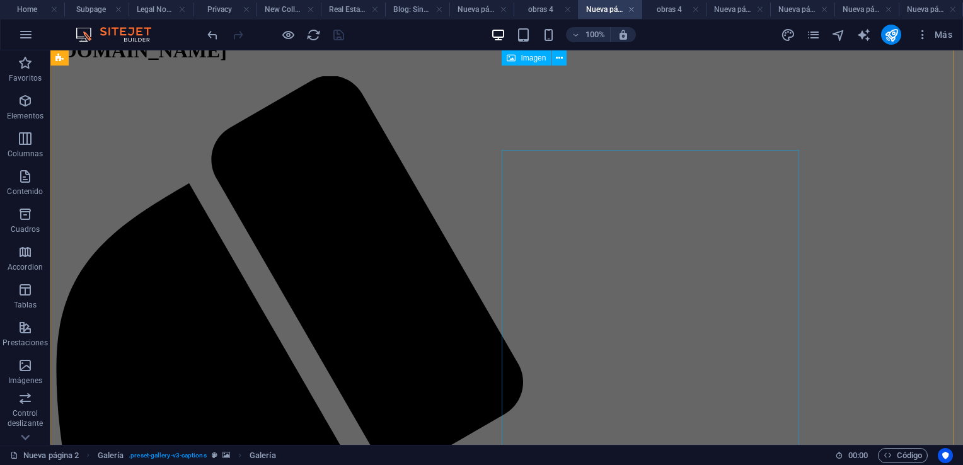
scroll to position [0, 0]
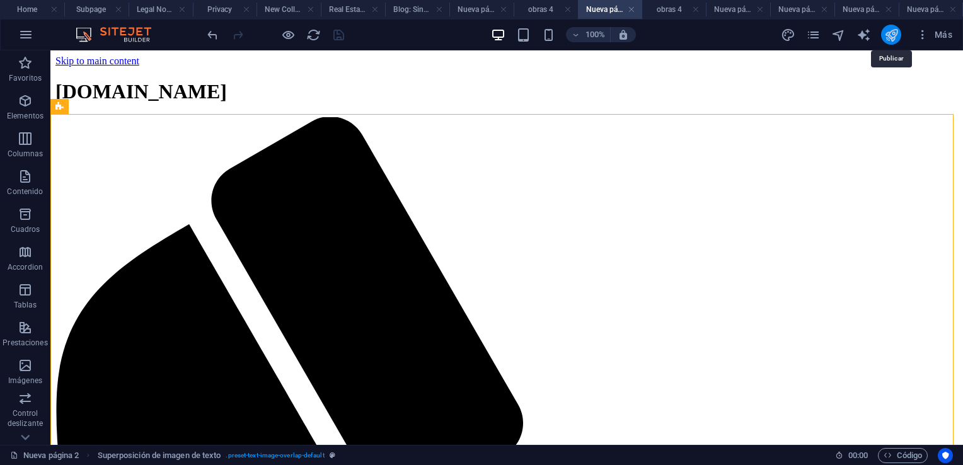
click at [893, 32] on icon "publish" at bounding box center [891, 35] width 14 height 14
